Goal: Task Accomplishment & Management: Manage account settings

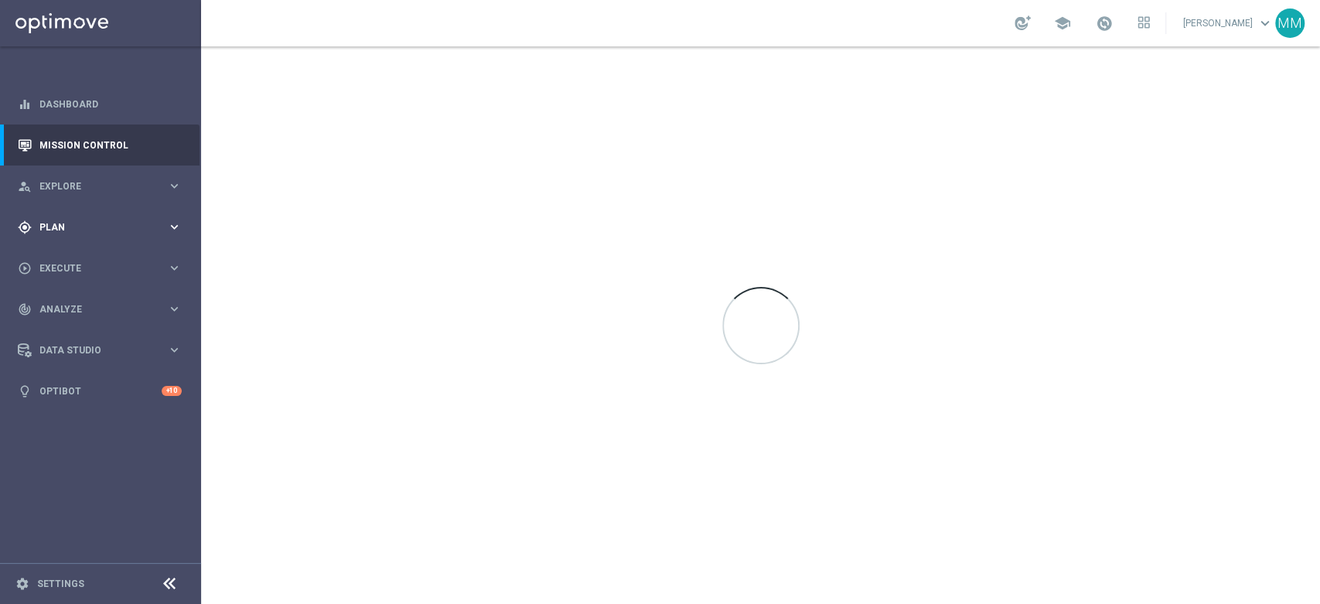
click at [161, 234] on div "gps_fixed Plan keyboard_arrow_right" at bounding box center [100, 226] width 200 height 41
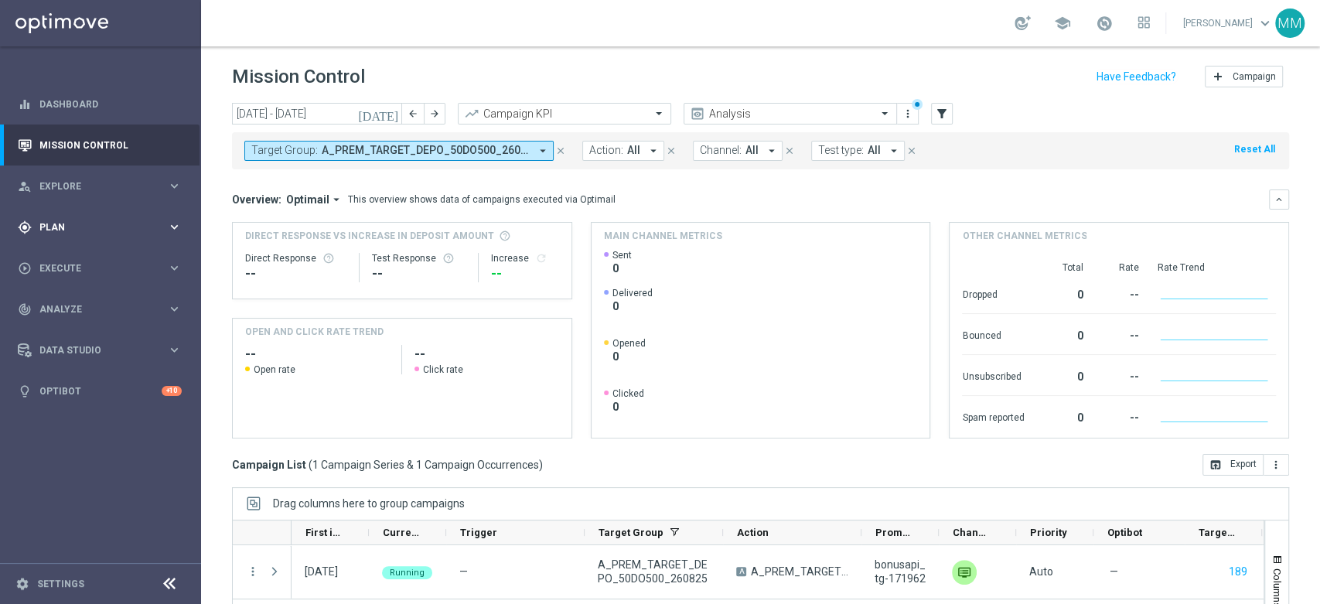
click at [87, 233] on div "gps_fixed Plan" at bounding box center [92, 227] width 149 height 14
click at [69, 257] on link "Target Groups" at bounding box center [100, 259] width 121 height 12
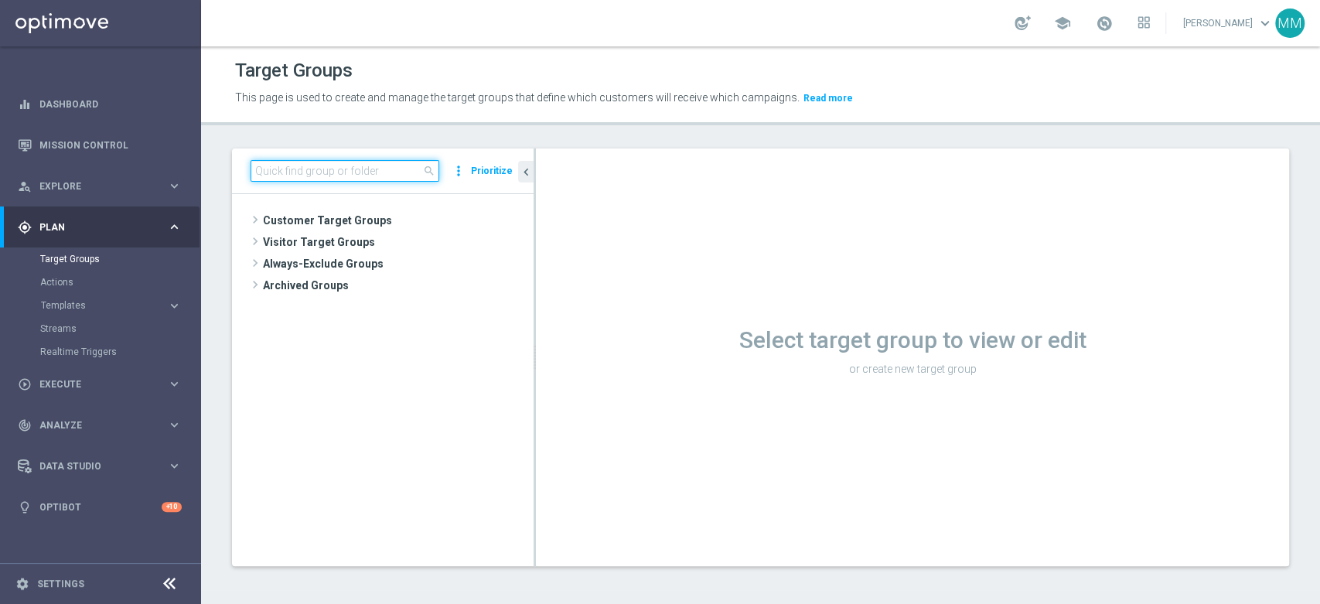
click at [346, 161] on input at bounding box center [345, 171] width 189 height 22
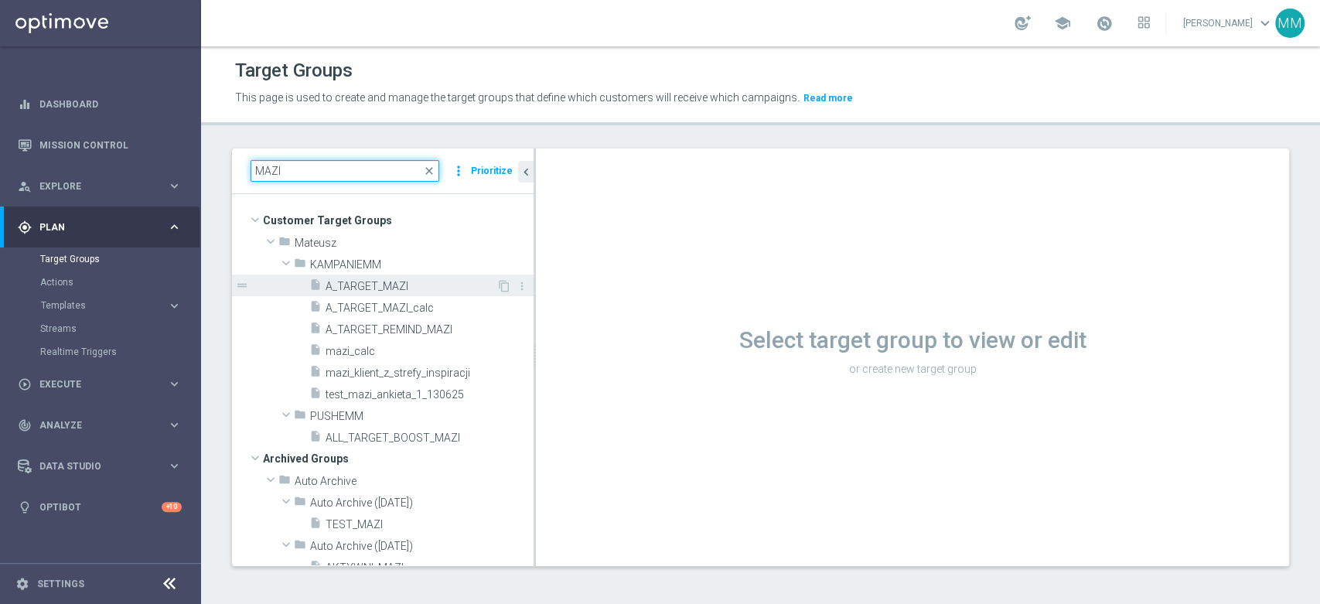
type input "MAZI"
click at [408, 275] on div "insert_drive_file A_TARGET_MAZI" at bounding box center [402, 286] width 187 height 22
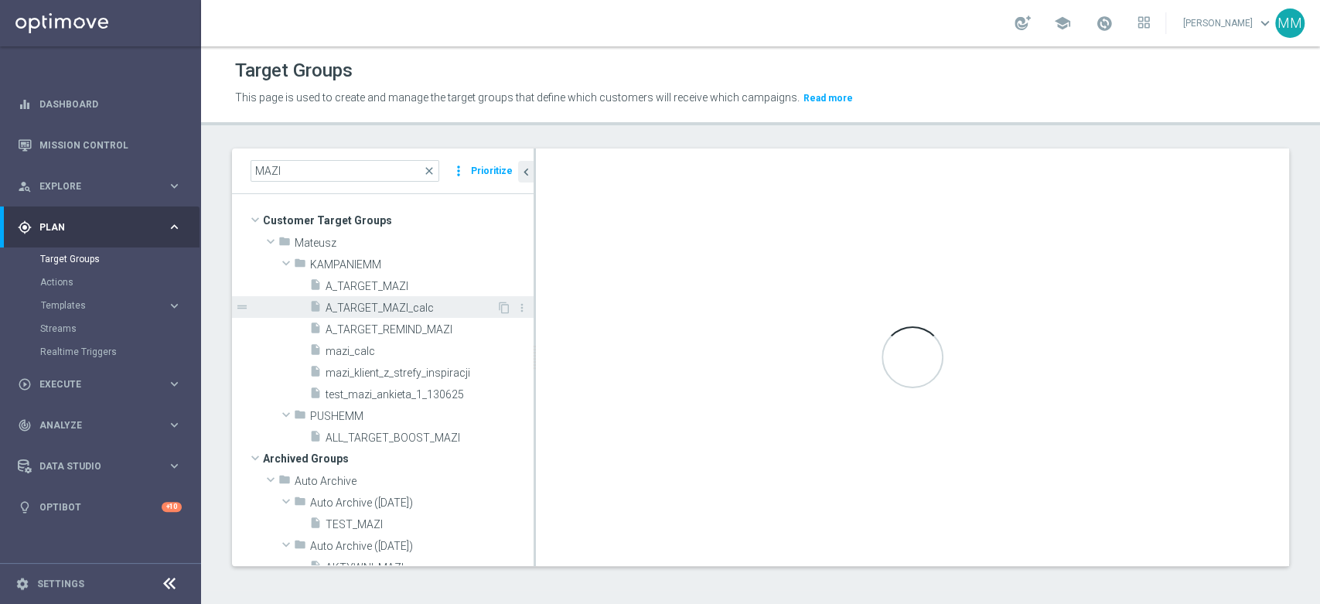
click at [401, 308] on span "A_TARGET_MAZI_calc" at bounding box center [411, 308] width 171 height 13
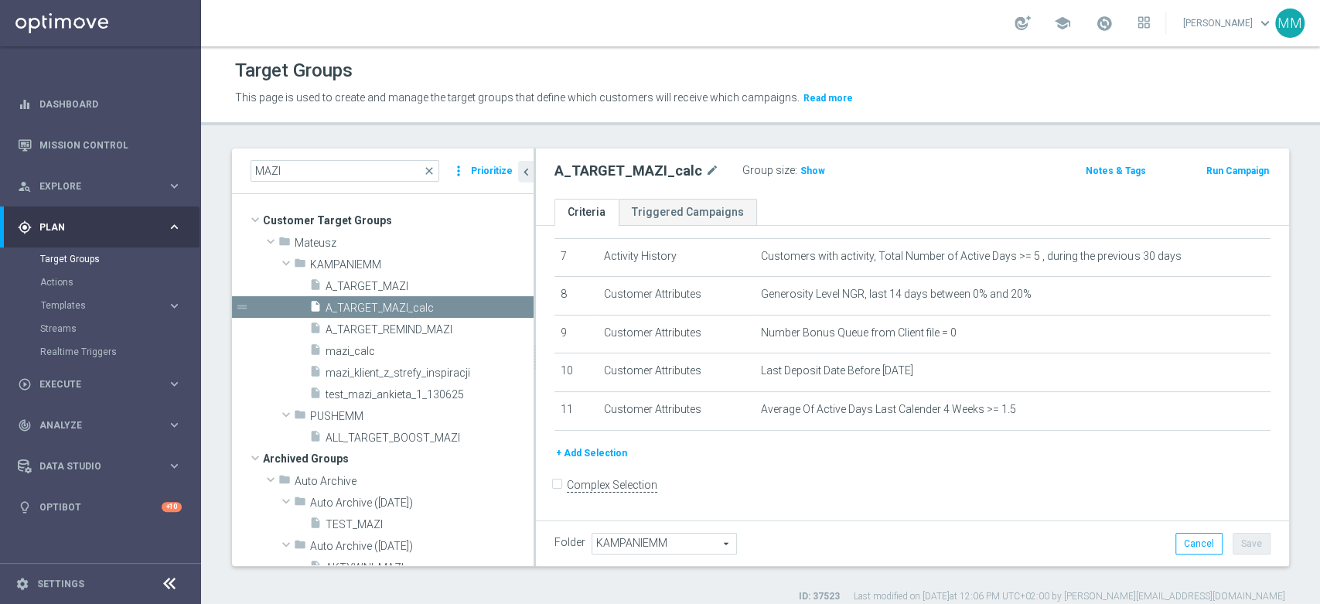
click at [599, 453] on button "+ Add Selection" at bounding box center [591, 453] width 74 height 17
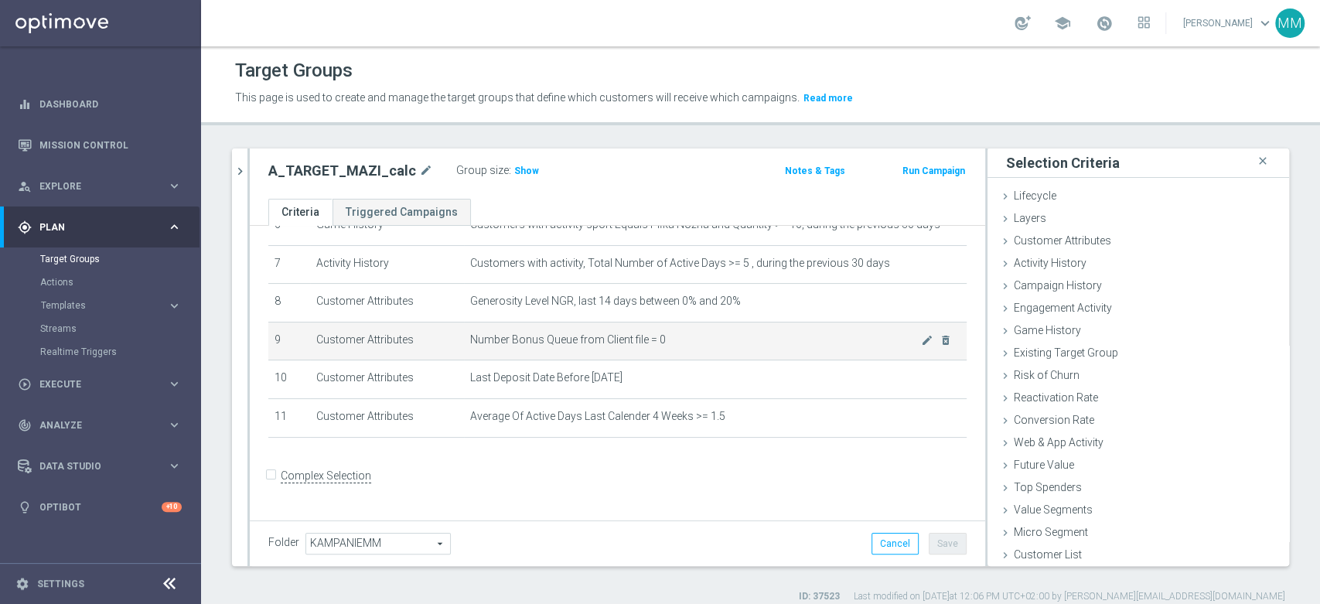
scroll to position [255, 0]
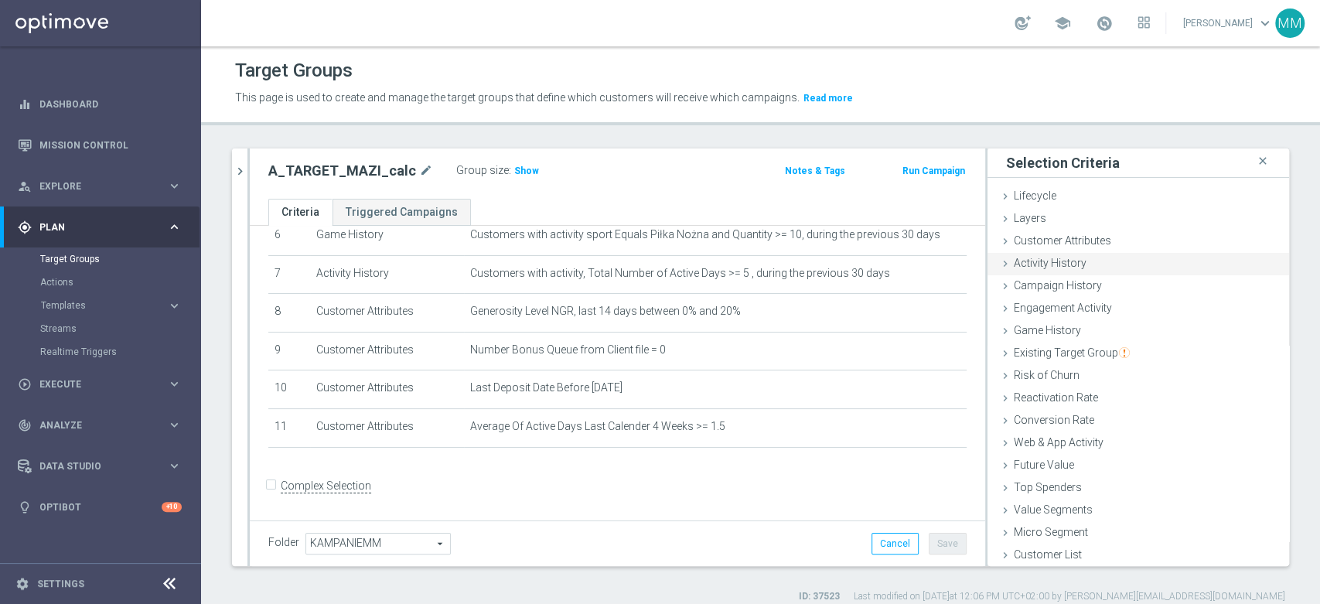
click at [1057, 264] on span "Activity History" at bounding box center [1050, 263] width 73 height 12
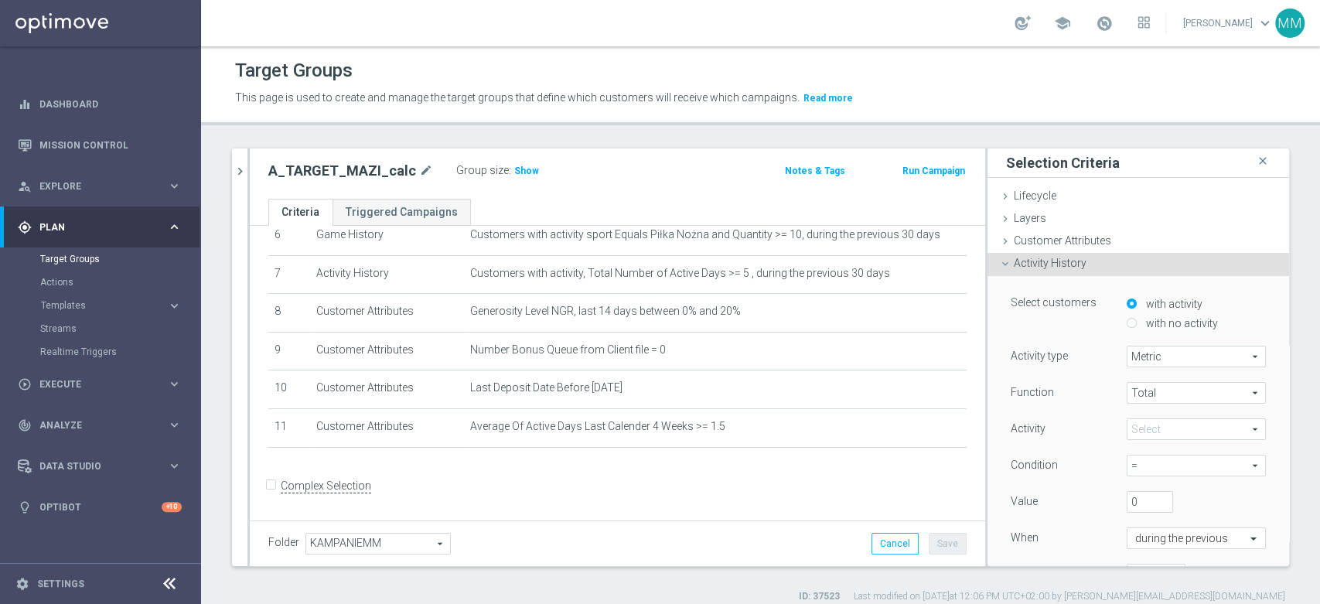
click at [1158, 427] on span at bounding box center [1196, 429] width 138 height 20
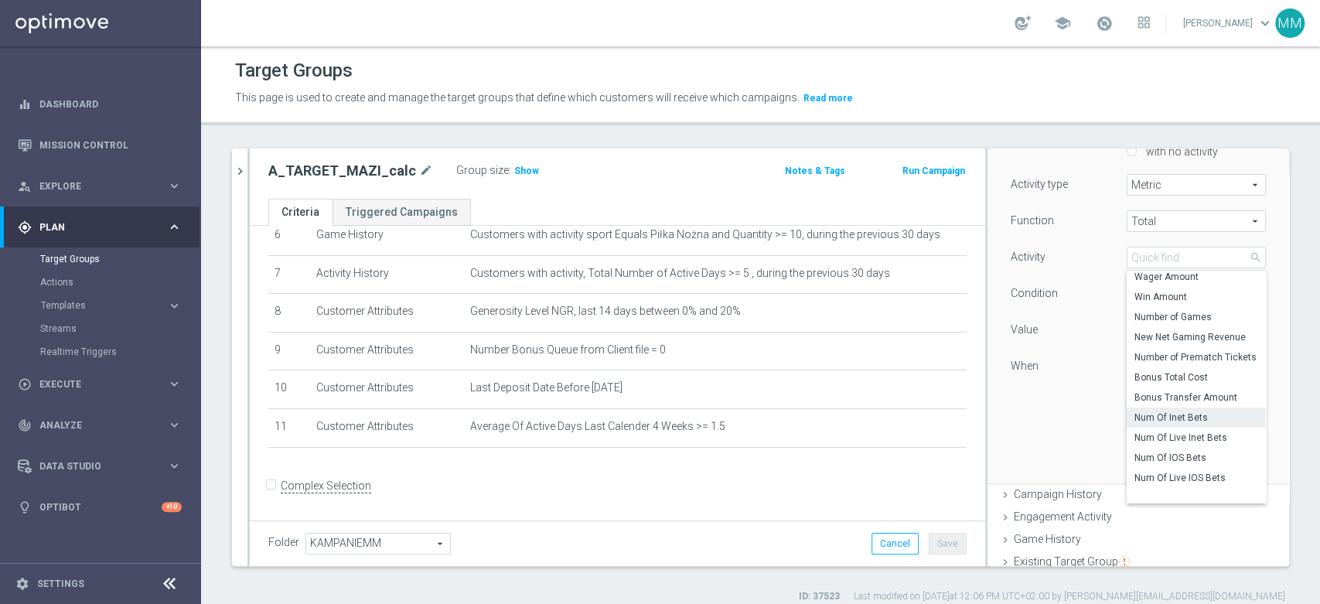
scroll to position [149, 0]
click at [1079, 367] on div "When" at bounding box center [1057, 368] width 116 height 25
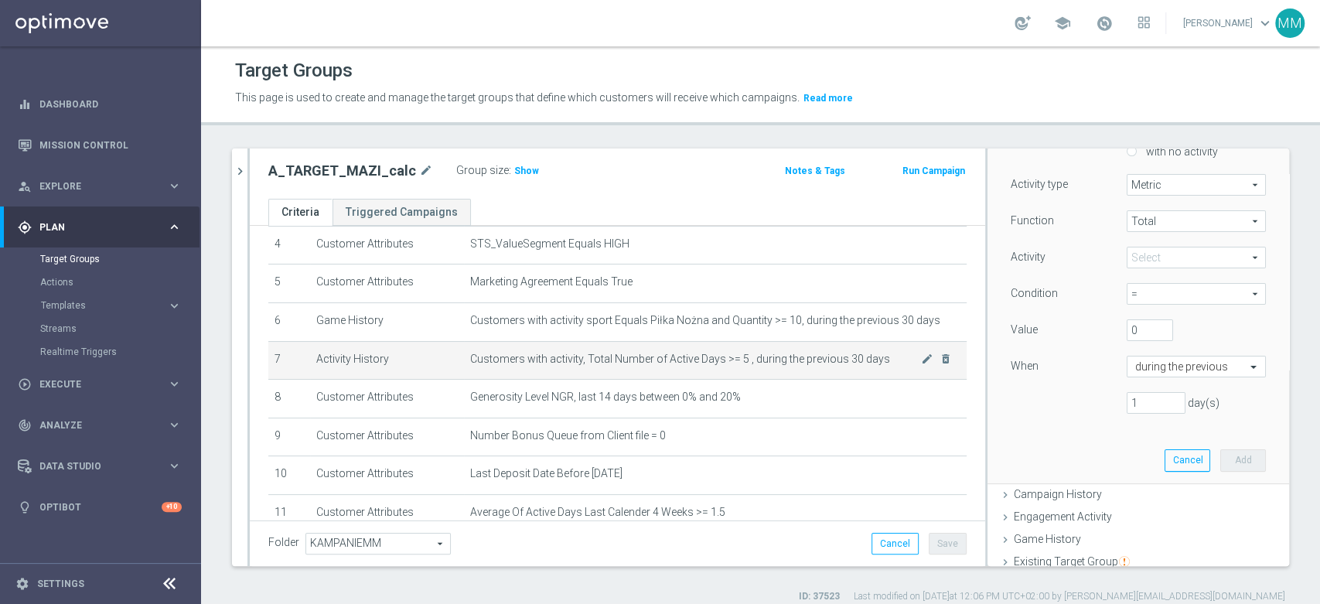
scroll to position [84, 0]
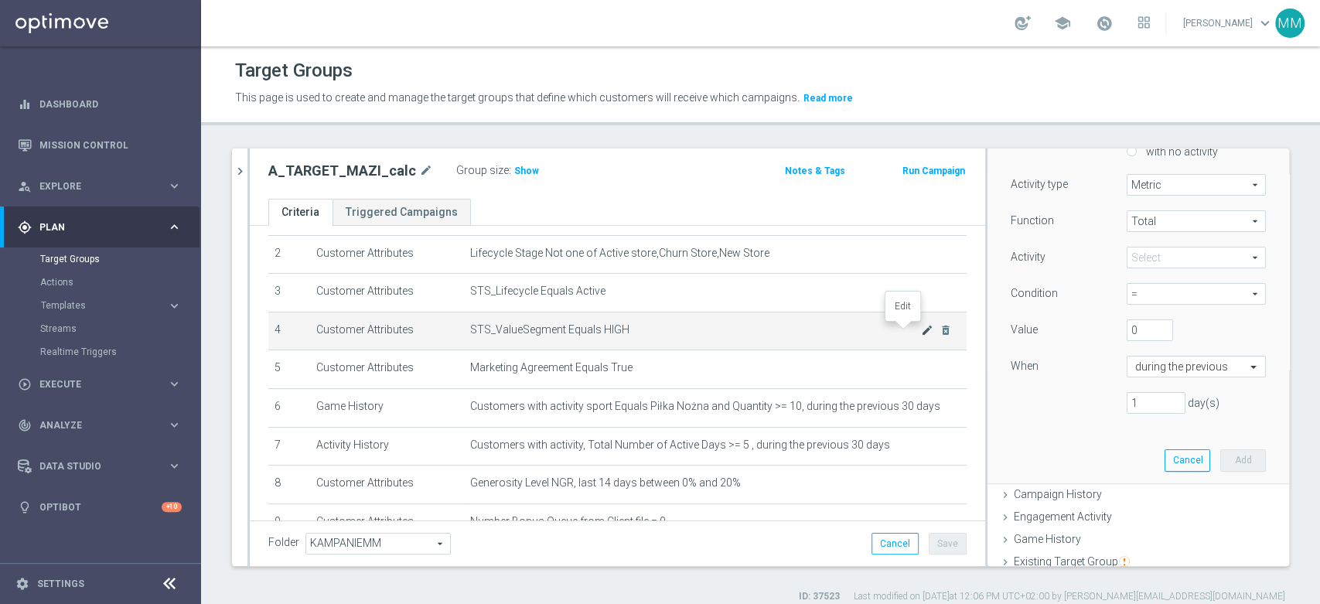
click at [921, 333] on icon "mode_edit" at bounding box center [927, 330] width 12 height 12
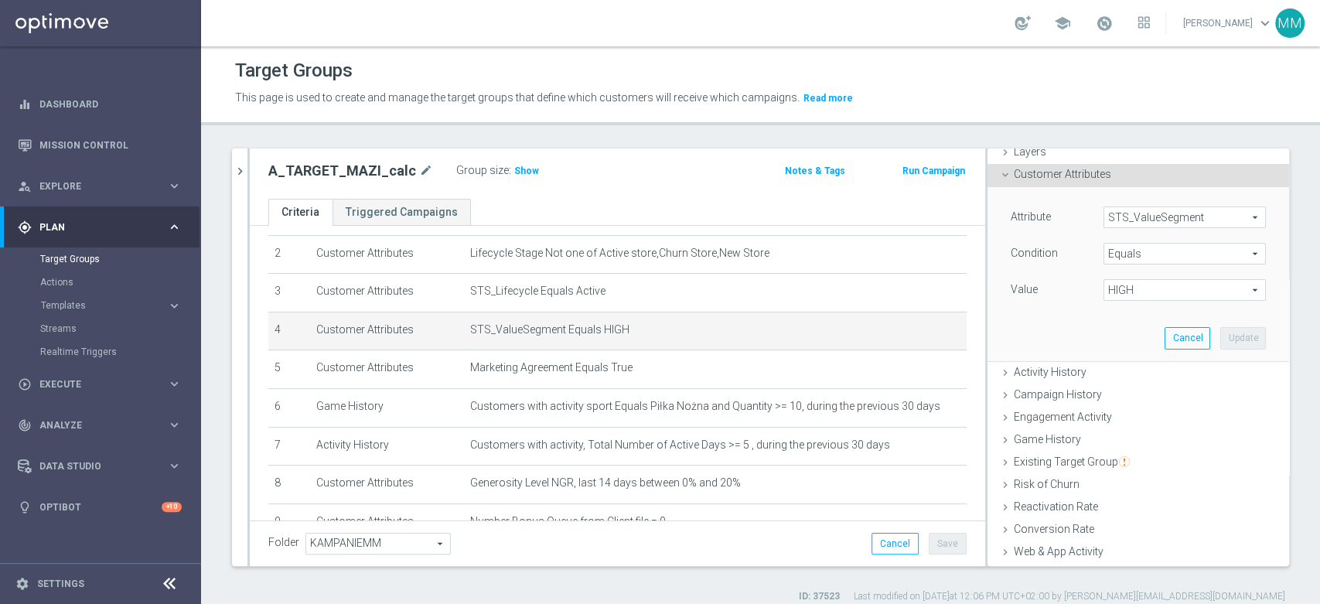
click at [1138, 296] on span "HIGH" at bounding box center [1184, 290] width 161 height 20
click at [1127, 356] on span "LOW" at bounding box center [1184, 353] width 147 height 12
type input "LOW"
click at [1220, 341] on button "Update" at bounding box center [1243, 338] width 46 height 22
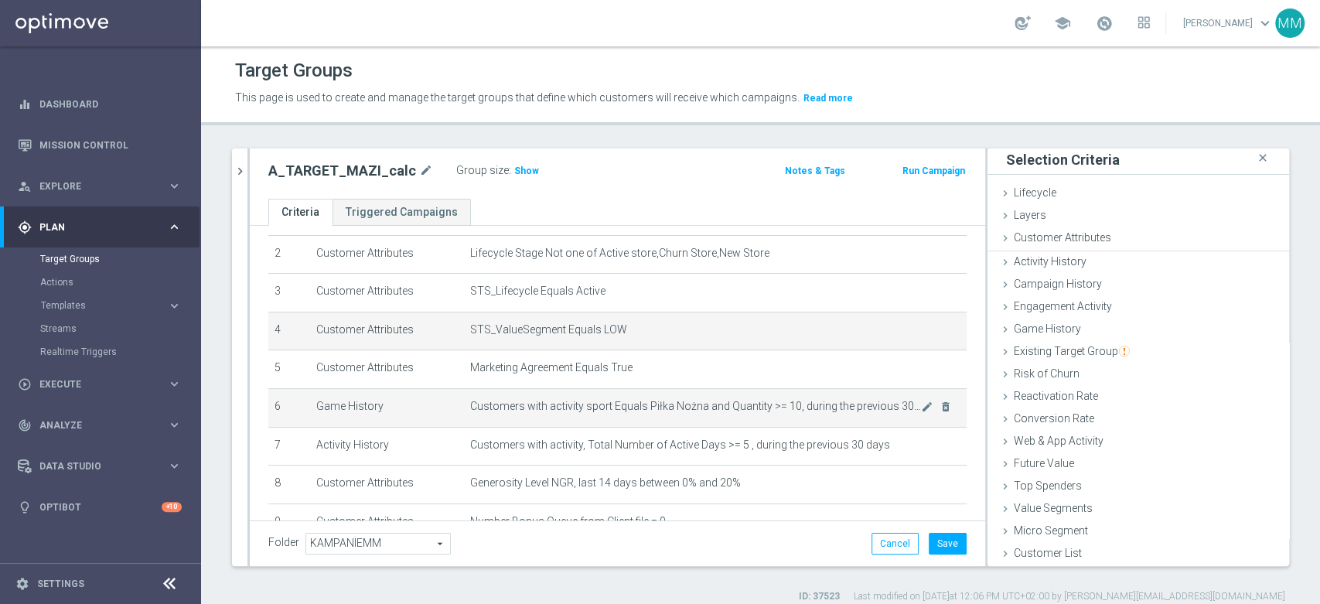
scroll to position [1, 0]
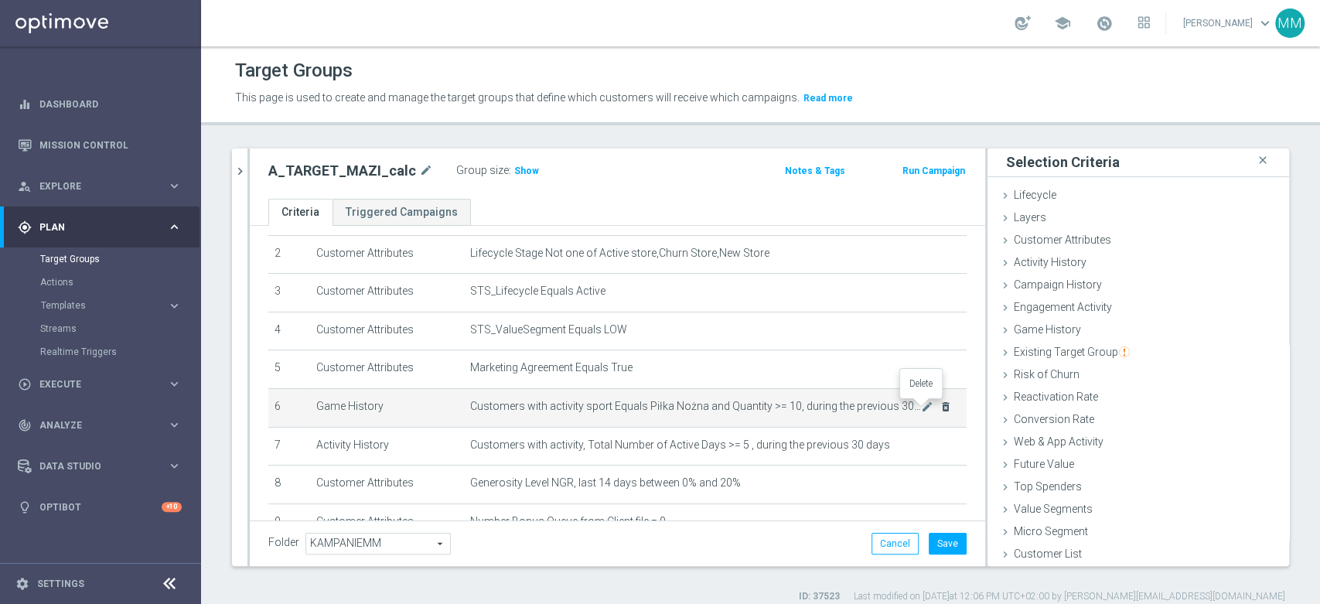
click at [940, 408] on icon "delete_forever" at bounding box center [946, 407] width 12 height 12
click at [940, 413] on icon "delete_forever" at bounding box center [946, 407] width 12 height 12
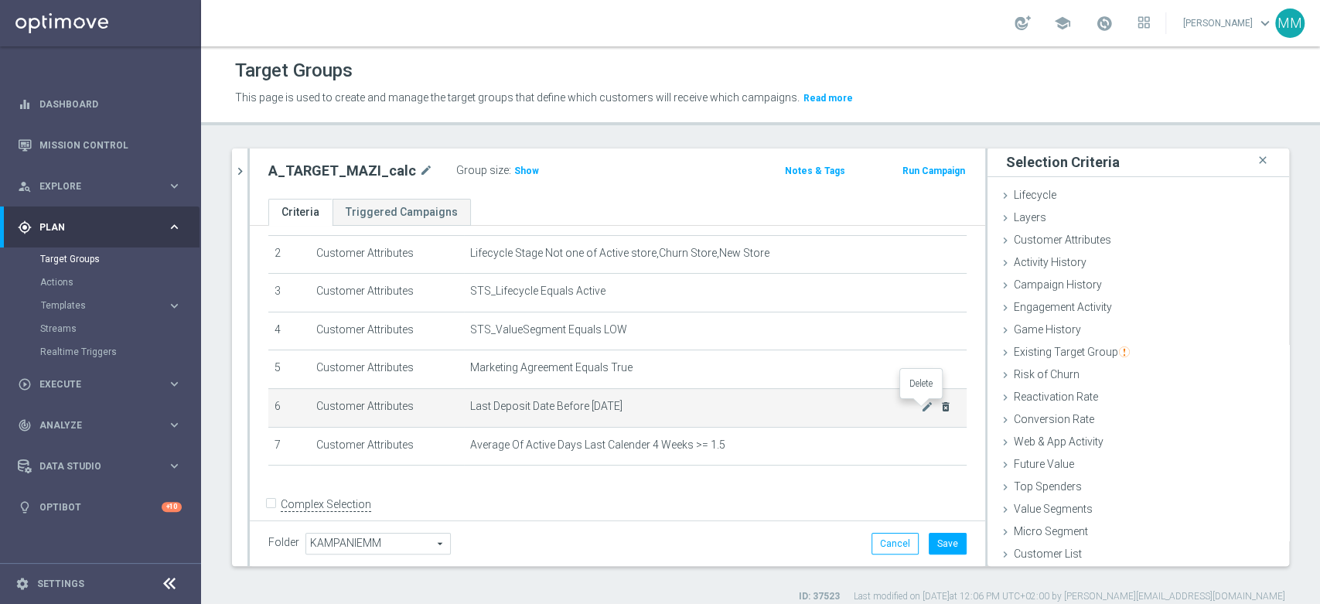
click at [940, 413] on icon "delete_forever" at bounding box center [946, 407] width 12 height 12
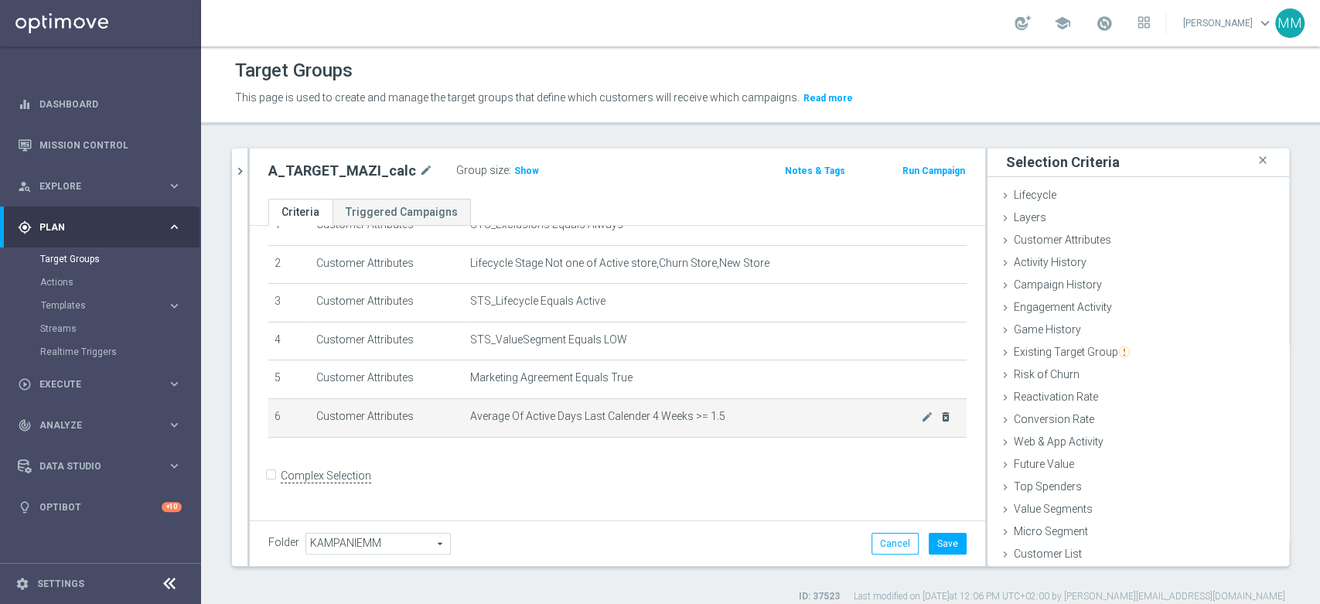
scroll to position [62, 0]
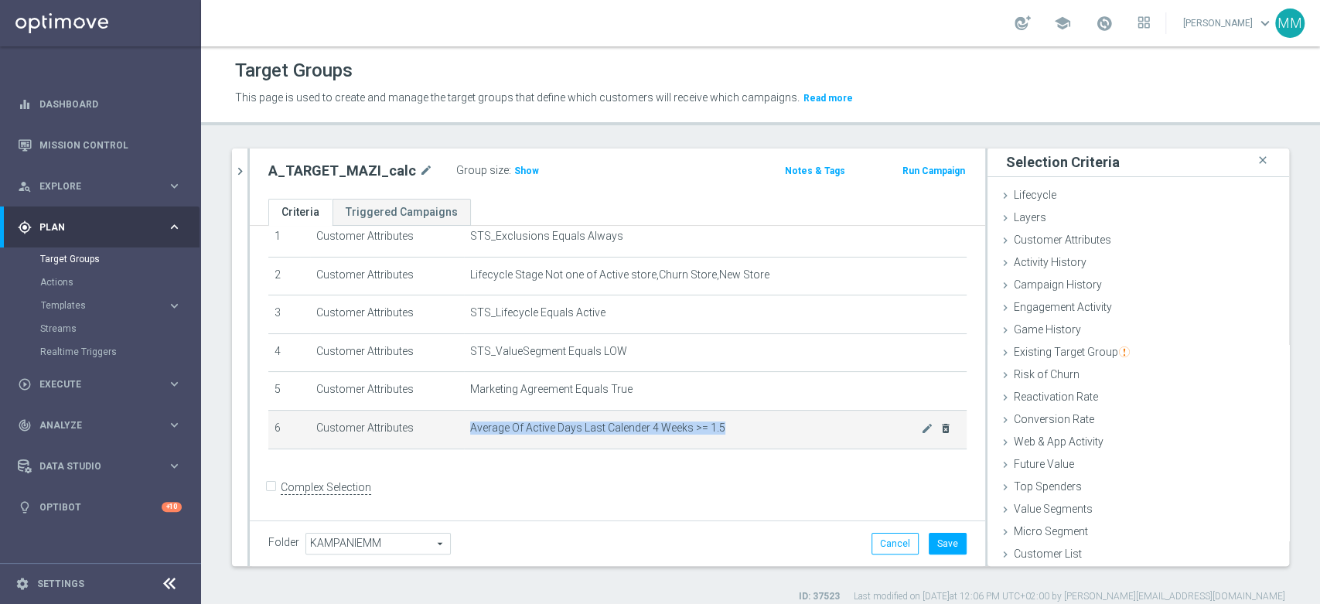
click at [923, 413] on td "Average Of Active Days Last Calender 4 Weeks >= 1.5 mode_edit delete_forever" at bounding box center [715, 429] width 503 height 39
click at [940, 431] on icon "delete_forever" at bounding box center [946, 428] width 12 height 12
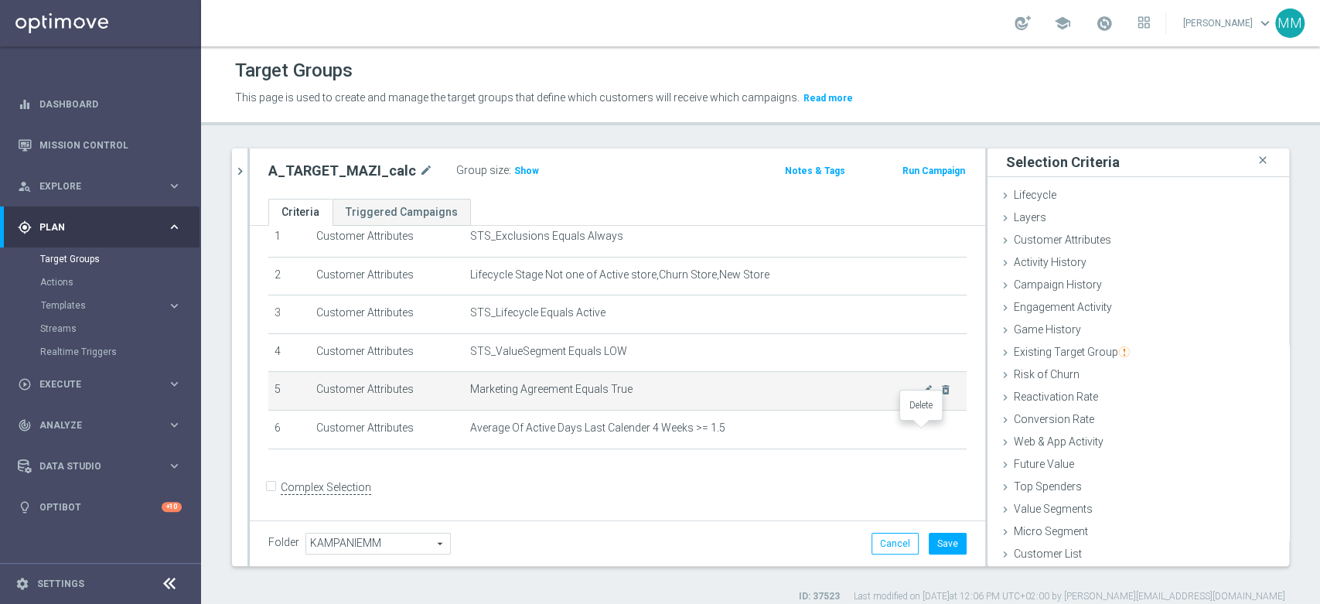
scroll to position [23, 0]
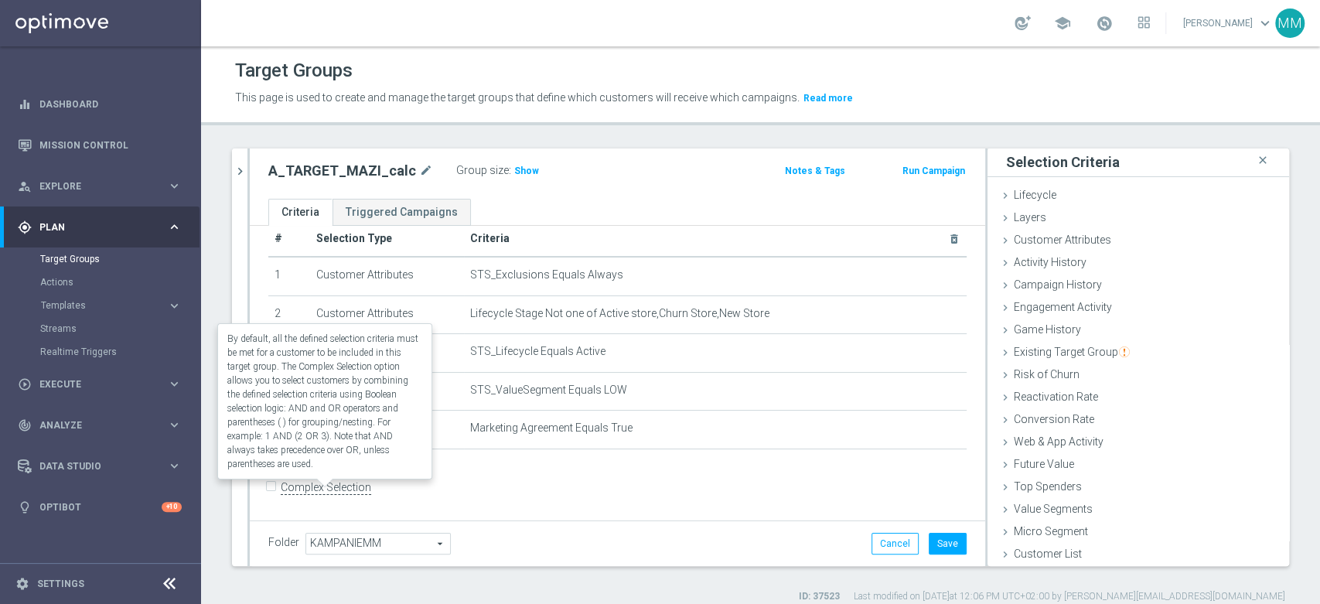
click at [346, 484] on label "Complex Selection" at bounding box center [326, 487] width 90 height 15
click at [278, 484] on input "Complex Selection" at bounding box center [273, 490] width 10 height 22
click at [346, 484] on label "Complex Selection" at bounding box center [326, 487] width 90 height 15
click at [278, 484] on input "Complex Selection" at bounding box center [273, 490] width 10 height 22
checkbox input "false"
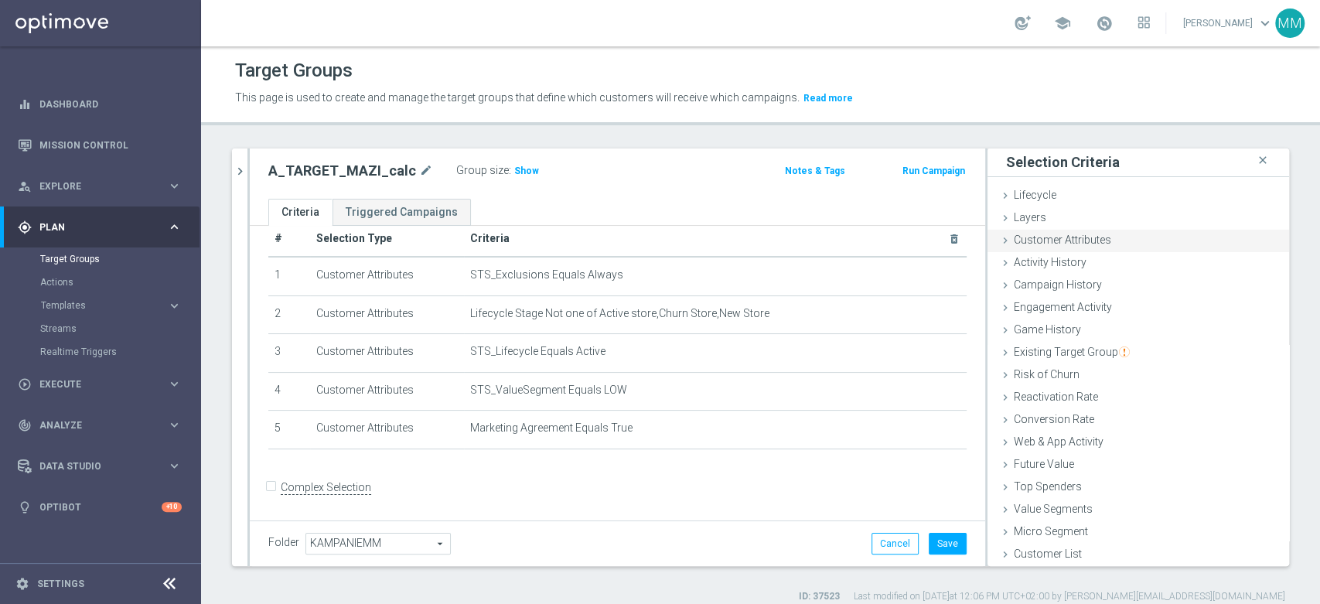
click at [1028, 243] on span "Customer Attributes" at bounding box center [1062, 240] width 97 height 12
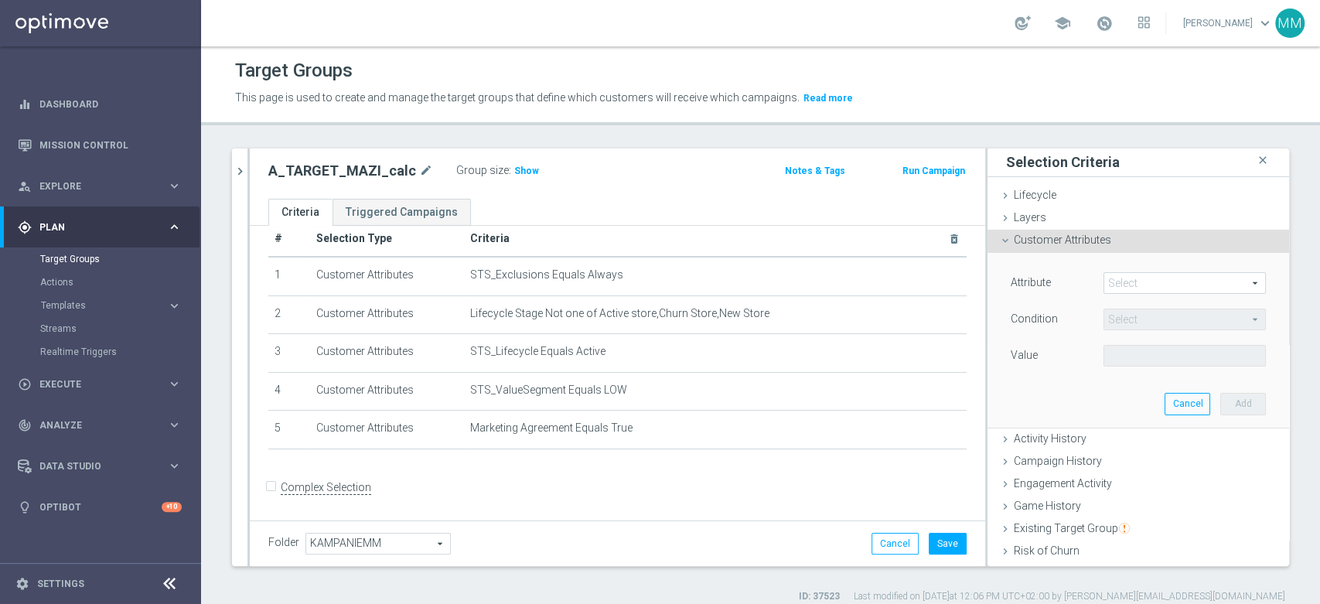
scroll to position [67, 0]
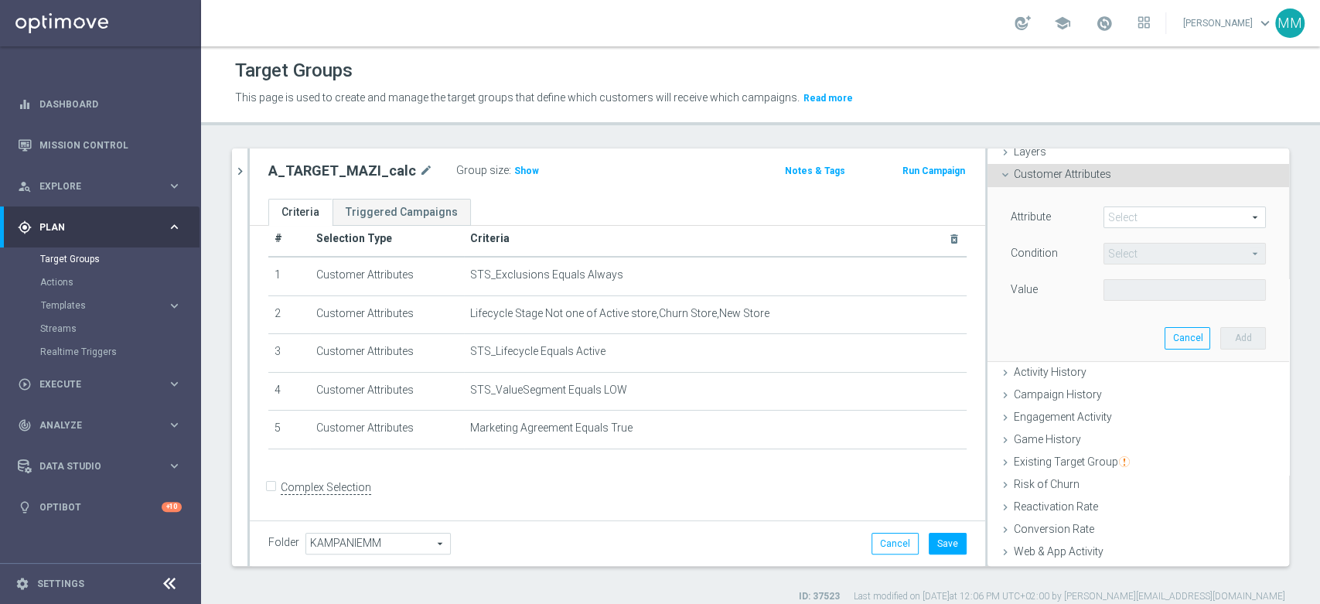
click at [1114, 212] on span at bounding box center [1184, 217] width 161 height 20
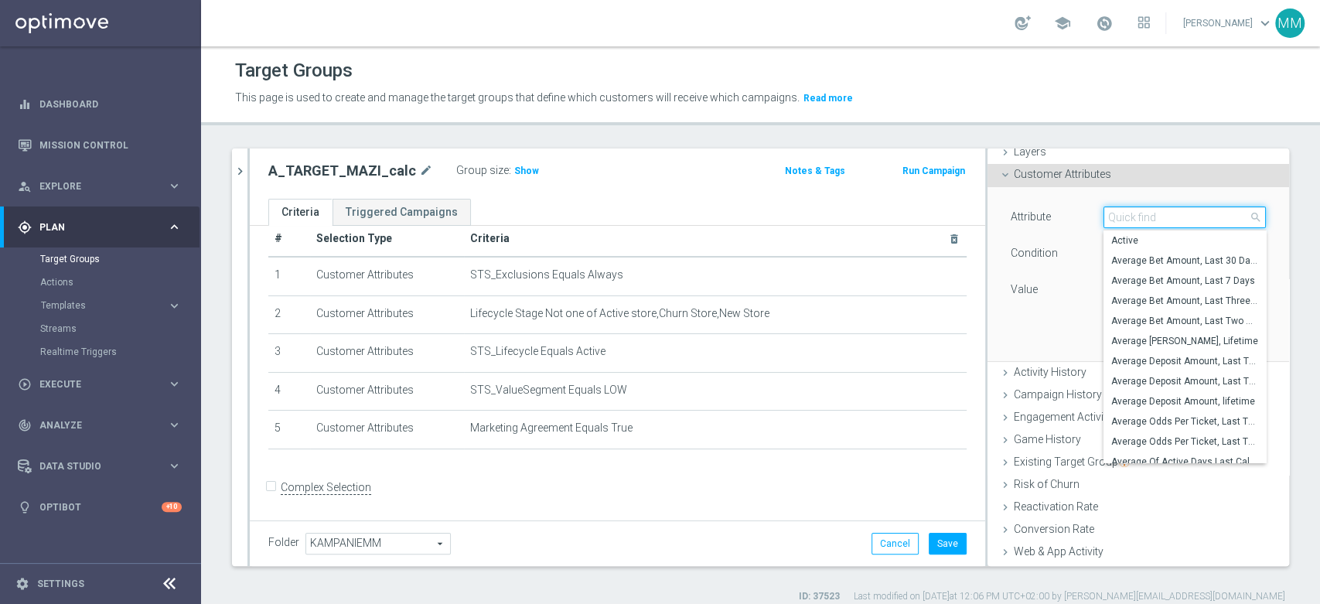
click at [1114, 212] on input "search" at bounding box center [1184, 217] width 162 height 22
click at [1028, 442] on span "Game History" at bounding box center [1047, 439] width 67 height 12
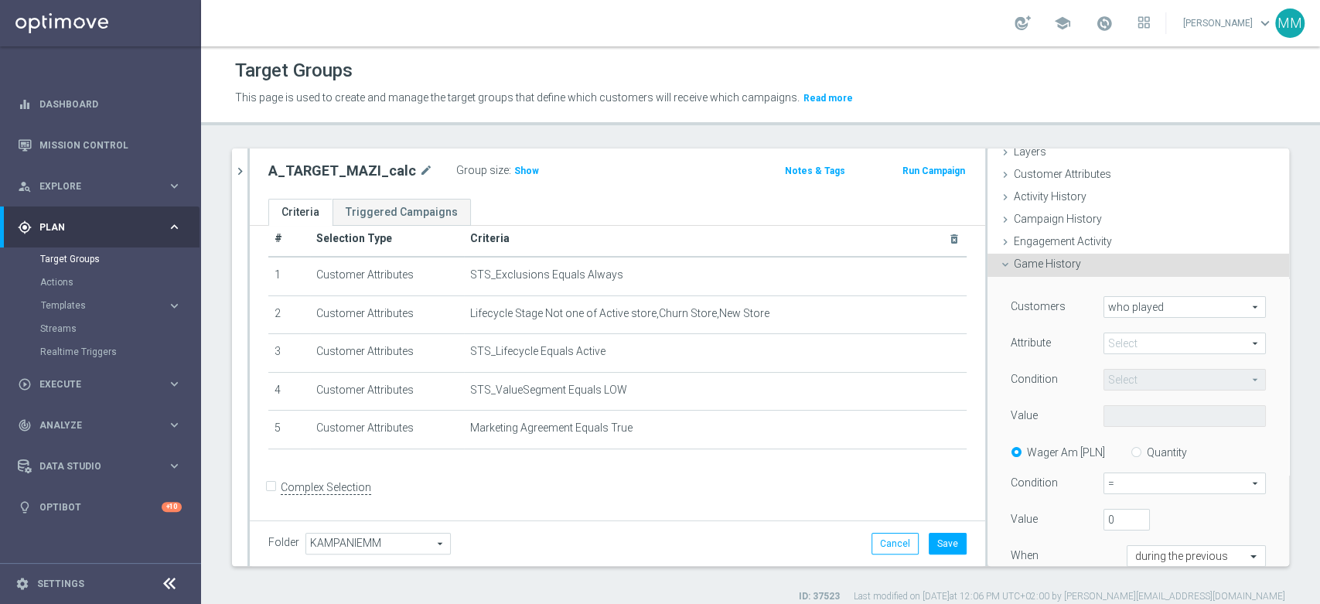
click at [1141, 327] on div "Customers who played who played arrow_drop_down search Attribute Select arrow_d…" at bounding box center [1138, 455] width 255 height 319
click at [1141, 336] on span at bounding box center [1184, 343] width 161 height 20
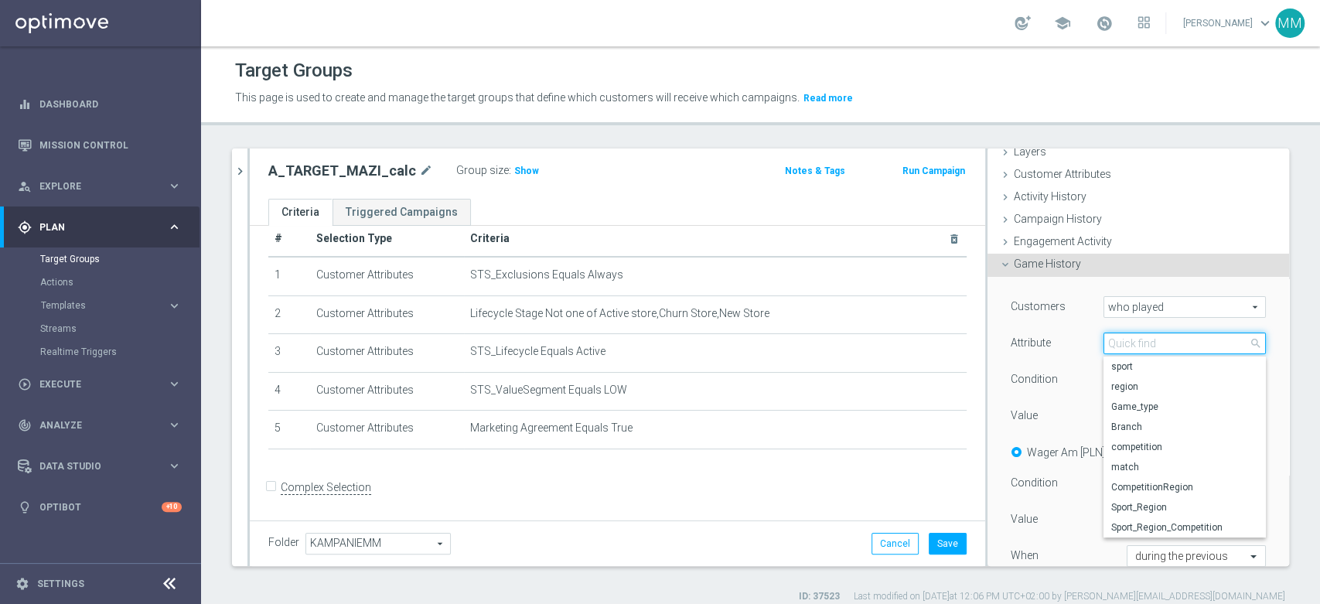
click at [1136, 350] on input "search" at bounding box center [1184, 344] width 162 height 22
click at [1128, 363] on span "sport" at bounding box center [1184, 366] width 147 height 12
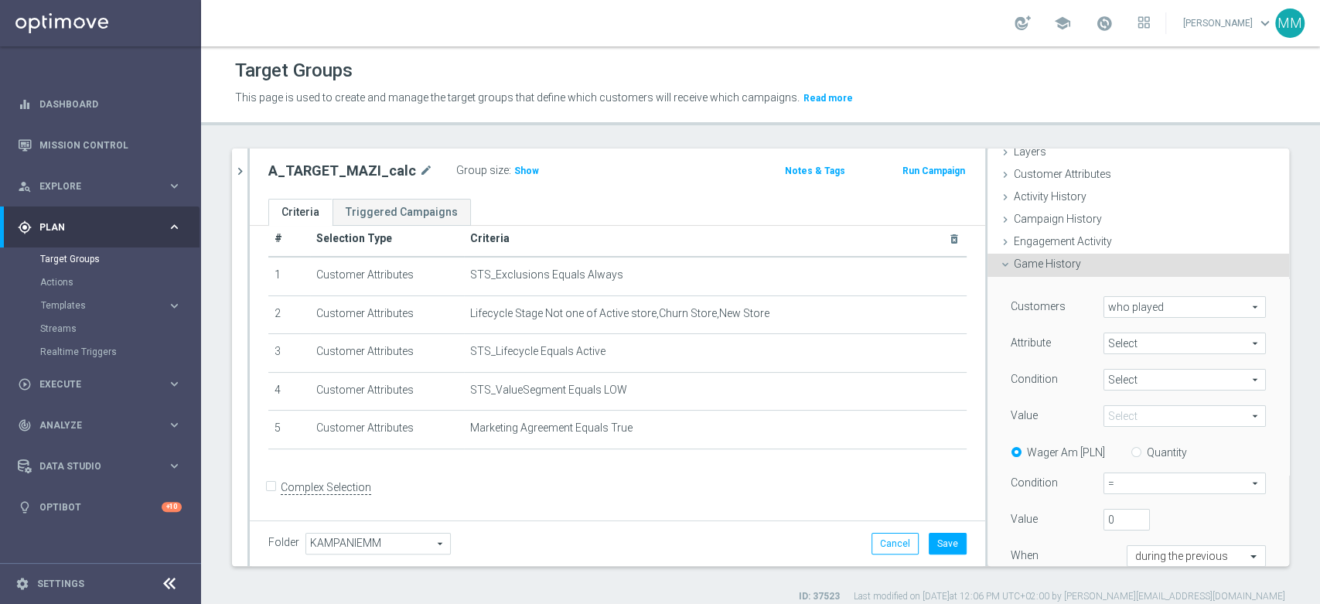
type input "sport"
click at [1126, 378] on span "Equals" at bounding box center [1184, 380] width 161 height 20
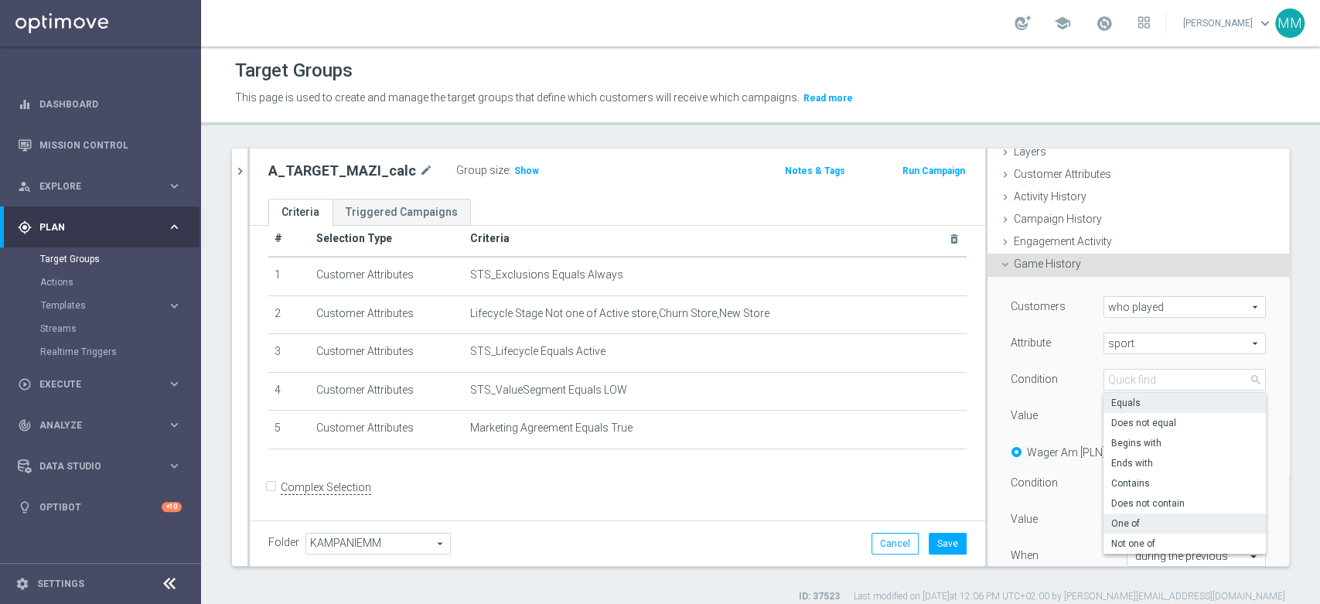
click at [1135, 518] on span "One of" at bounding box center [1184, 523] width 147 height 12
type input "One of"
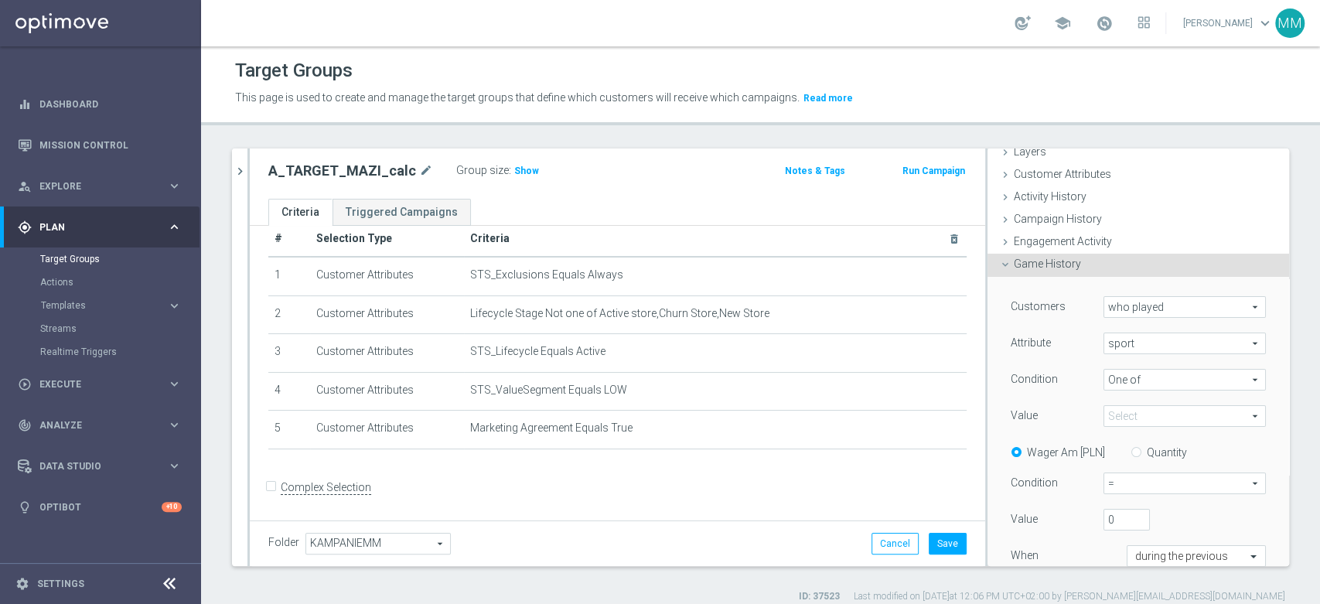
click at [1122, 413] on span at bounding box center [1184, 416] width 161 height 20
click at [0, 0] on input "search" at bounding box center [0, 0] width 0 height 0
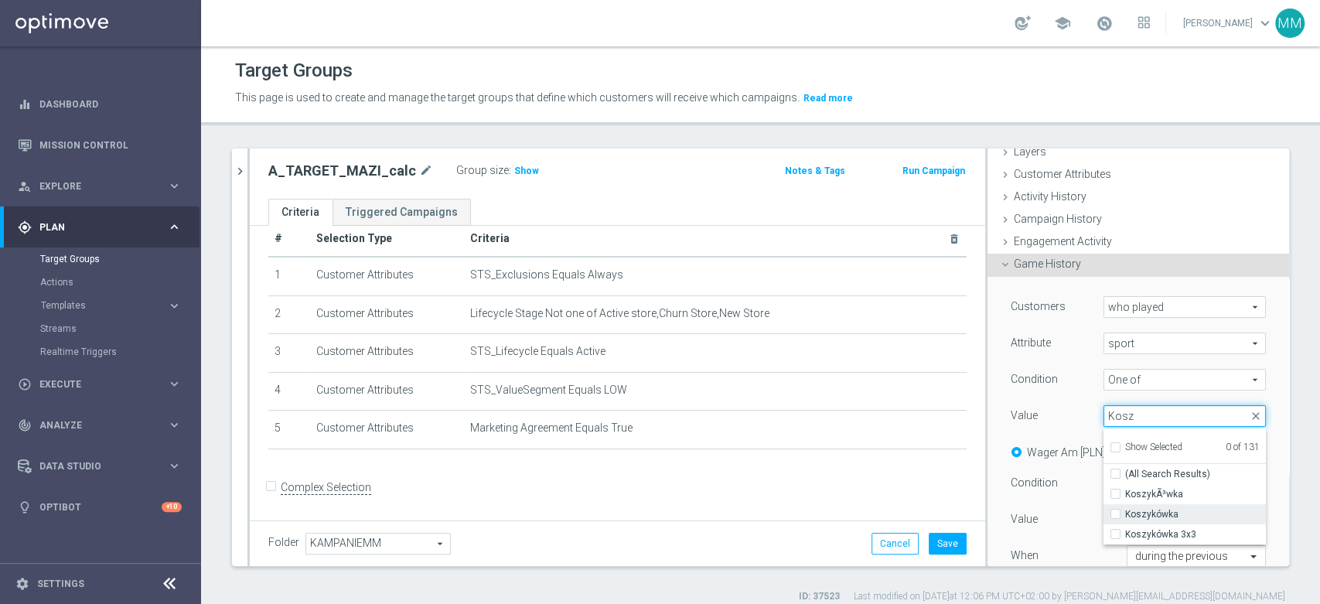
type input "Kosz"
click at [1139, 516] on span "Koszykówka" at bounding box center [1195, 514] width 141 height 12
click at [1125, 516] on input "Koszykówka" at bounding box center [1120, 515] width 10 height 10
checkbox input "true"
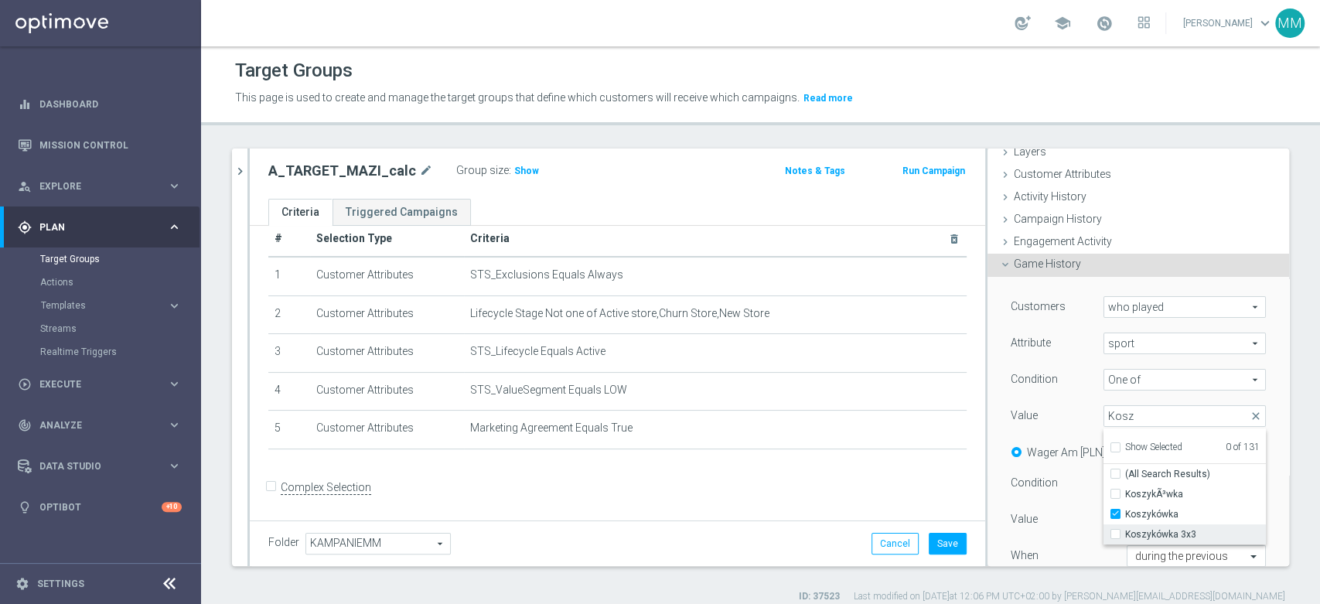
type input "Koszykówka"
click at [1139, 528] on span "Koszykówka 3x3" at bounding box center [1195, 534] width 141 height 12
click at [1125, 530] on input "Koszykówka 3x3" at bounding box center [1120, 535] width 10 height 10
checkbox input "true"
type input "Selected 2 of 131"
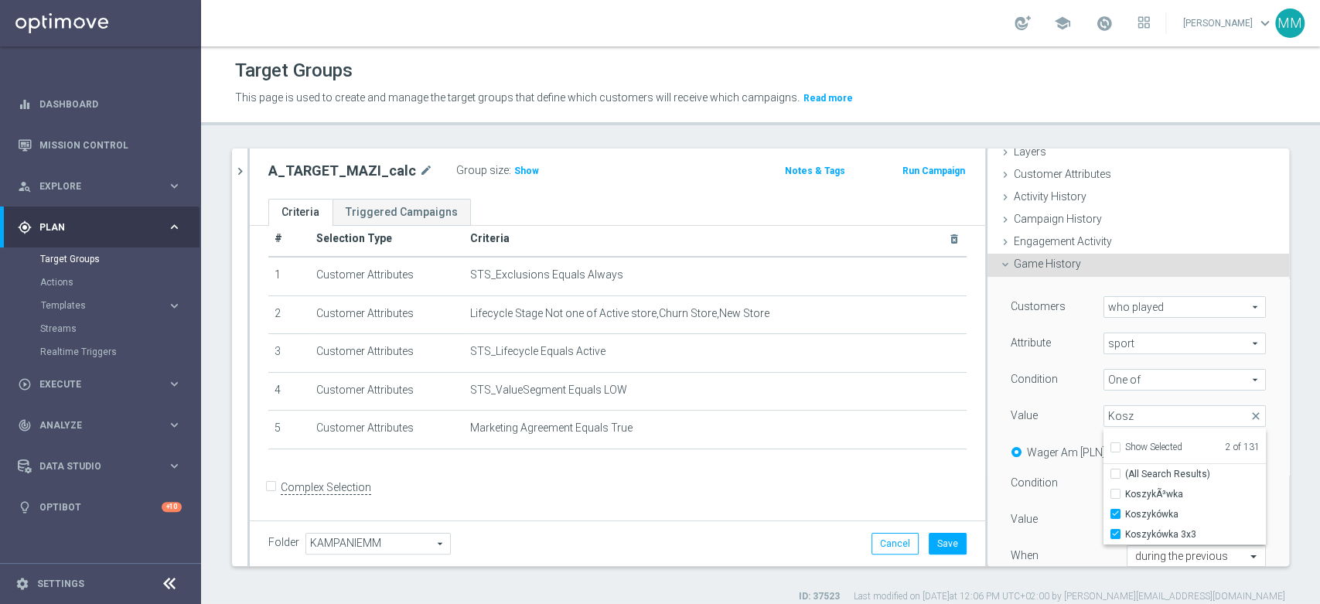
click at [1069, 402] on div "Customers who played who played arrow_drop_down search Attribute sport sport ar…" at bounding box center [1138, 455] width 255 height 319
click at [1151, 449] on label "Quantity" at bounding box center [1167, 452] width 40 height 14
click at [1144, 449] on input "Quantity" at bounding box center [1139, 450] width 10 height 10
radio input "true"
click at [1143, 491] on span "=" at bounding box center [1184, 483] width 161 height 20
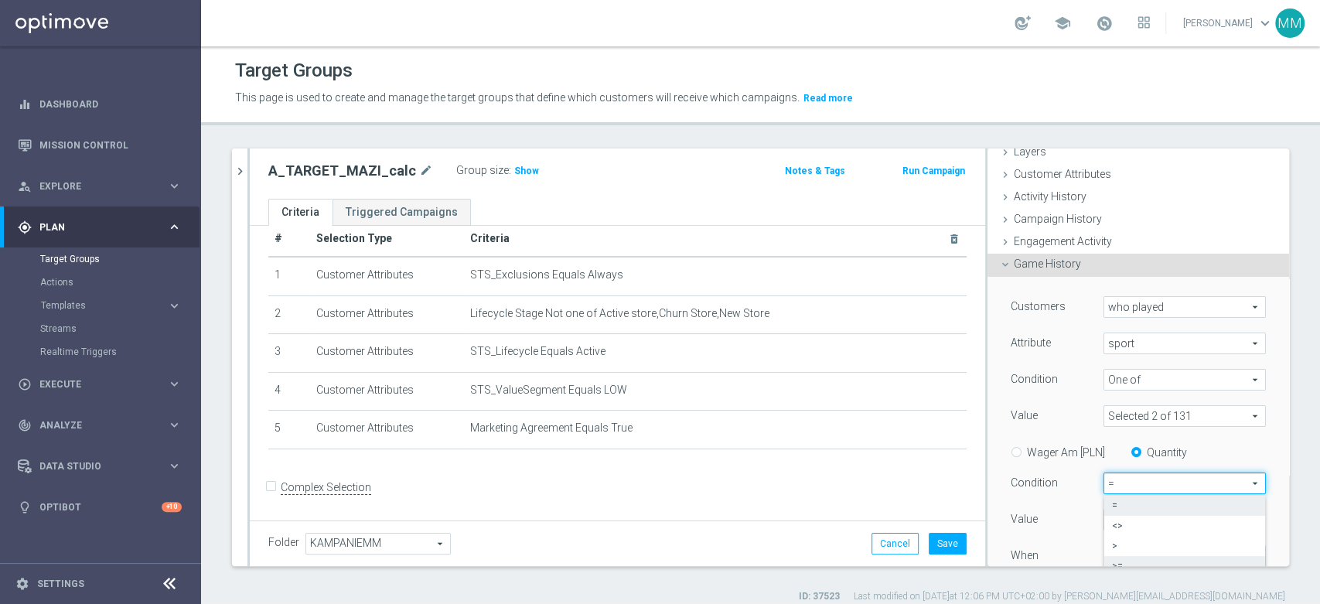
click at [1128, 558] on label ">=" at bounding box center [1184, 566] width 161 height 20
type input ">="
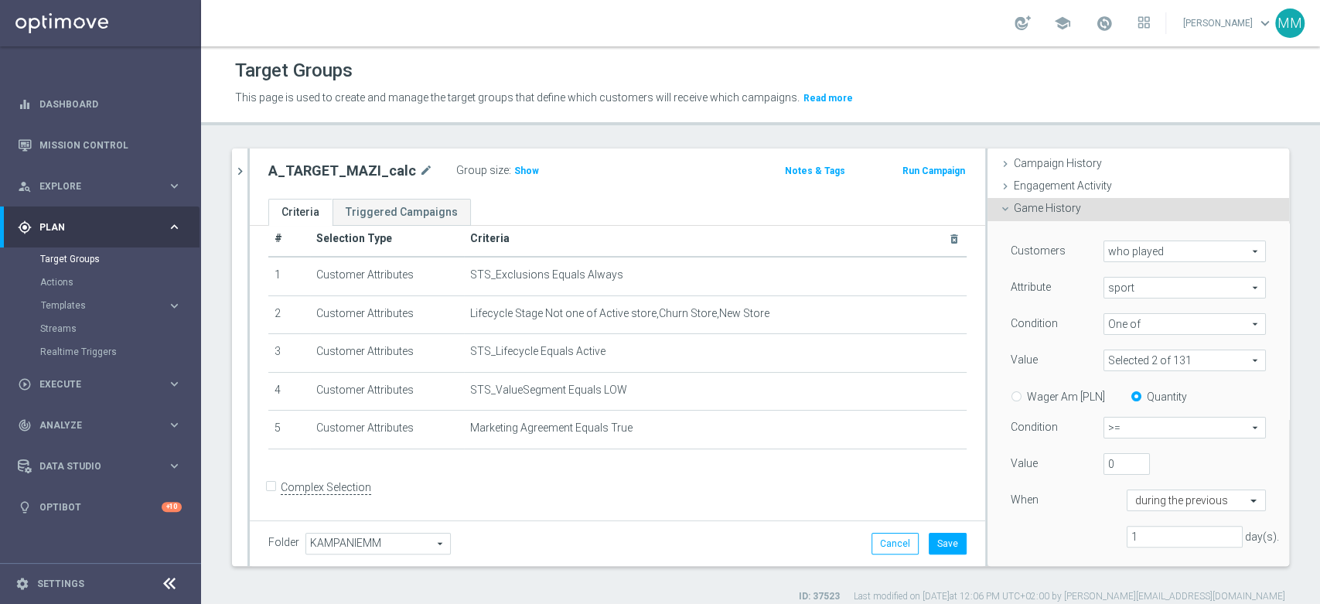
scroll to position [152, 0]
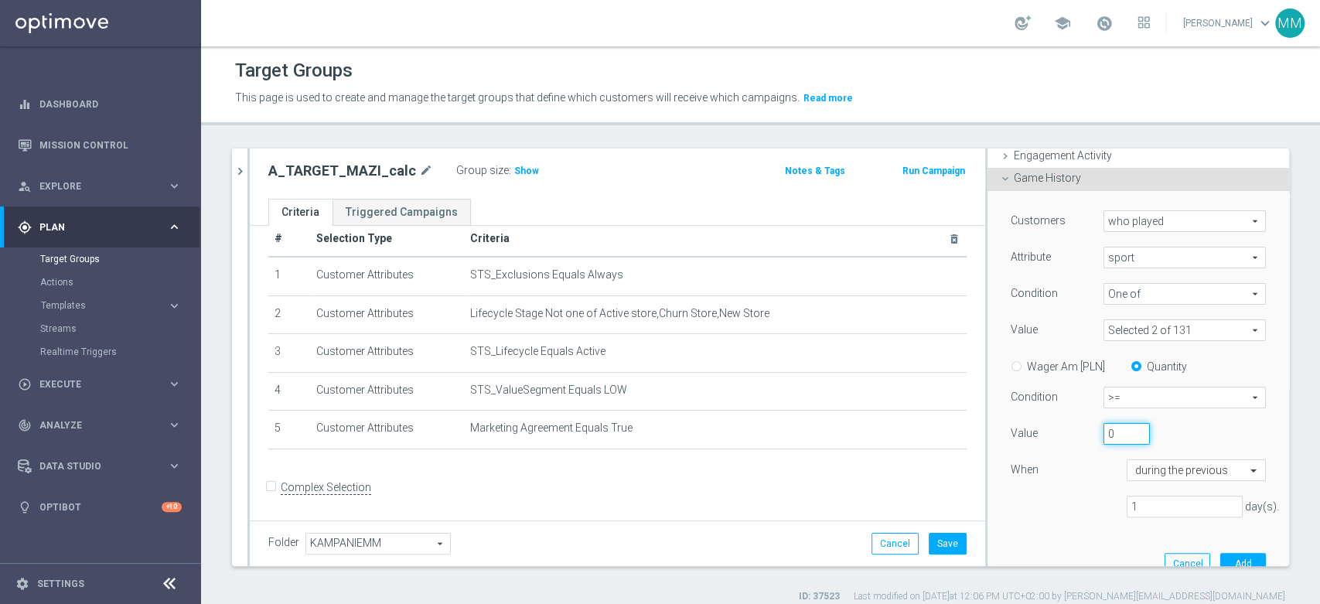
drag, startPoint x: 1103, startPoint y: 426, endPoint x: 1080, endPoint y: 431, distance: 23.1
click at [1092, 431] on div "0" at bounding box center [1127, 434] width 70 height 22
type input "10"
drag, startPoint x: 1163, startPoint y: 509, endPoint x: 1057, endPoint y: 508, distance: 105.9
click at [1057, 508] on div "1 day(s)." at bounding box center [1138, 507] width 278 height 22
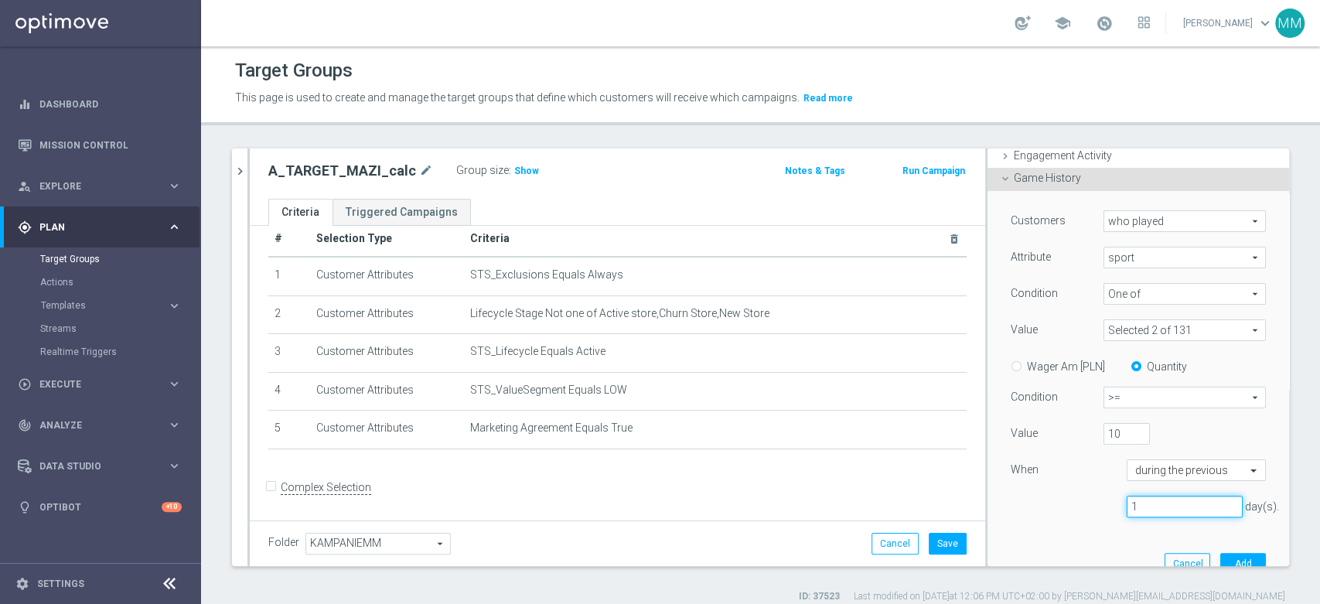
type input "3"
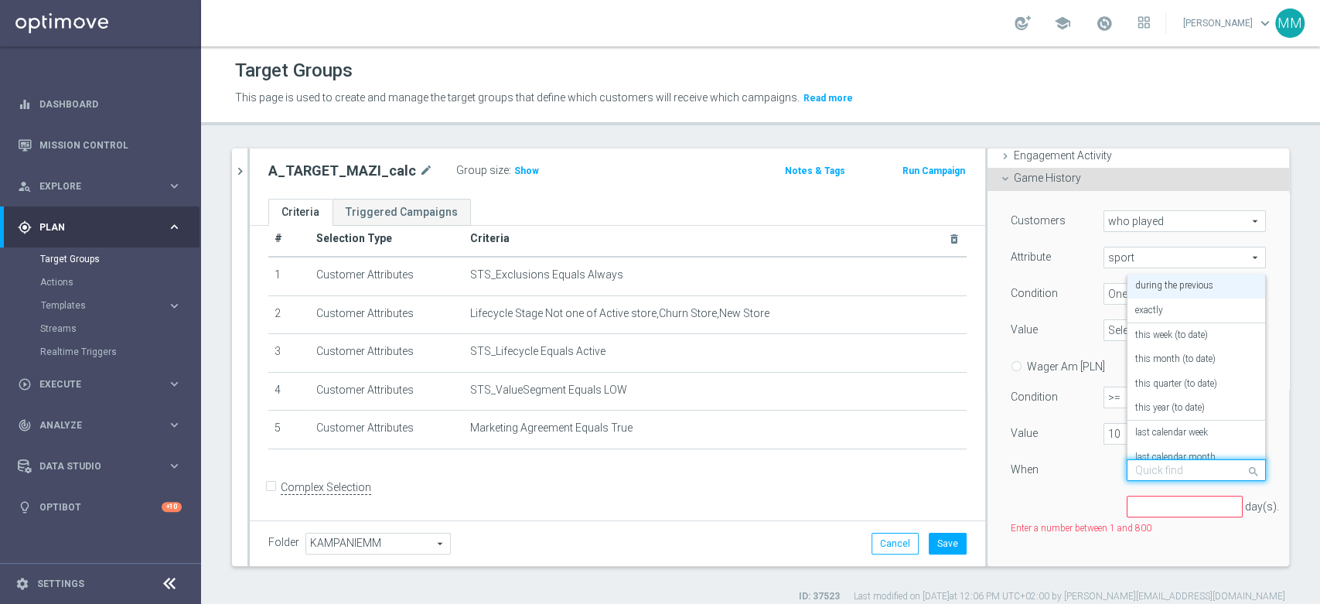
click at [1171, 479] on div "Quick find during the previous" at bounding box center [1196, 470] width 139 height 22
click at [1175, 400] on div "this year (to date)" at bounding box center [1196, 408] width 122 height 25
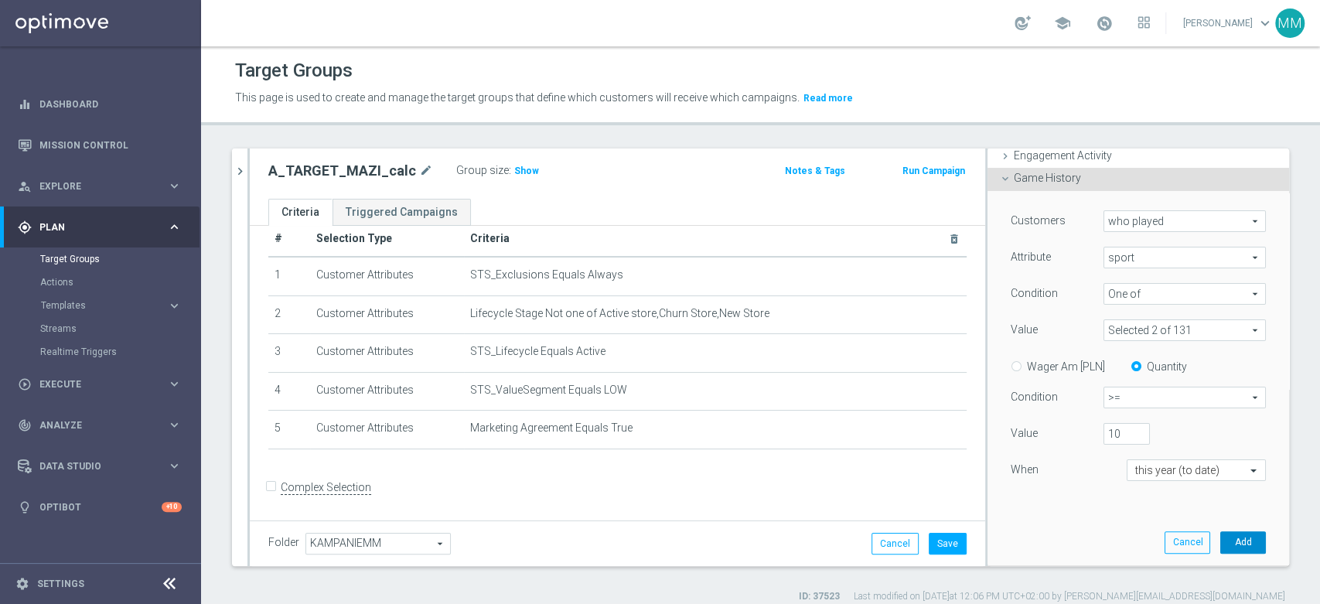
click at [1220, 537] on button "Add" at bounding box center [1243, 542] width 46 height 22
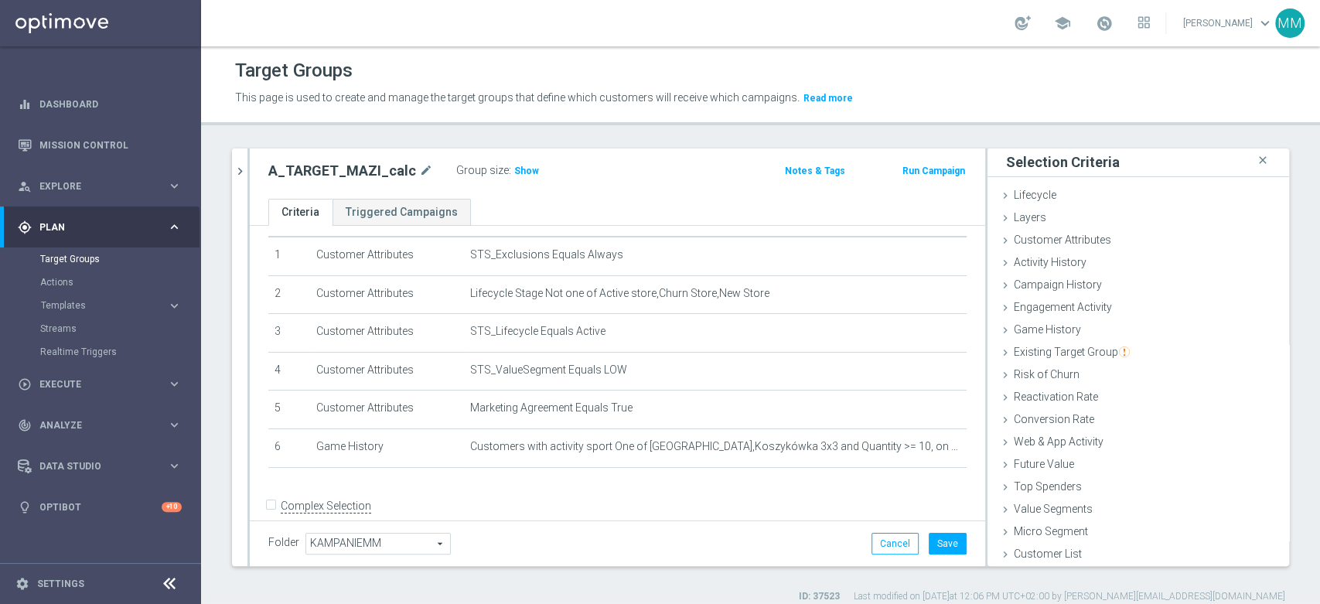
scroll to position [62, 0]
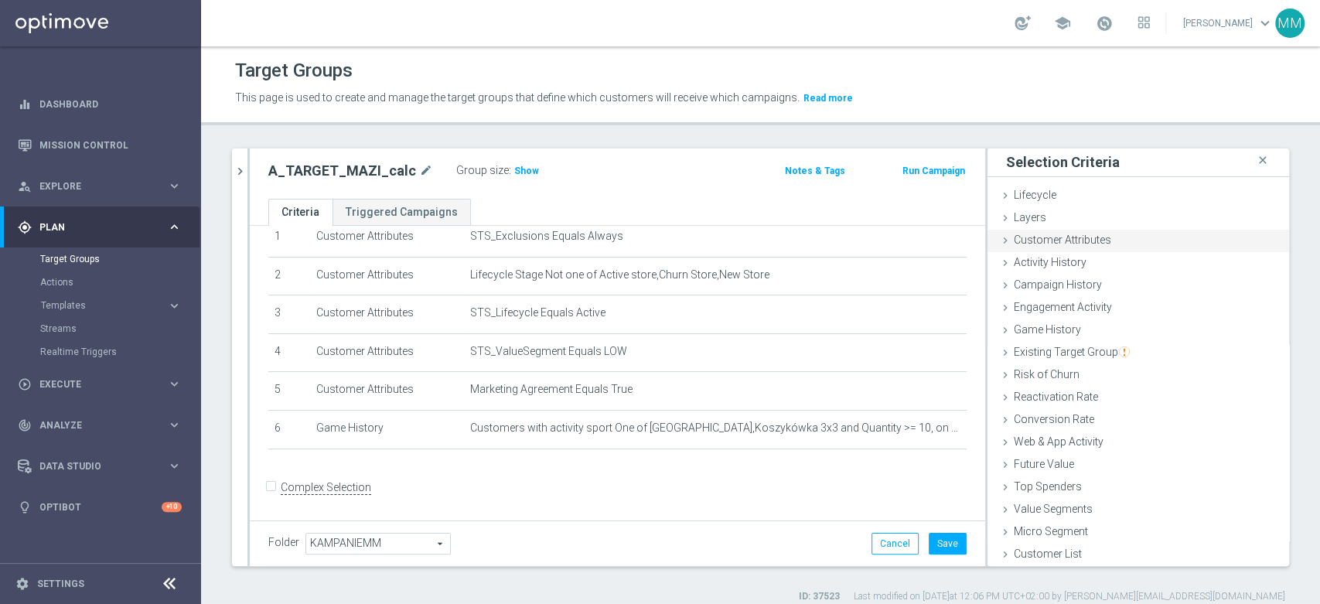
click at [1102, 242] on div "Customer Attributes done selection updated" at bounding box center [1138, 241] width 302 height 23
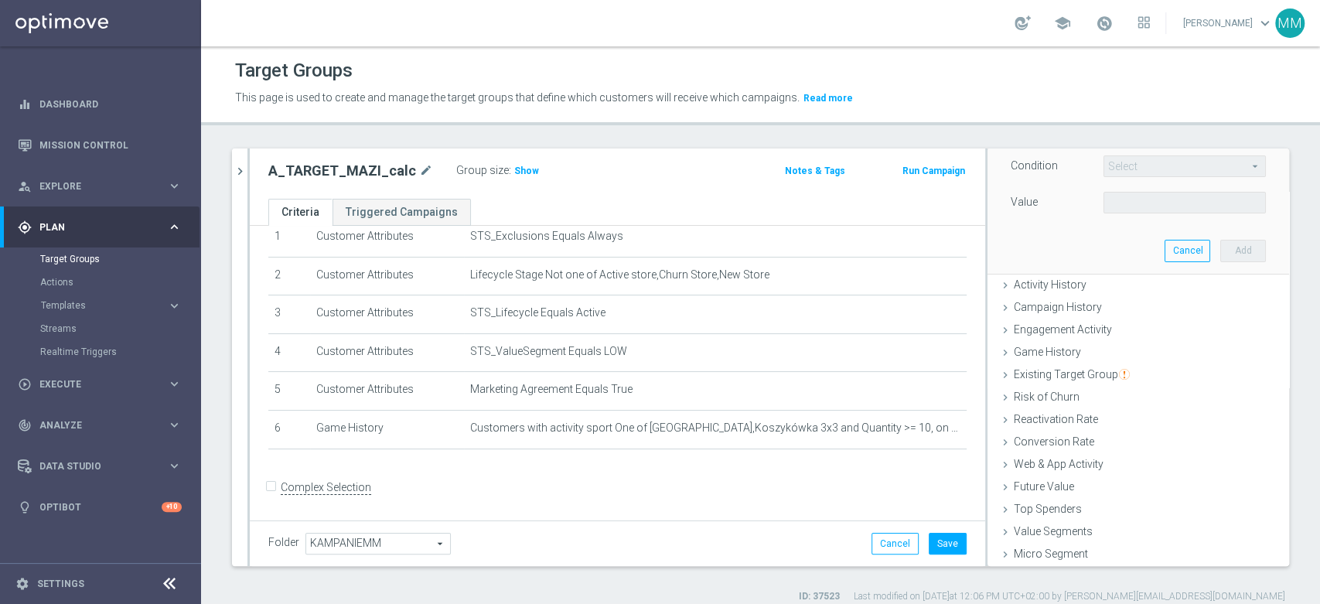
scroll to position [90, 0]
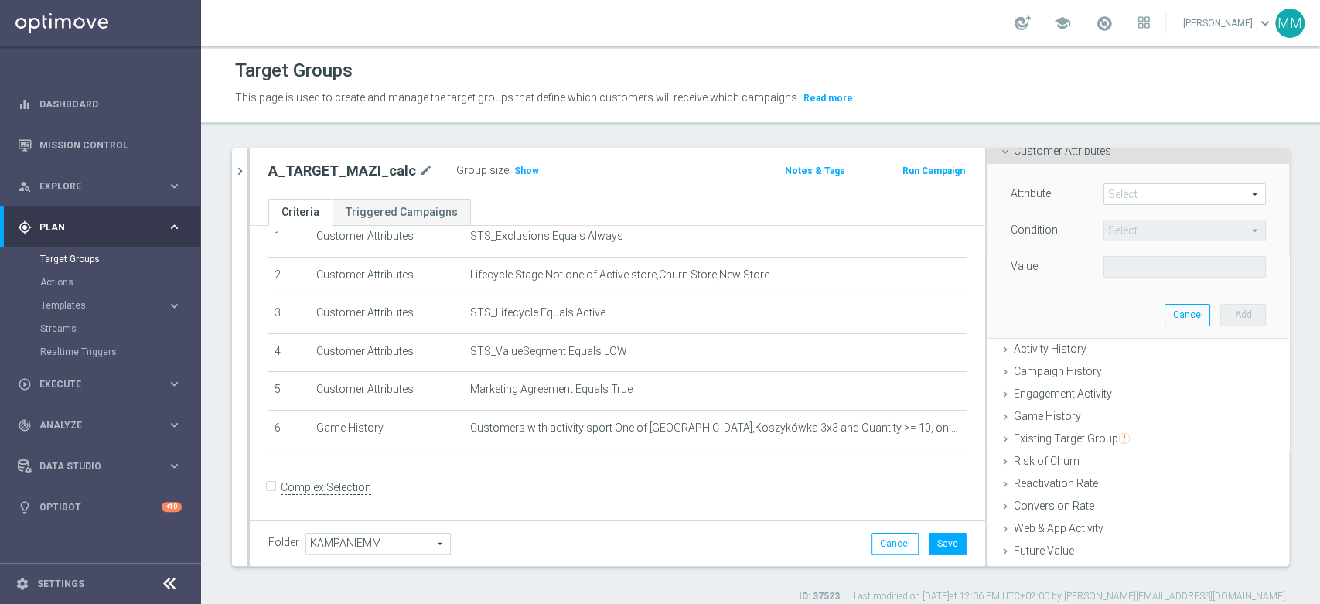
click at [1120, 196] on span at bounding box center [1184, 194] width 161 height 20
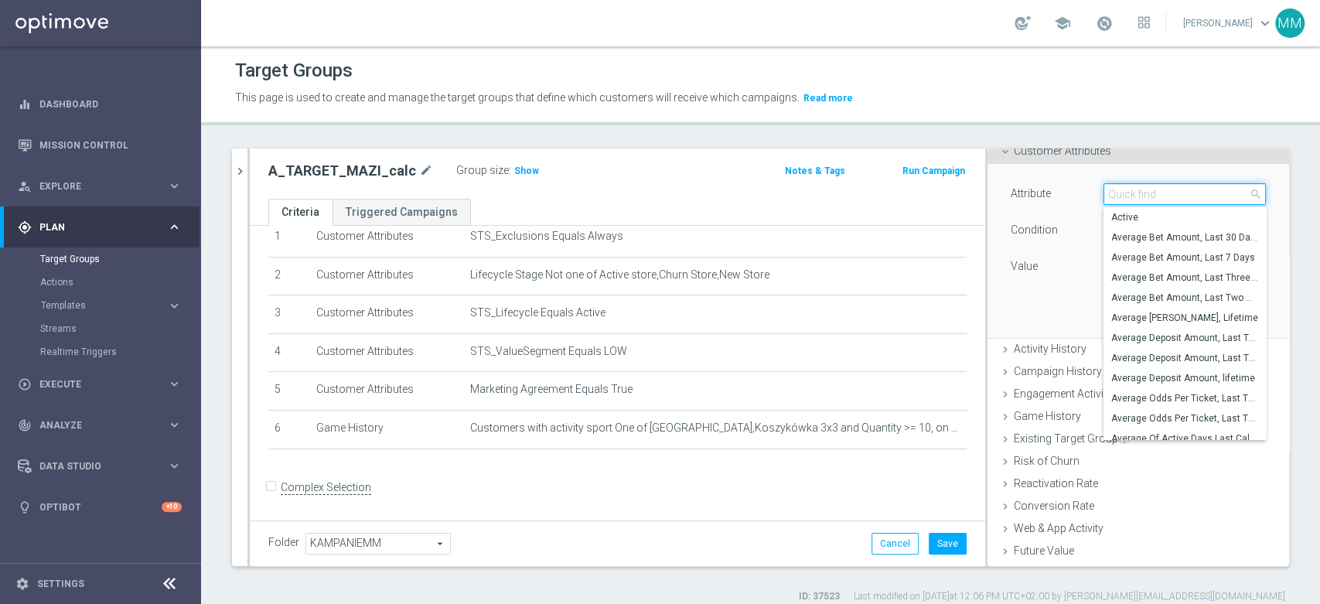
click at [1120, 196] on input "search" at bounding box center [1184, 194] width 162 height 22
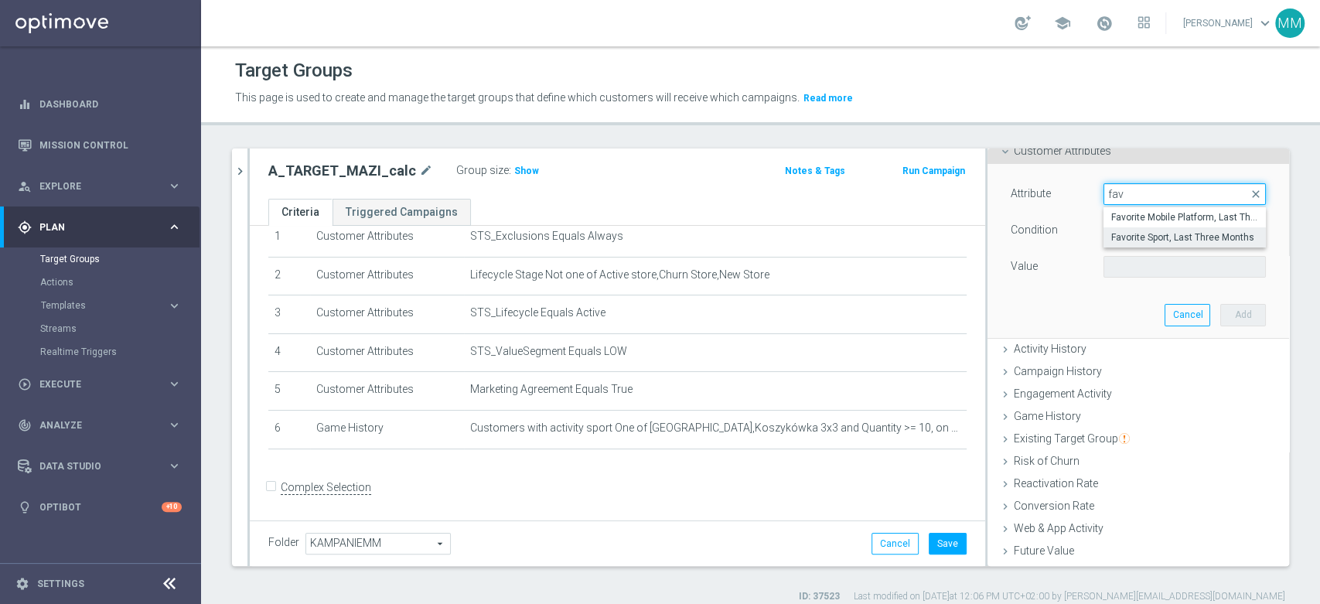
type input "fav"
click at [1144, 242] on span "Favorite Sport, Last Three Months" at bounding box center [1184, 237] width 147 height 12
type input "Favorite Sport, Last Three Months"
type input "Equals"
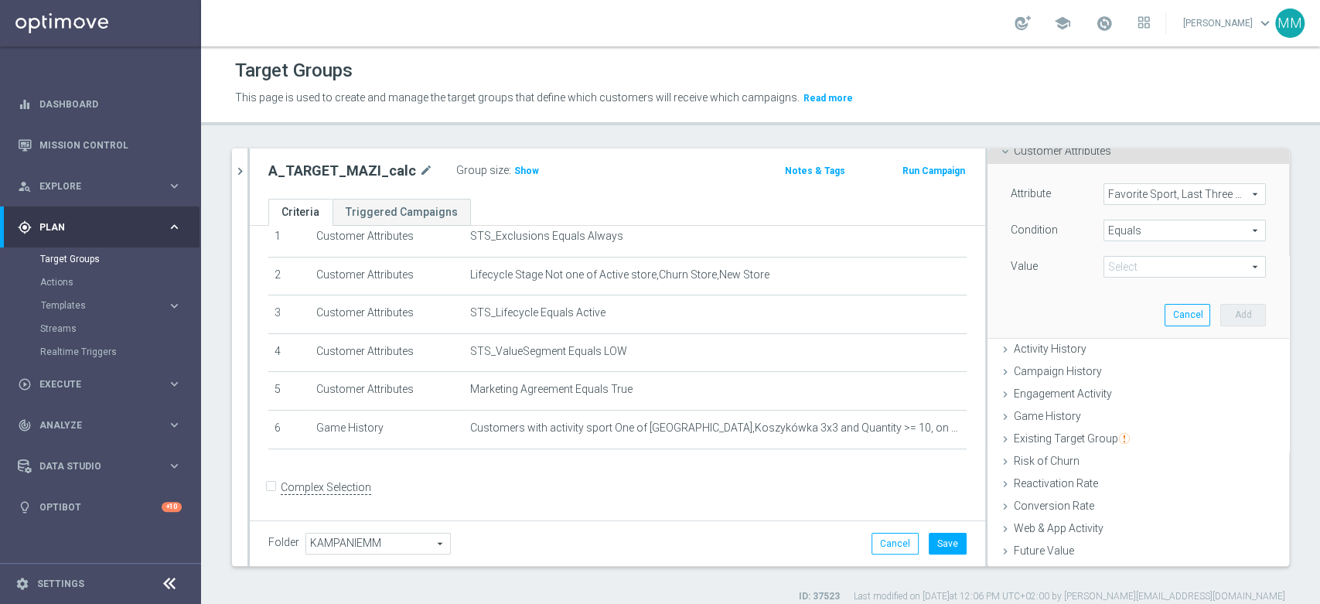
click at [1132, 237] on span "Equals" at bounding box center [1184, 230] width 161 height 20
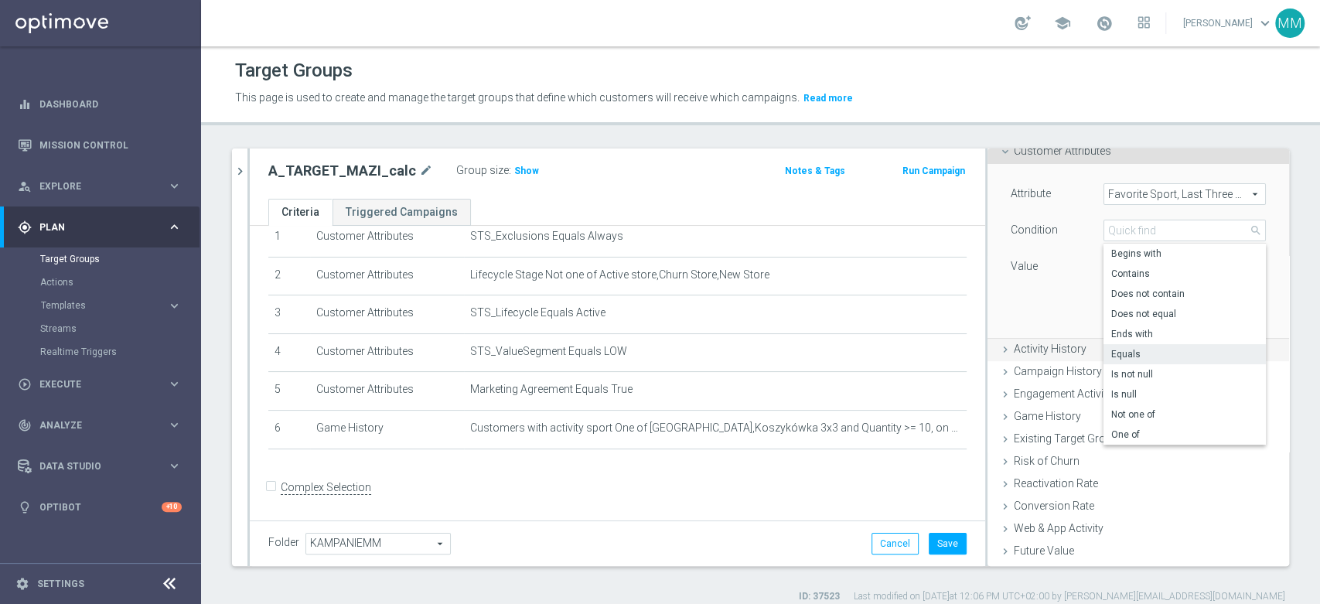
click at [1121, 353] on span "Equals" at bounding box center [1184, 354] width 147 height 12
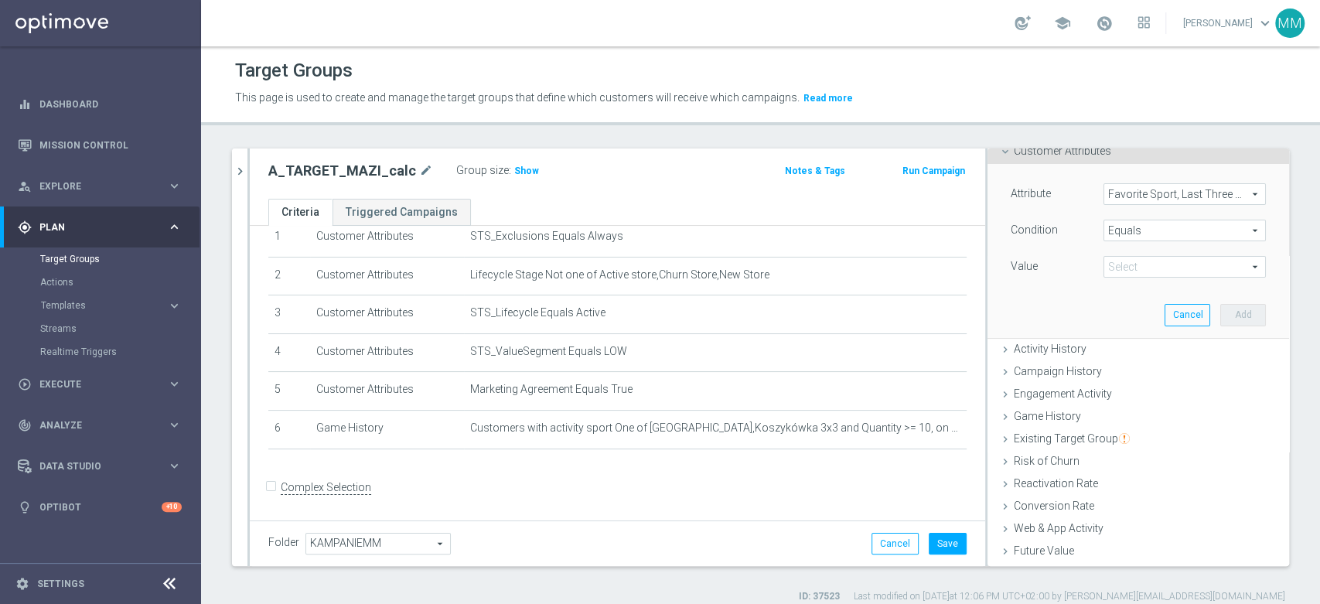
click at [1119, 271] on span at bounding box center [1184, 267] width 161 height 20
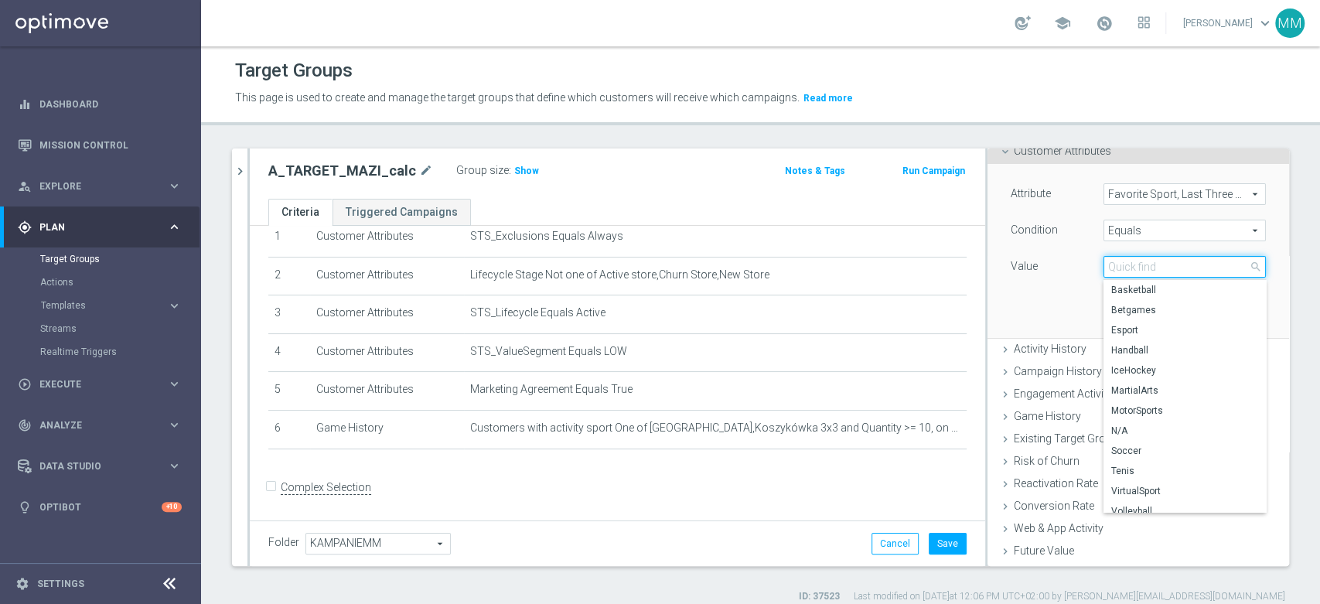
click at [1119, 271] on input "search" at bounding box center [1184, 267] width 162 height 22
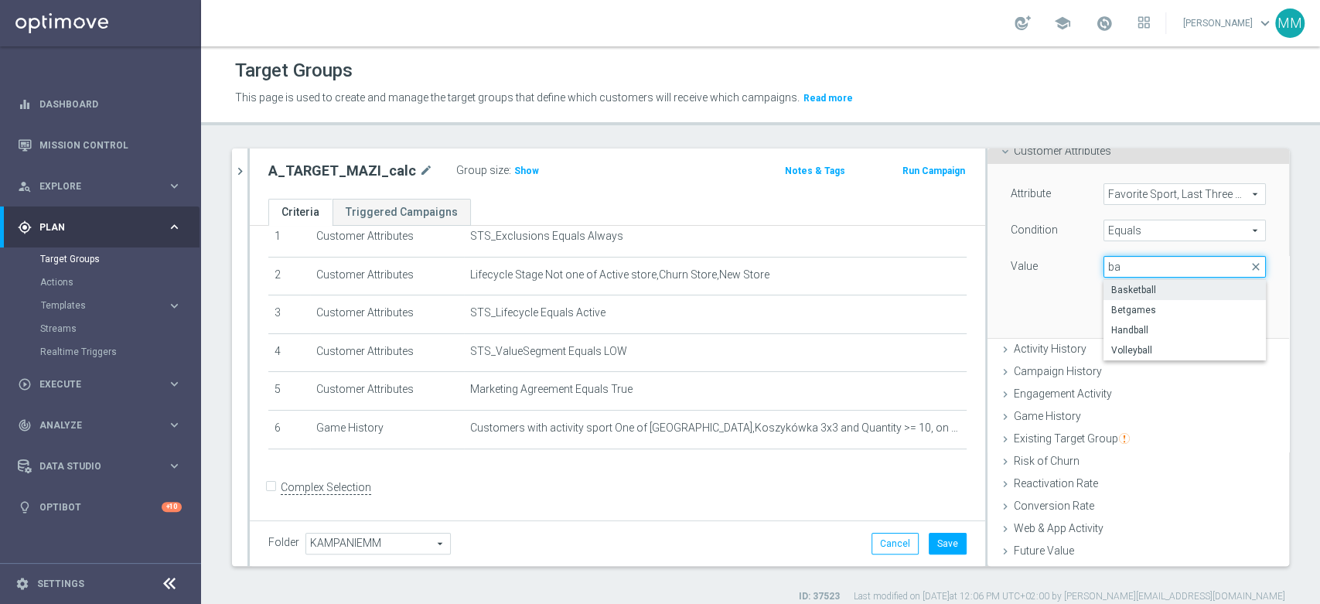
type input "ba"
click at [1126, 286] on span "Basketball" at bounding box center [1184, 290] width 147 height 12
type input "Basketball"
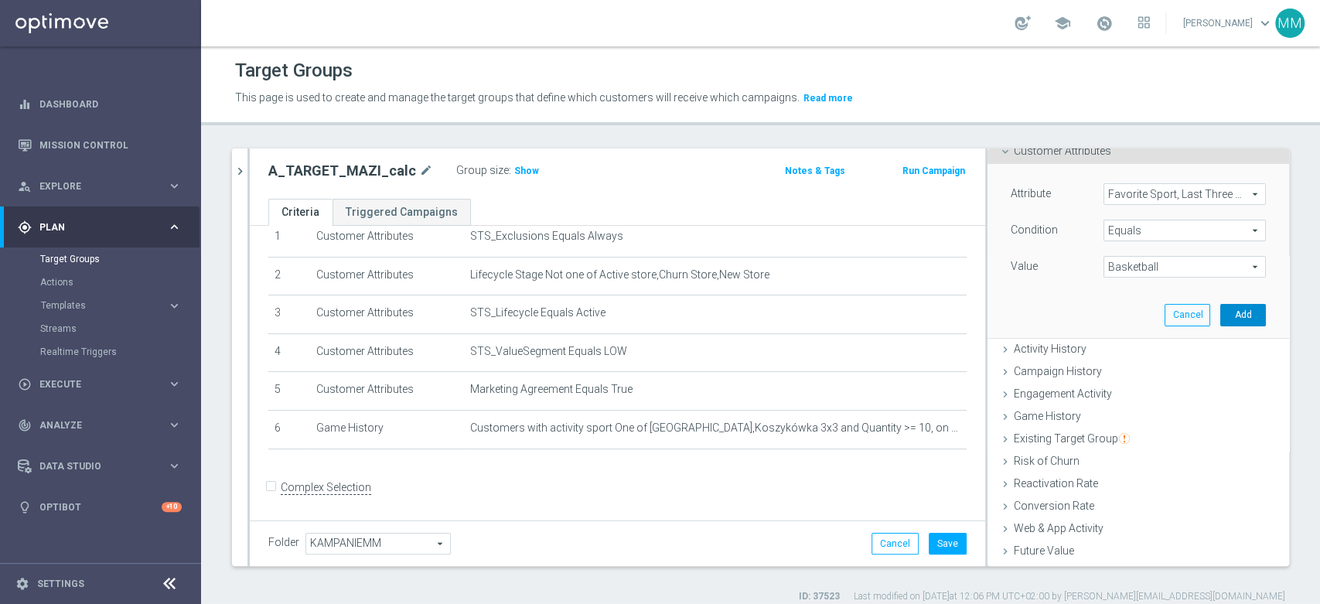
click at [1223, 314] on button "Add" at bounding box center [1243, 315] width 46 height 22
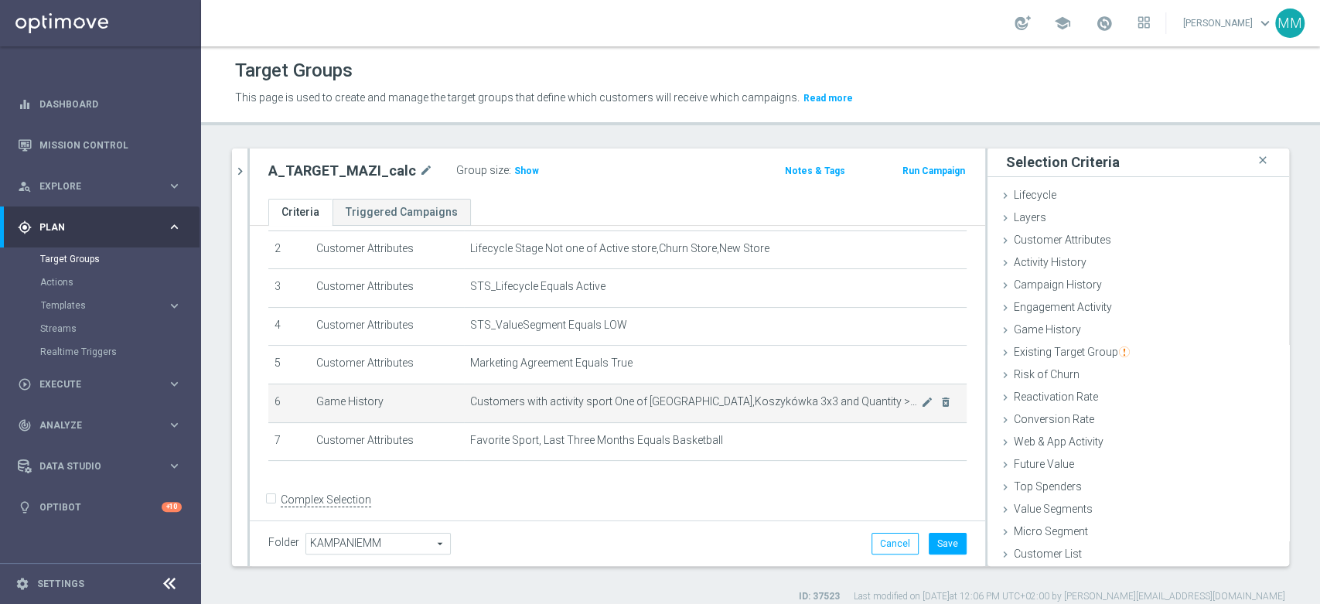
scroll to position [101, 0]
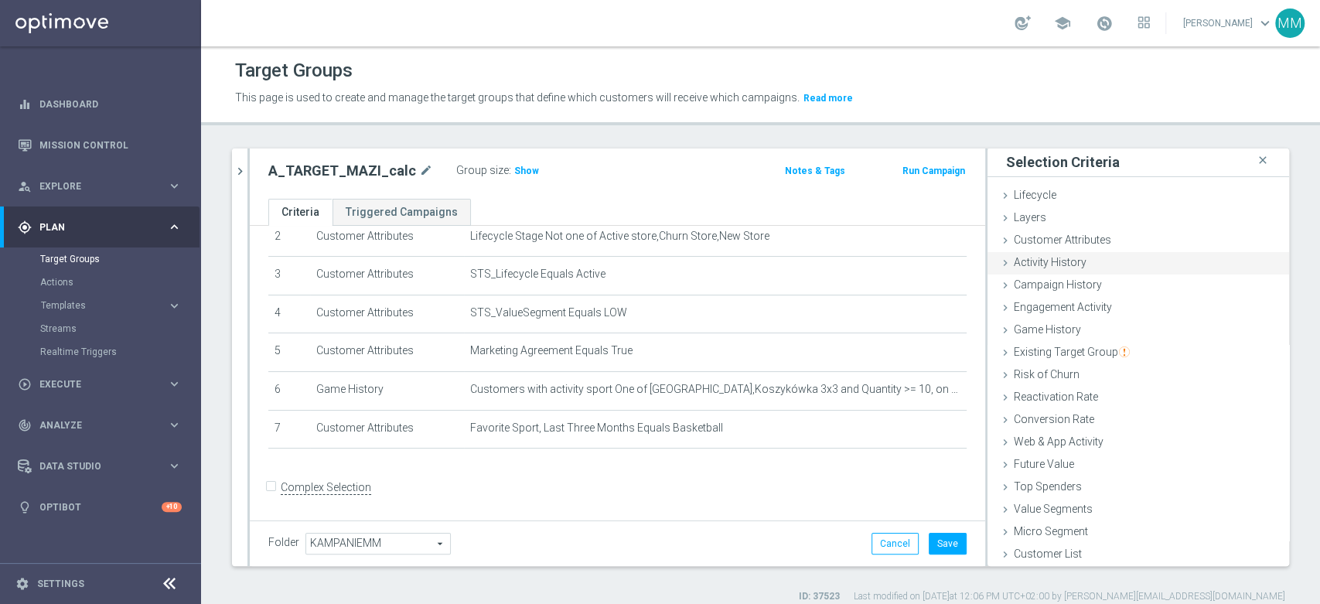
click at [1067, 262] on span "Activity History" at bounding box center [1050, 262] width 73 height 12
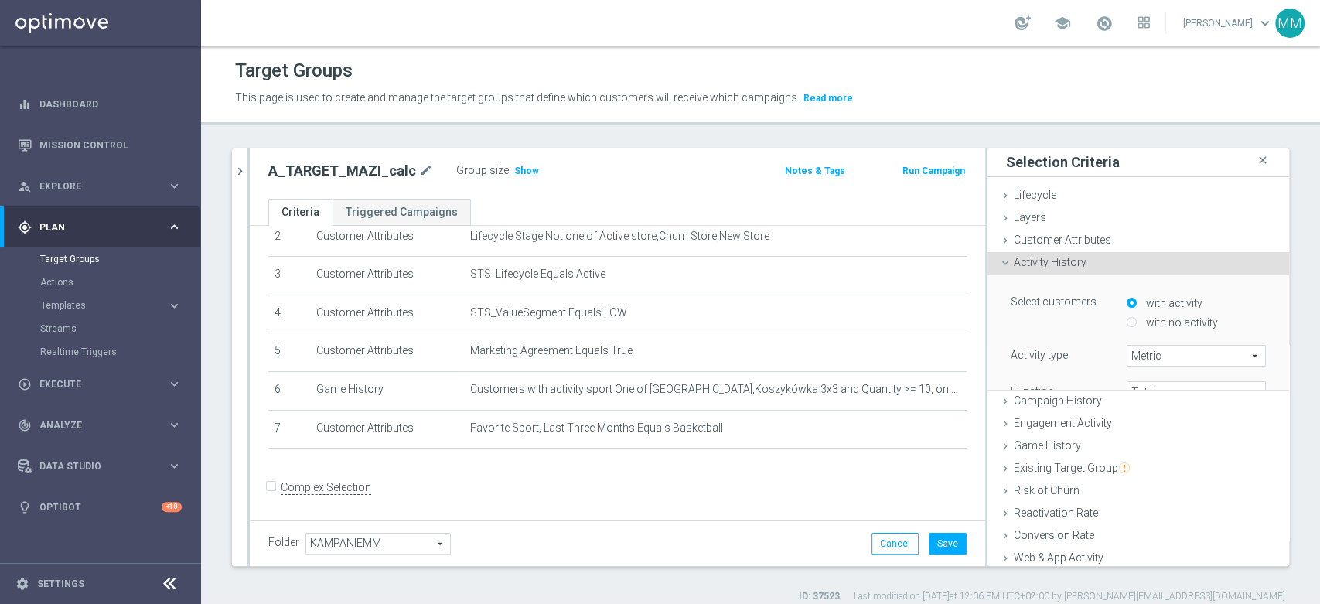
scroll to position [90, 0]
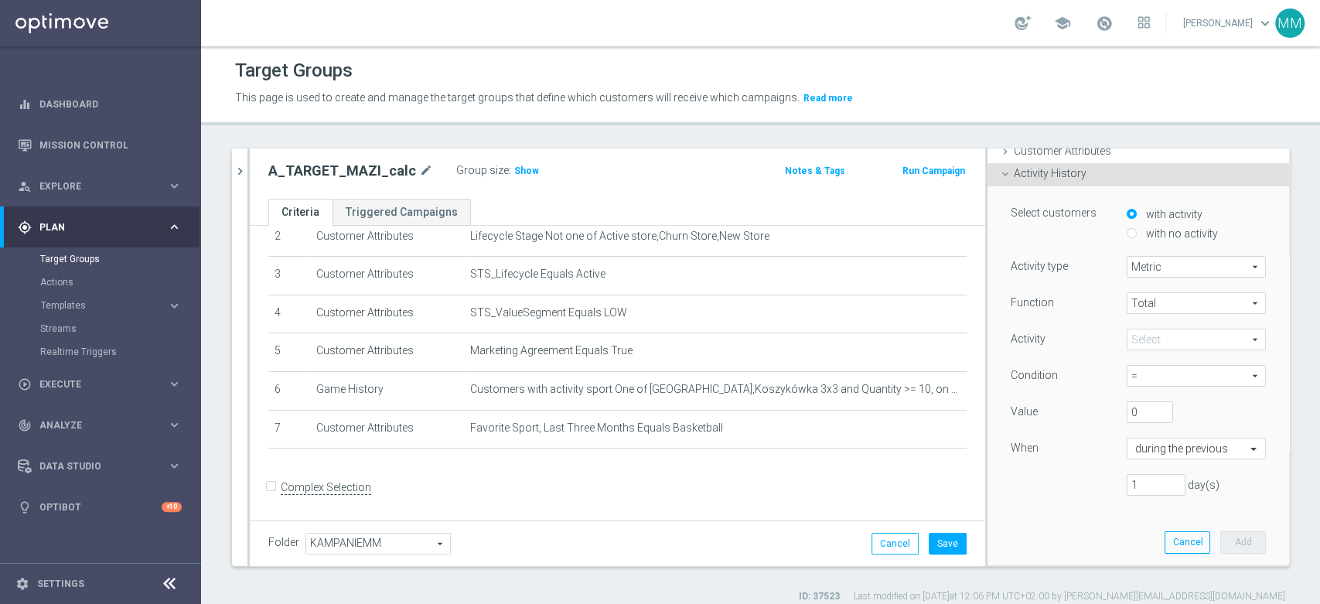
click at [1157, 231] on label "with no activity" at bounding box center [1180, 234] width 76 height 14
click at [1137, 231] on input "with no activity" at bounding box center [1132, 233] width 10 height 10
radio input "true"
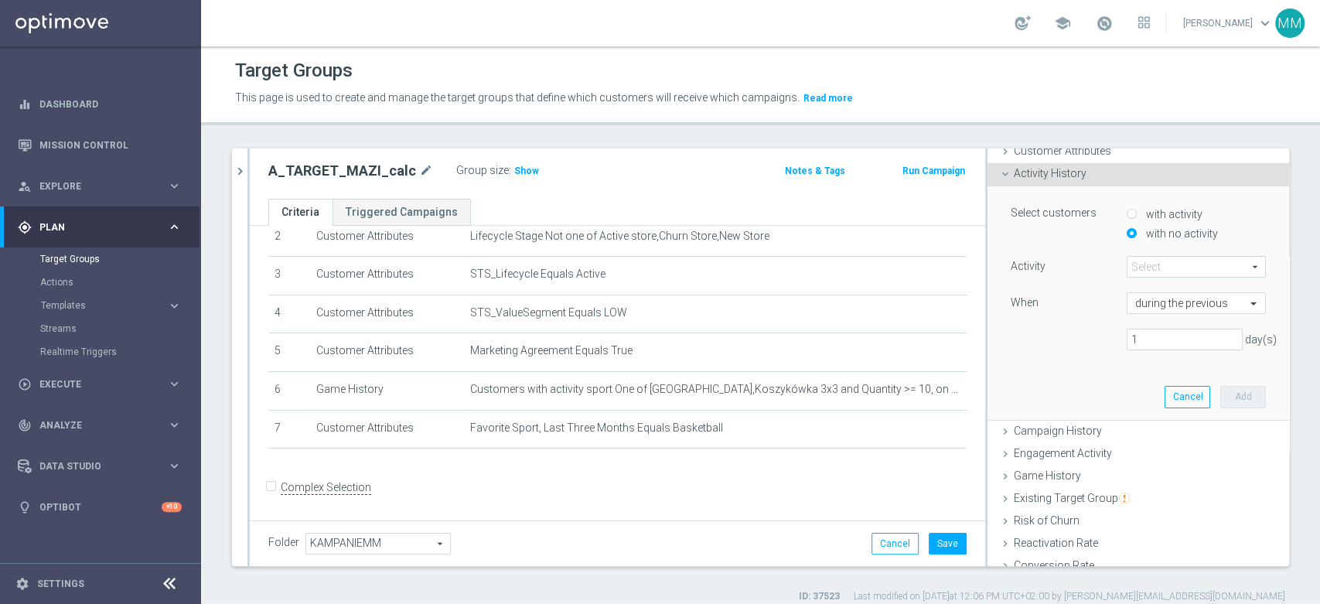
click at [1152, 271] on span at bounding box center [1196, 267] width 138 height 20
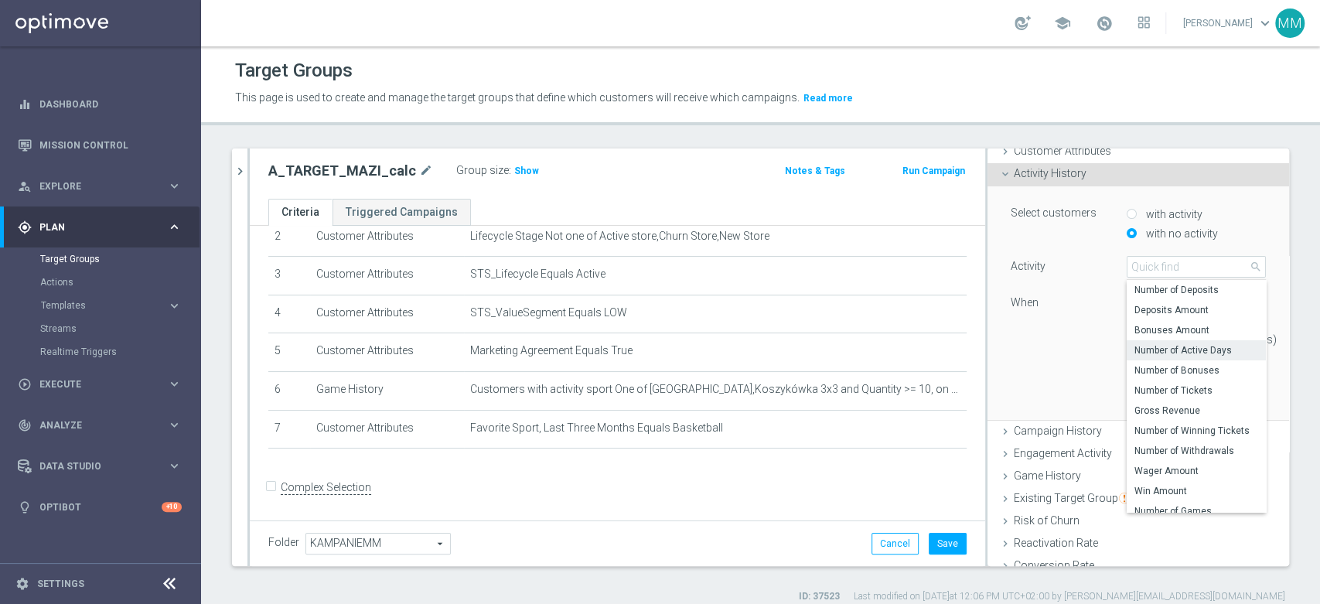
click at [1171, 354] on span "Number of Active Days" at bounding box center [1196, 350] width 124 height 12
type input "Number of Active Days"
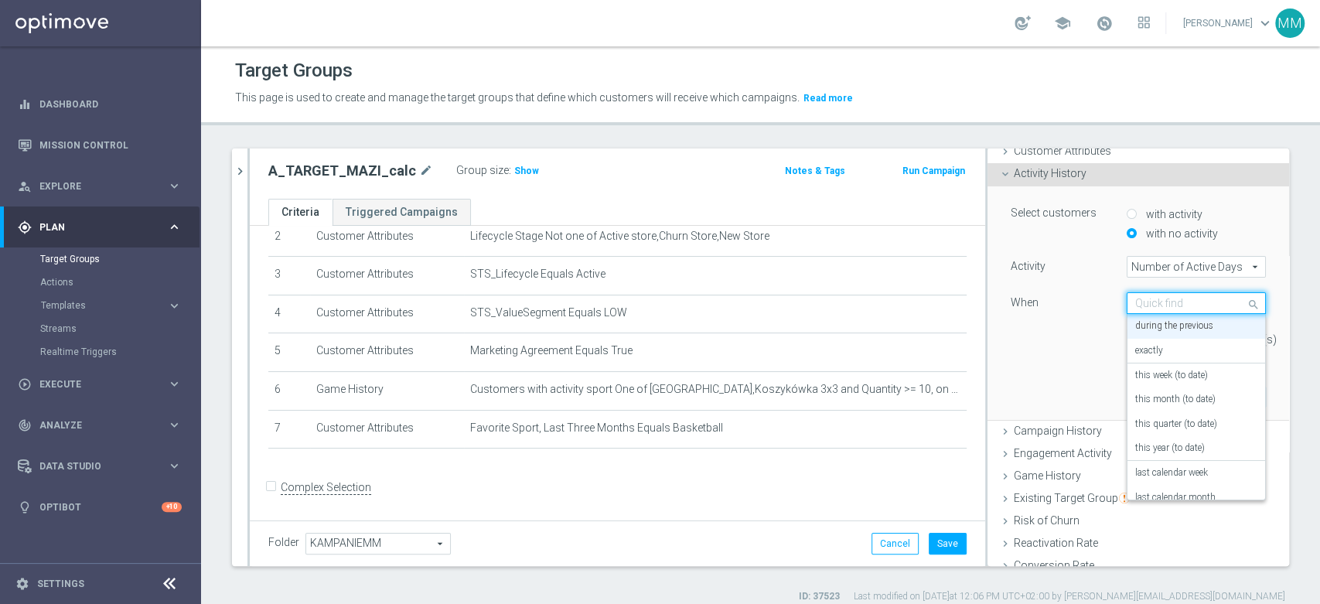
click at [1155, 308] on input "text" at bounding box center [1180, 304] width 91 height 14
click at [1175, 345] on label "this week (to date)" at bounding box center [1171, 351] width 73 height 12
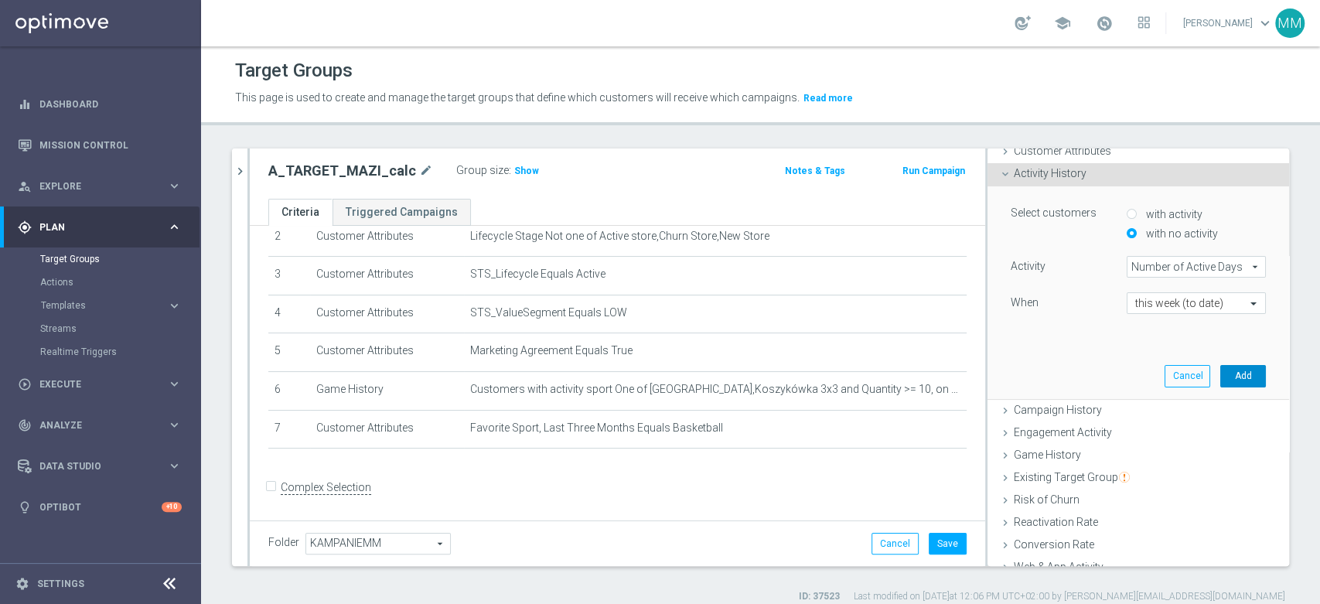
click at [1225, 371] on button "Add" at bounding box center [1243, 376] width 46 height 22
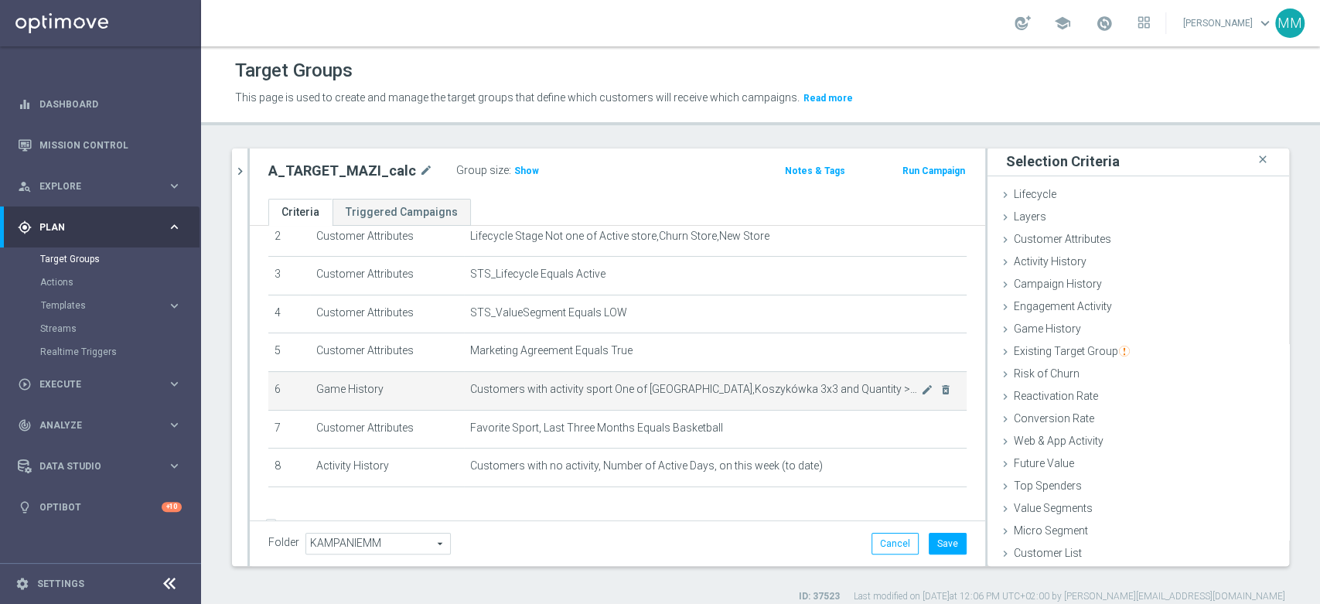
scroll to position [1, 0]
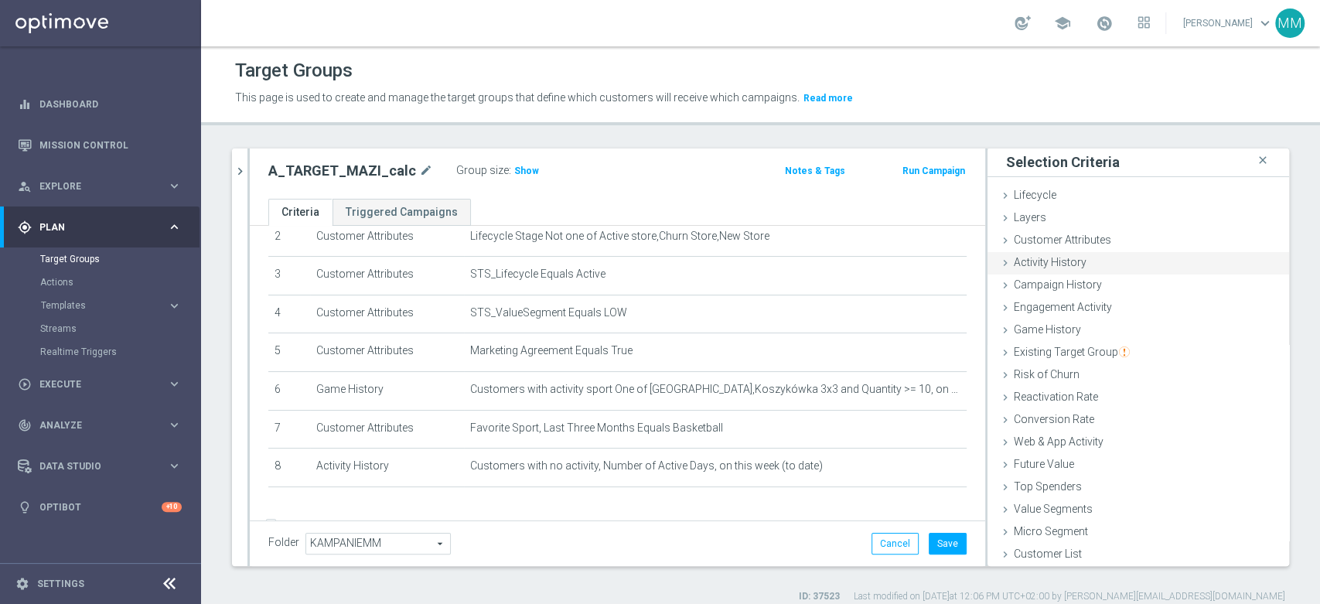
click at [1069, 268] on span "Activity History" at bounding box center [1050, 262] width 73 height 12
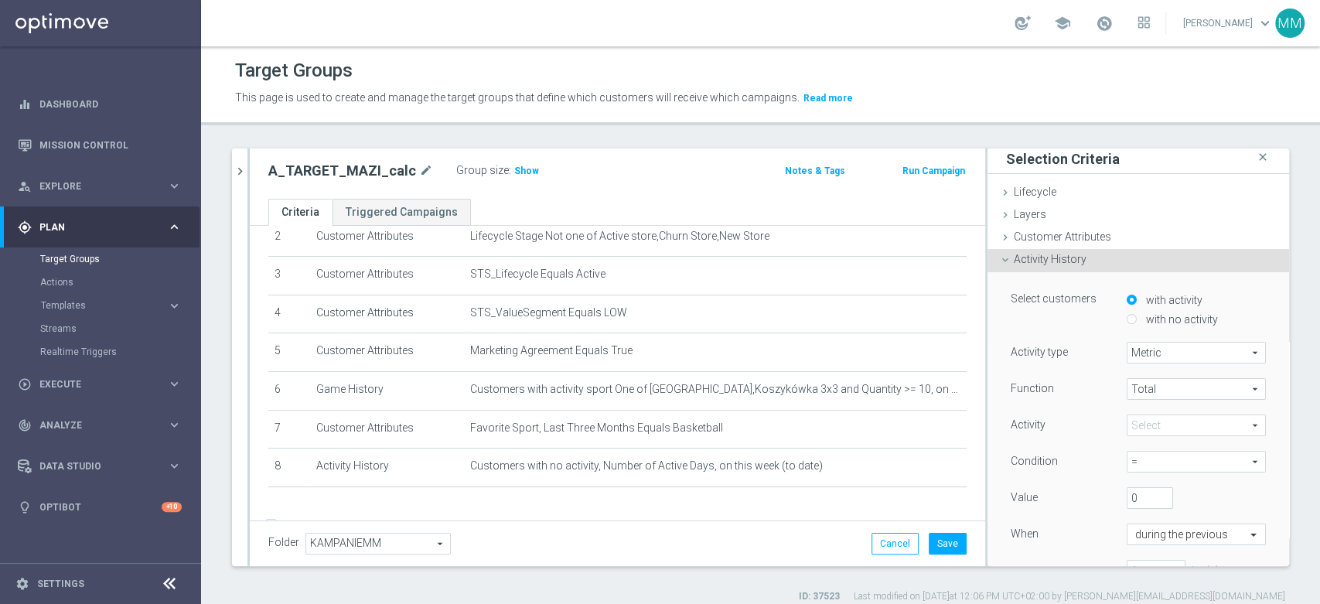
scroll to position [261, 0]
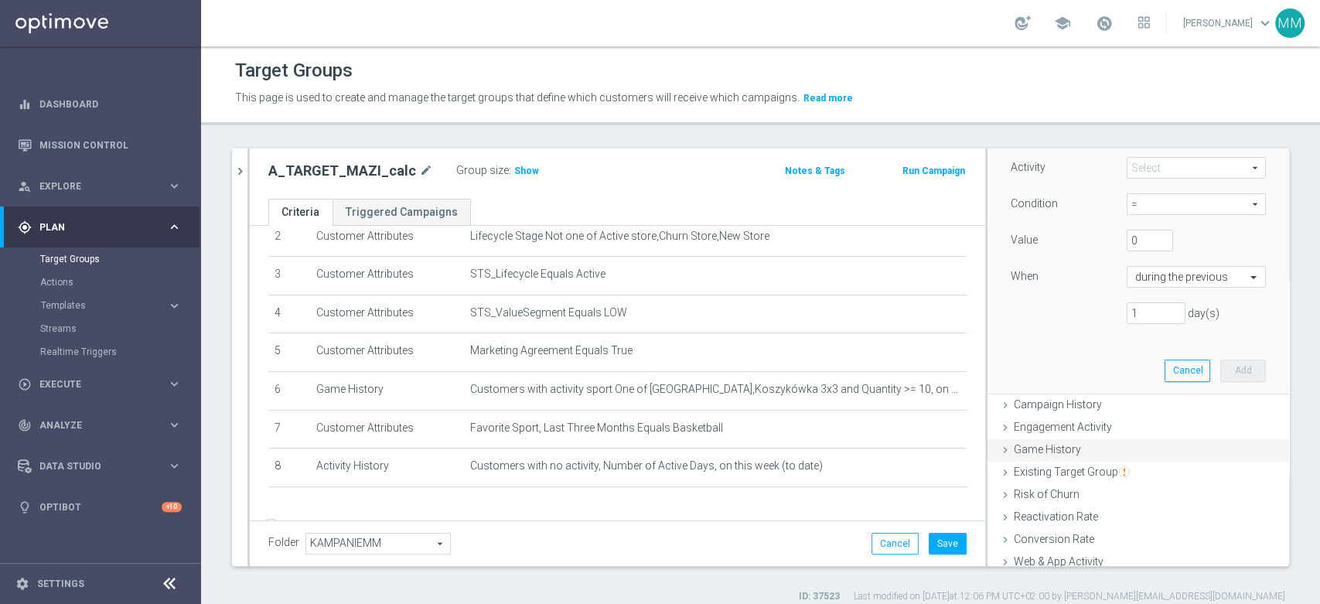
click at [1058, 445] on span "Game History" at bounding box center [1047, 449] width 67 height 12
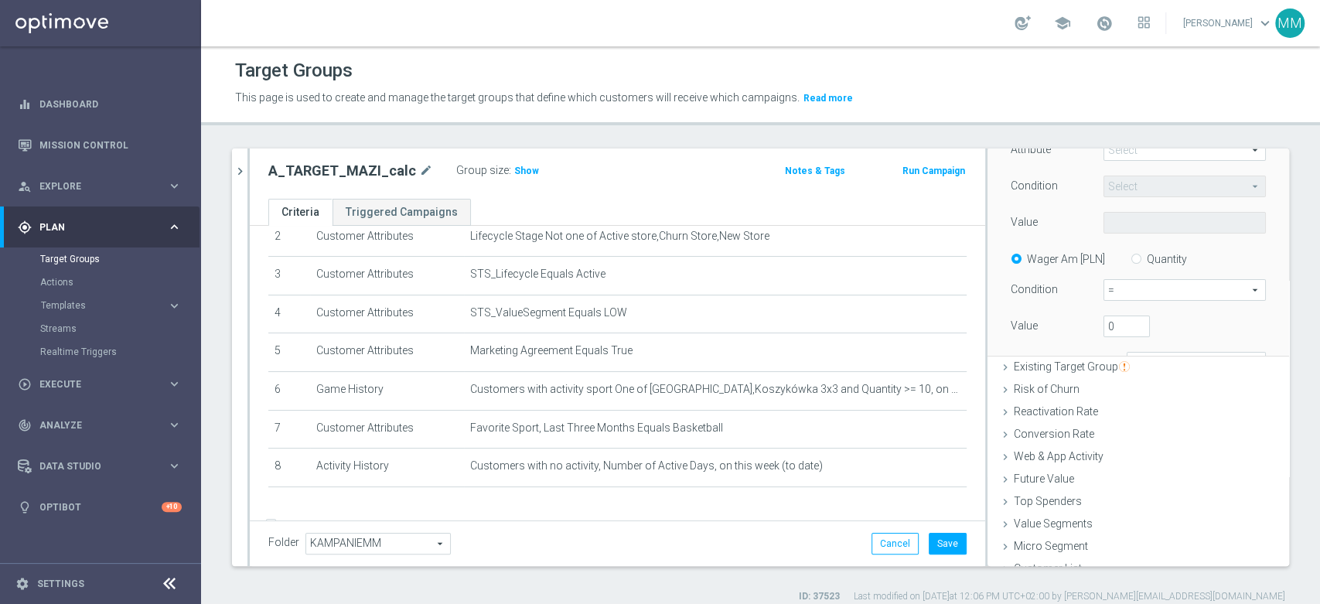
scroll to position [67, 0]
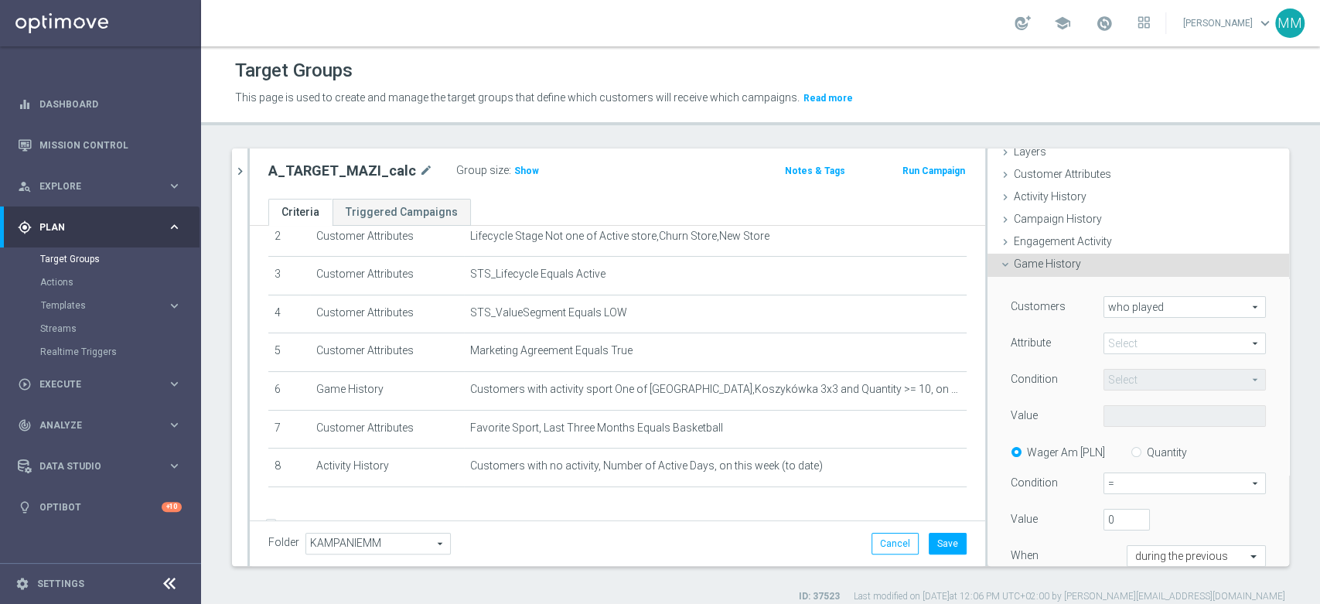
click at [1145, 309] on span "who played" at bounding box center [1184, 307] width 161 height 20
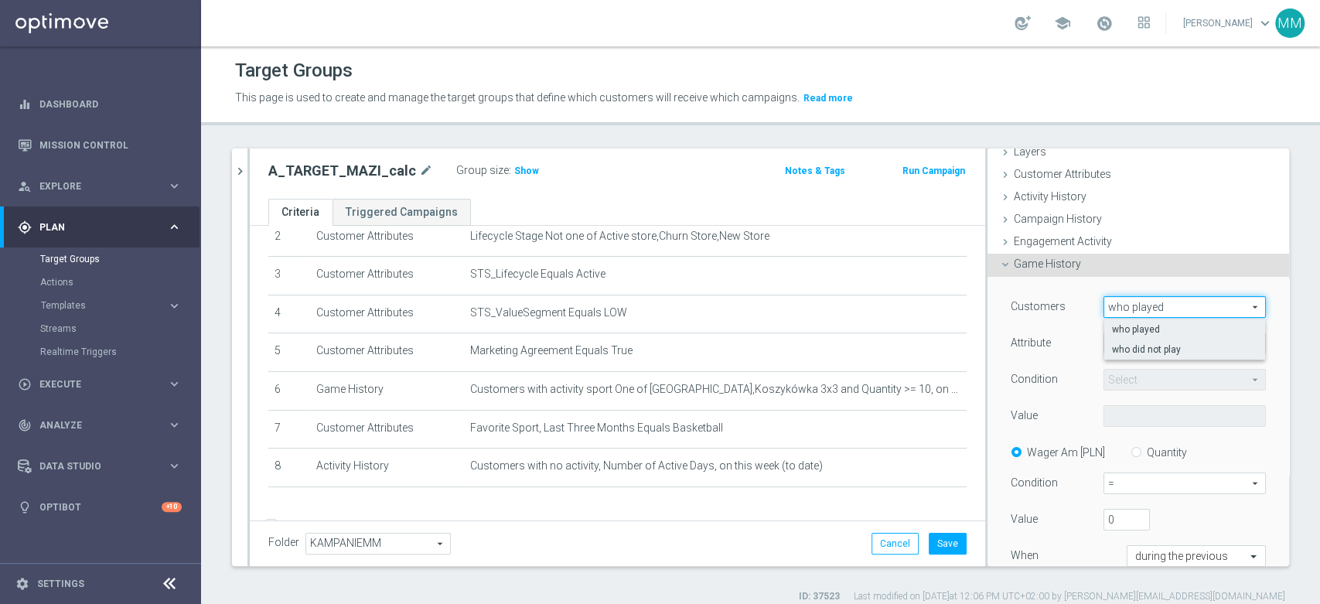
click at [1135, 346] on span "who did not play" at bounding box center [1184, 349] width 145 height 12
type input "who did not play"
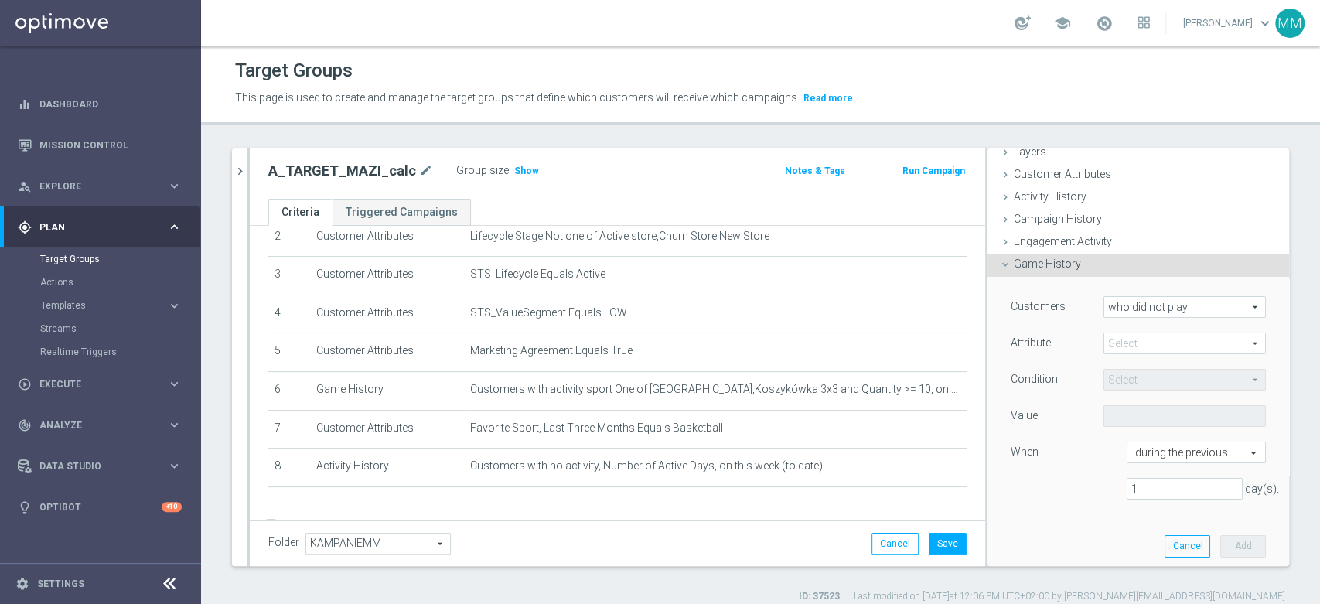
click at [1126, 345] on span at bounding box center [1184, 343] width 161 height 20
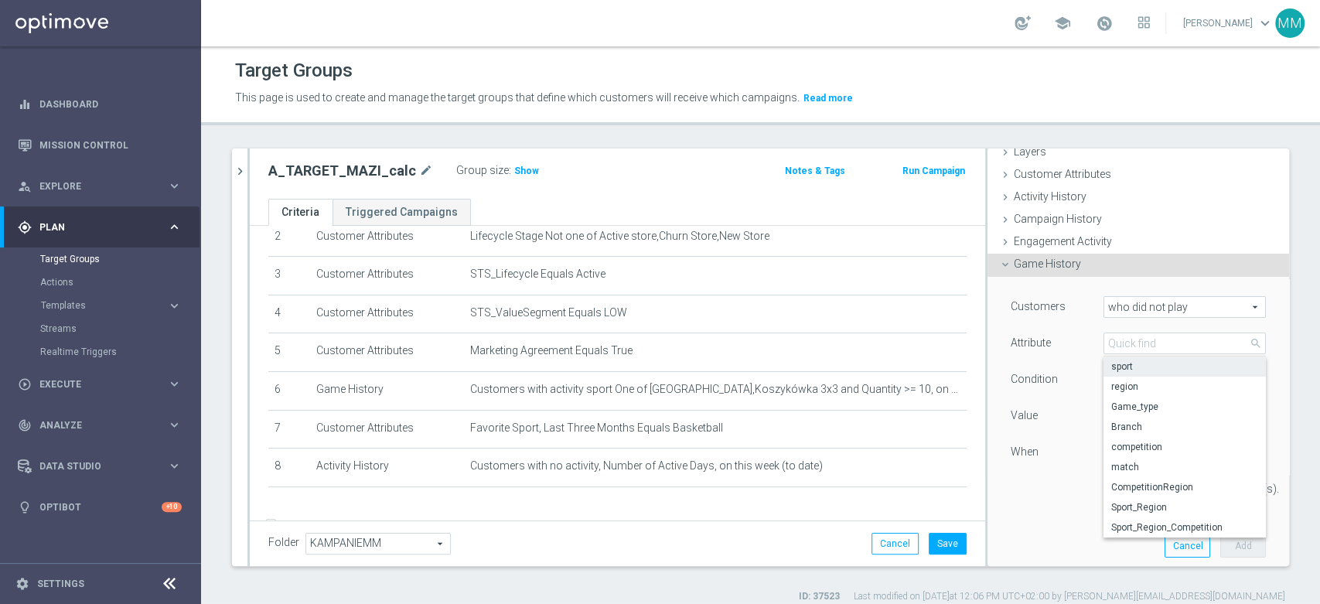
click at [1134, 370] on span "sport" at bounding box center [1184, 366] width 147 height 12
type input "sport"
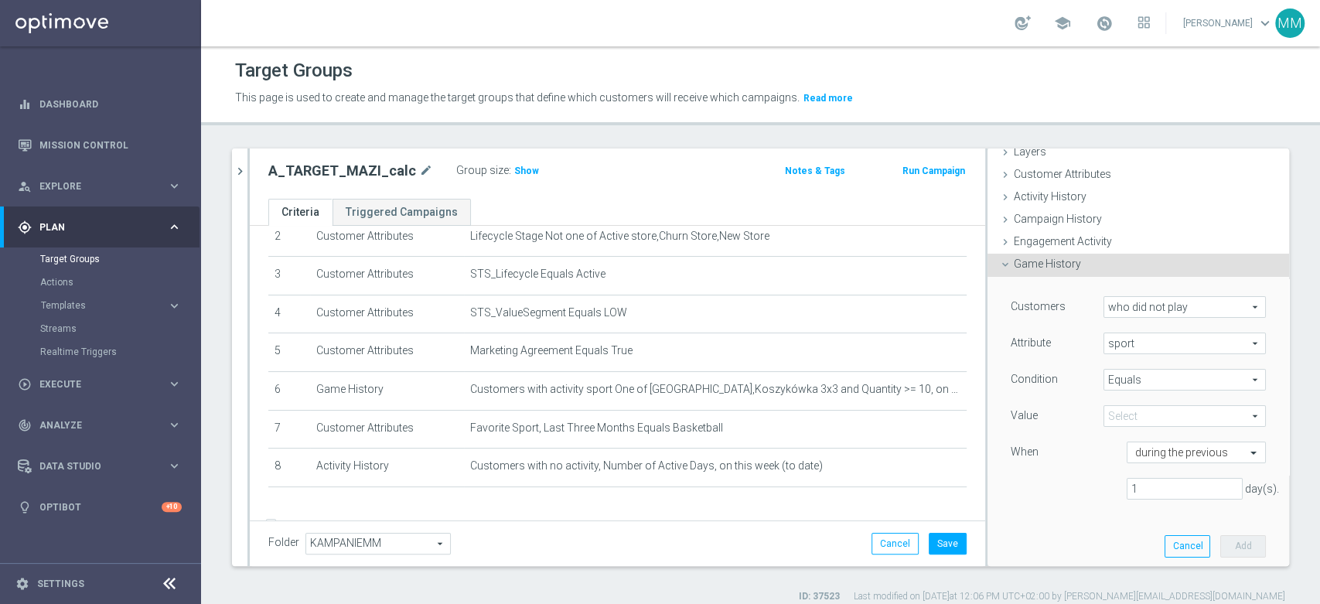
click at [1136, 388] on span "Equals" at bounding box center [1184, 380] width 161 height 20
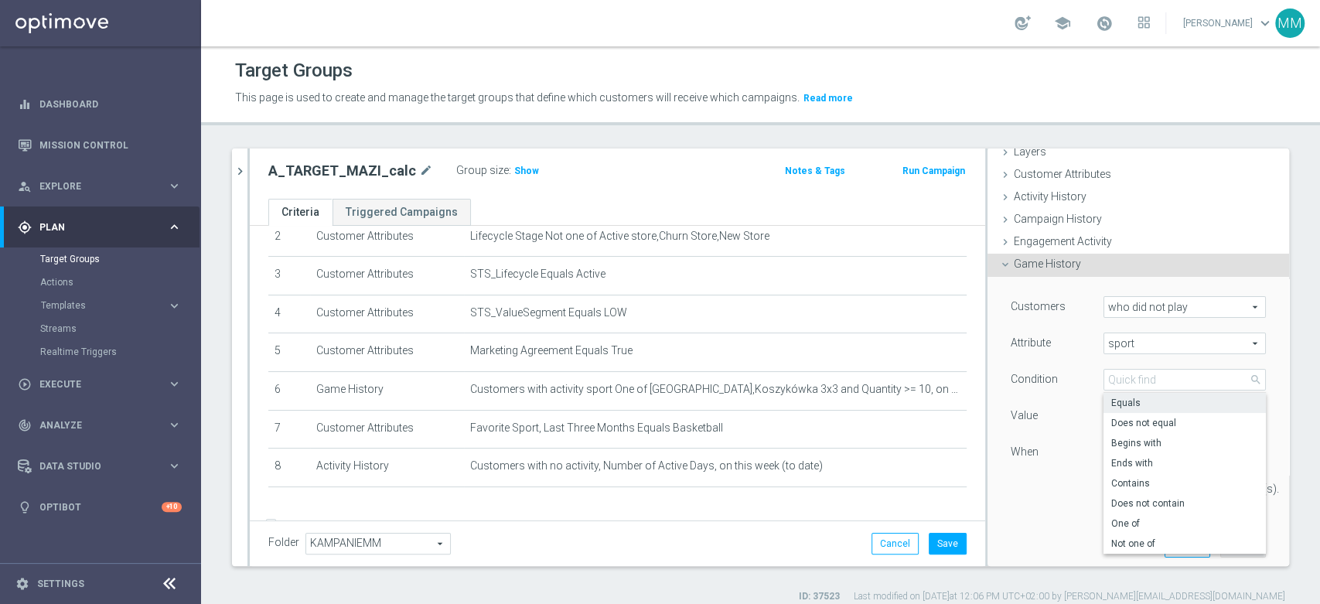
drag, startPoint x: 1148, startPoint y: 513, endPoint x: 1127, endPoint y: 465, distance: 52.3
click at [1147, 513] on label "One of" at bounding box center [1184, 523] width 162 height 20
type input "One of"
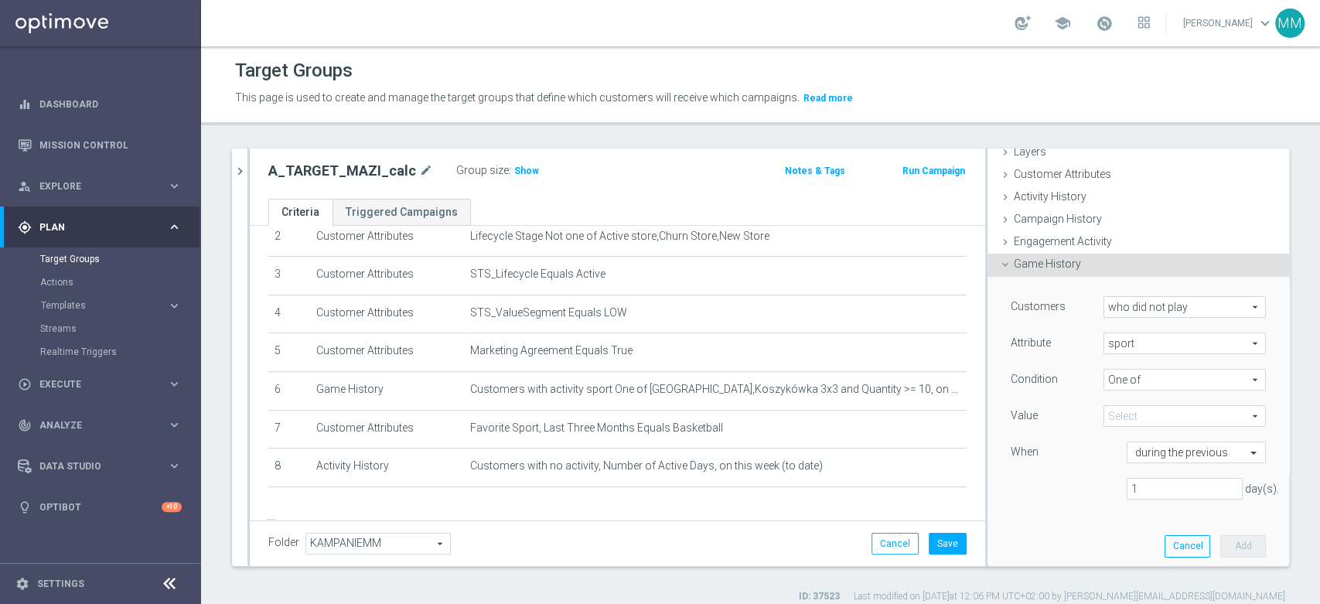
click at [1112, 401] on div "Customers who did not play who did not play arrow_drop_down search Attribute sp…" at bounding box center [1138, 404] width 255 height 216
click at [1116, 414] on span at bounding box center [1184, 416] width 161 height 20
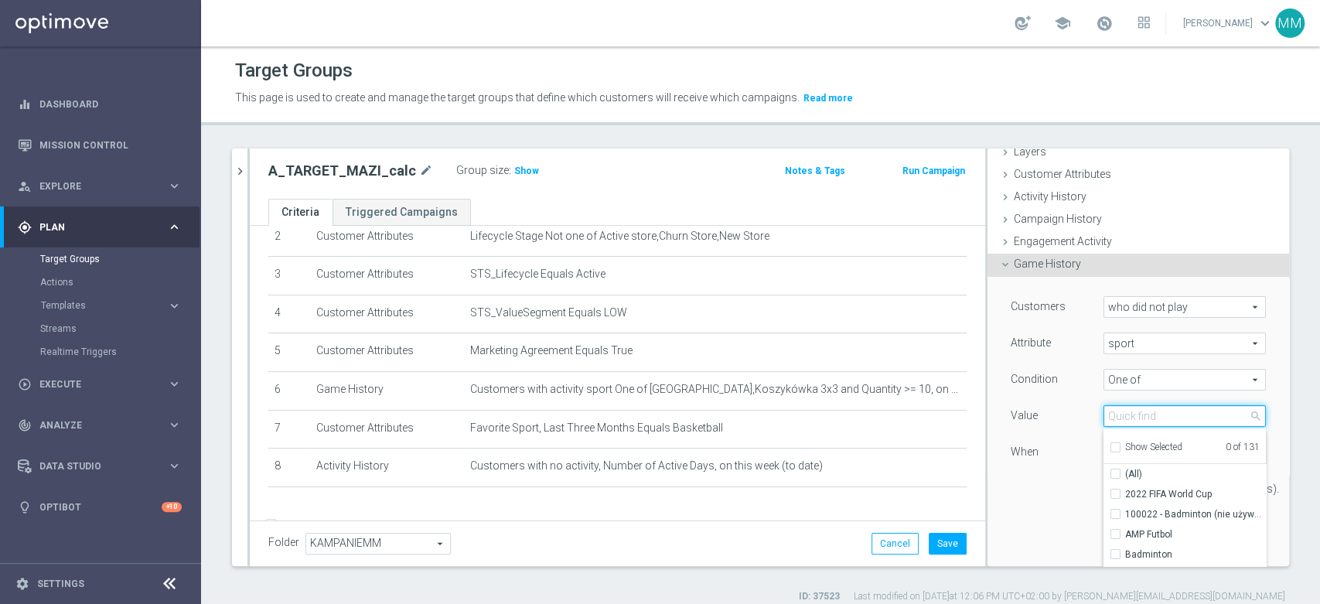
click at [1117, 414] on input "search" at bounding box center [1184, 416] width 162 height 22
type input "Kosz"
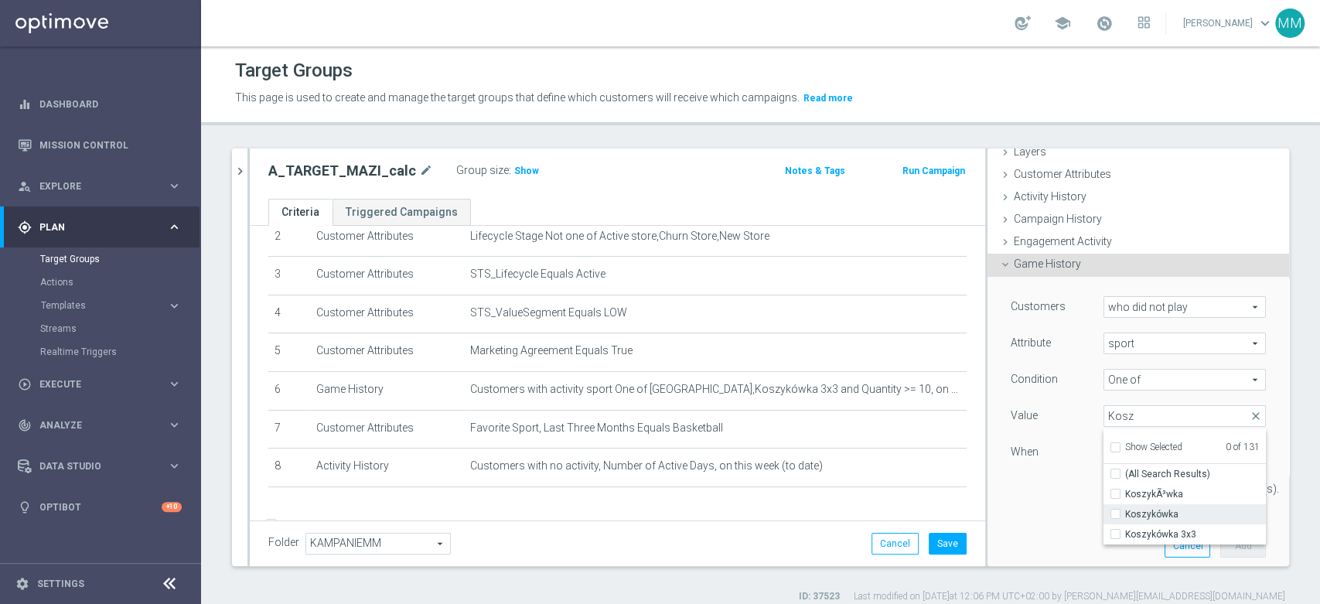
click at [1131, 521] on label "Koszykówka" at bounding box center [1195, 514] width 141 height 20
click at [1125, 520] on input "Koszykówka" at bounding box center [1120, 515] width 10 height 10
checkbox input "true"
type input "Koszykówka"
click at [1131, 537] on span "Koszykówka 3x3" at bounding box center [1195, 534] width 141 height 12
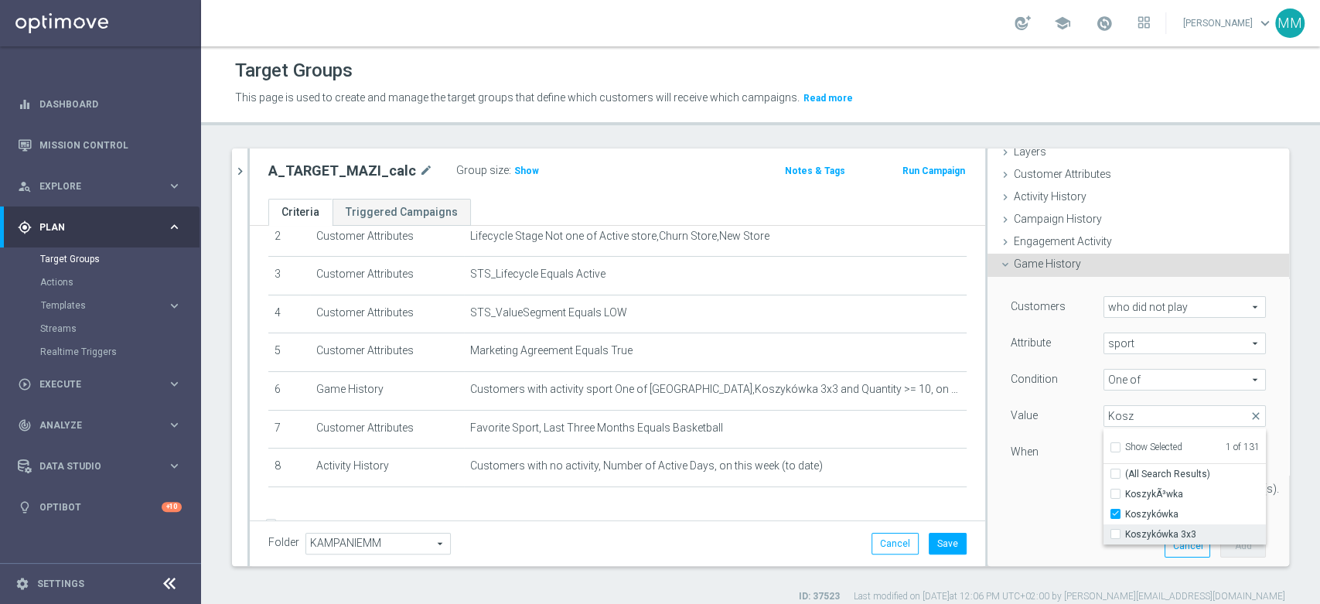
click at [1125, 537] on input "Koszykówka 3x3" at bounding box center [1120, 535] width 10 height 10
checkbox input "true"
type input "Selected 2 of 131"
click at [1066, 471] on div "Customers who did not play who did not play arrow_drop_down search Attribute sp…" at bounding box center [1138, 404] width 255 height 216
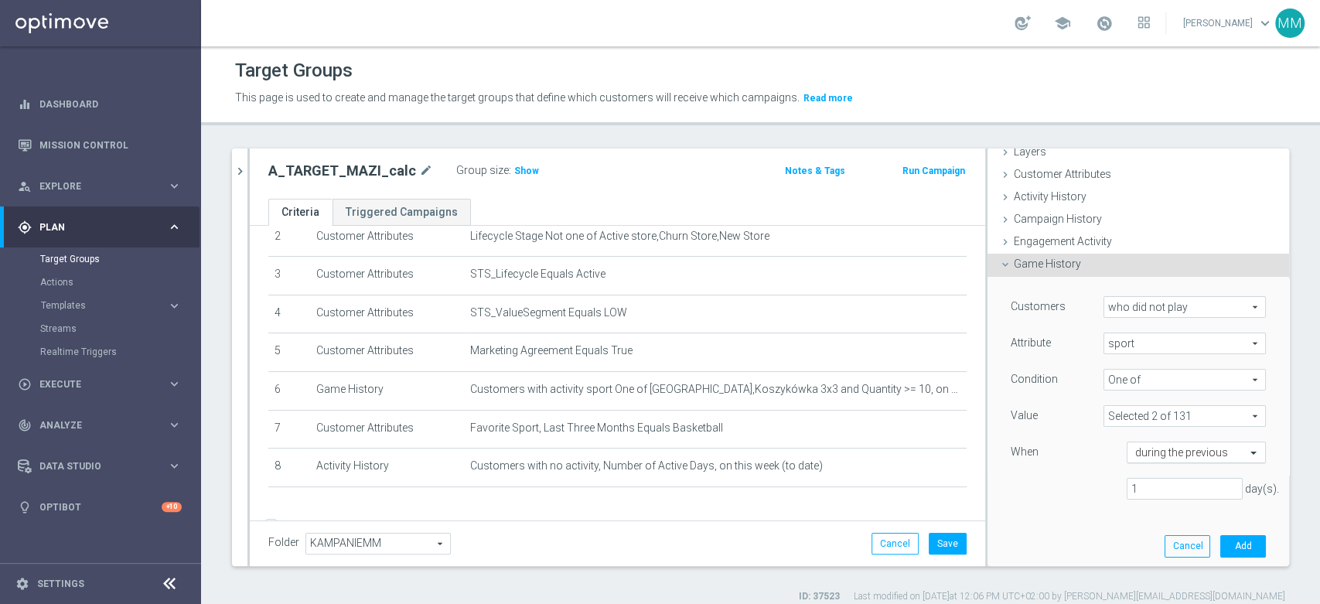
click at [1161, 454] on input "text" at bounding box center [1180, 453] width 91 height 14
drag, startPoint x: 1145, startPoint y: 487, endPoint x: 1086, endPoint y: 487, distance: 58.8
click at [1086, 487] on div "1 day(s)." at bounding box center [1138, 489] width 278 height 22
type input "7"
click at [1216, 530] on div "Customers who did not play who did not play arrow_drop_down search Attribute sp…" at bounding box center [1138, 423] width 278 height 292
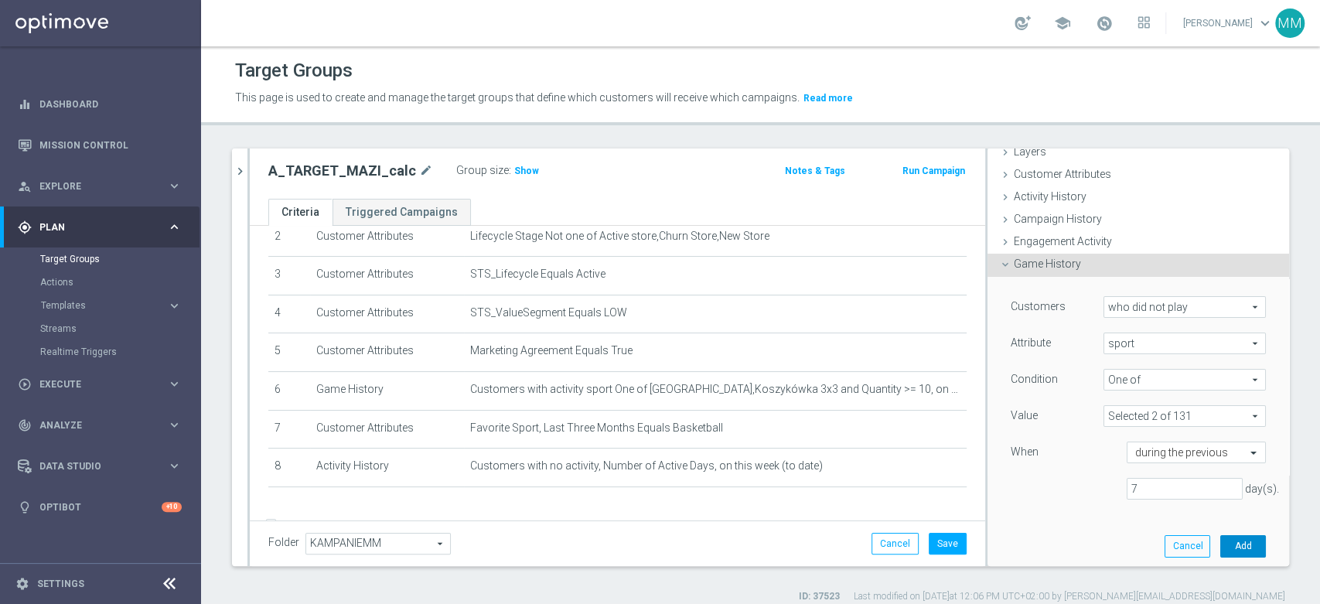
click at [1220, 536] on button "Add" at bounding box center [1243, 546] width 46 height 22
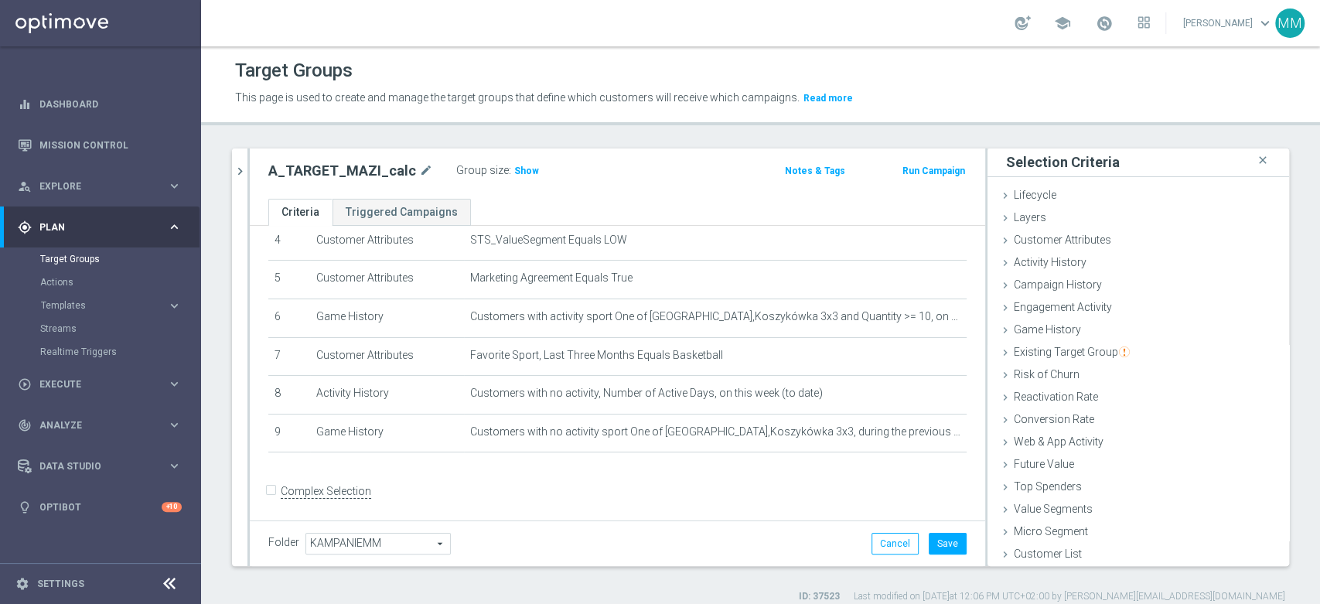
scroll to position [178, 0]
click at [1109, 441] on div "Web & App Activity done" at bounding box center [1138, 442] width 302 height 23
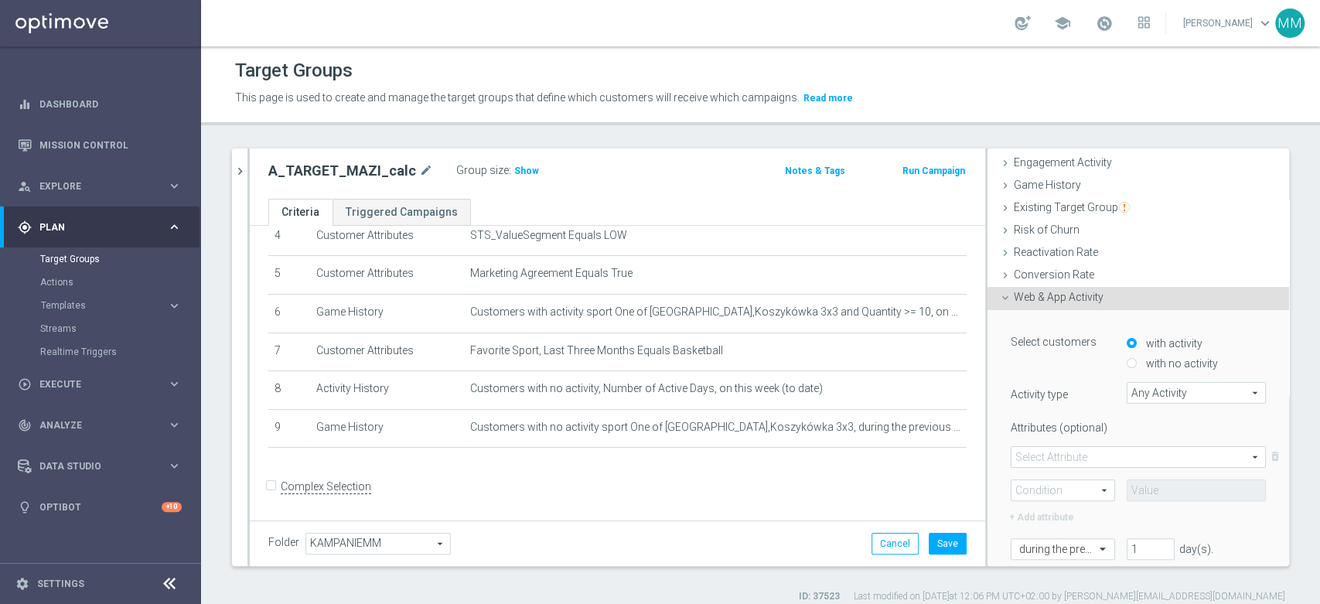
scroll to position [152, 0]
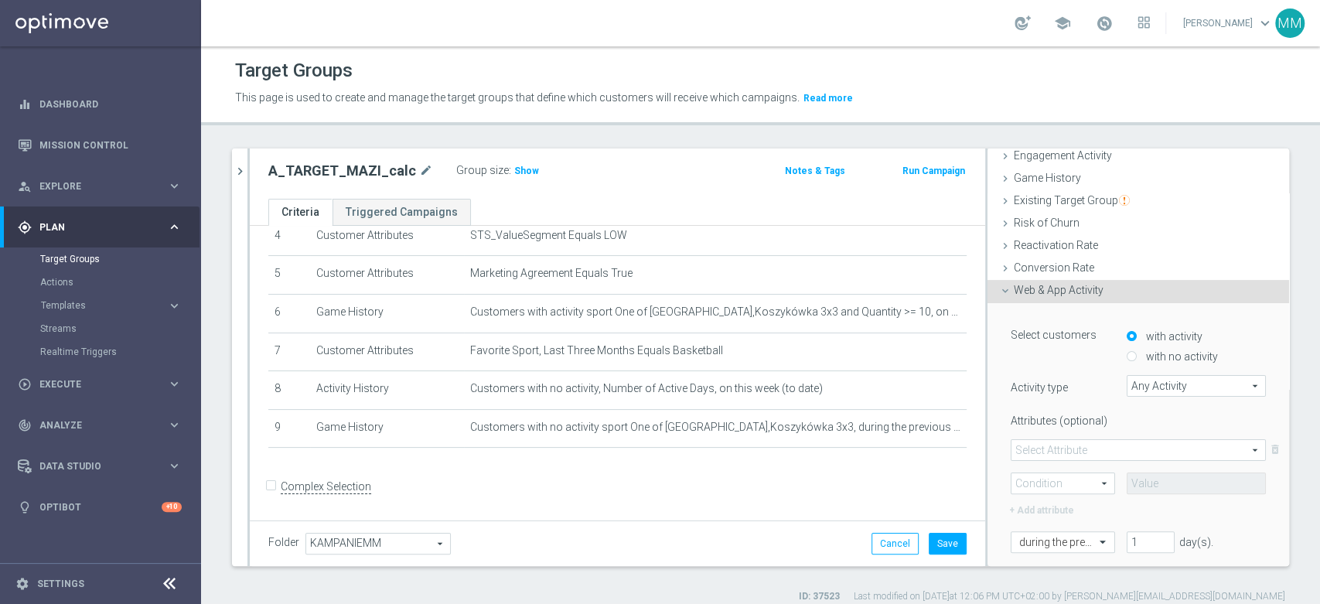
click at [1154, 357] on label "with no activity" at bounding box center [1180, 357] width 76 height 14
click at [1137, 357] on input "with no activity" at bounding box center [1132, 357] width 10 height 10
radio input "true"
click at [1150, 379] on span "Any Activity" at bounding box center [1196, 386] width 138 height 20
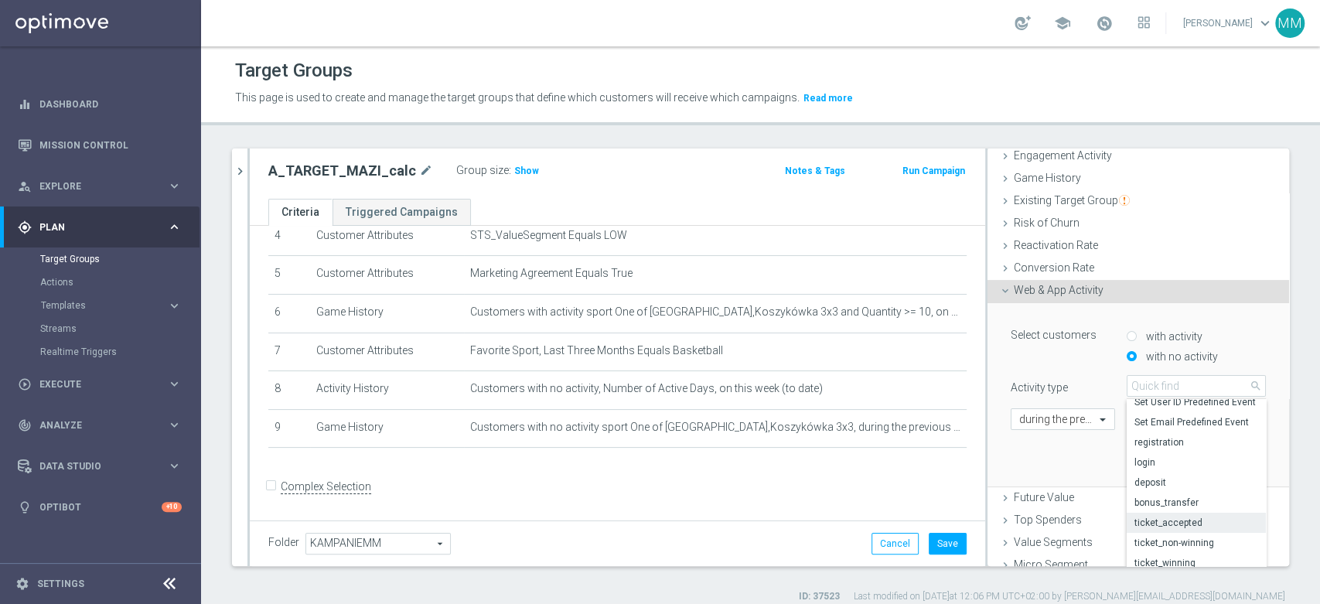
scroll to position [83, 0]
click at [1179, 538] on span "campaign_opt_in" at bounding box center [1196, 544] width 124 height 12
type input "campaign_opt_in"
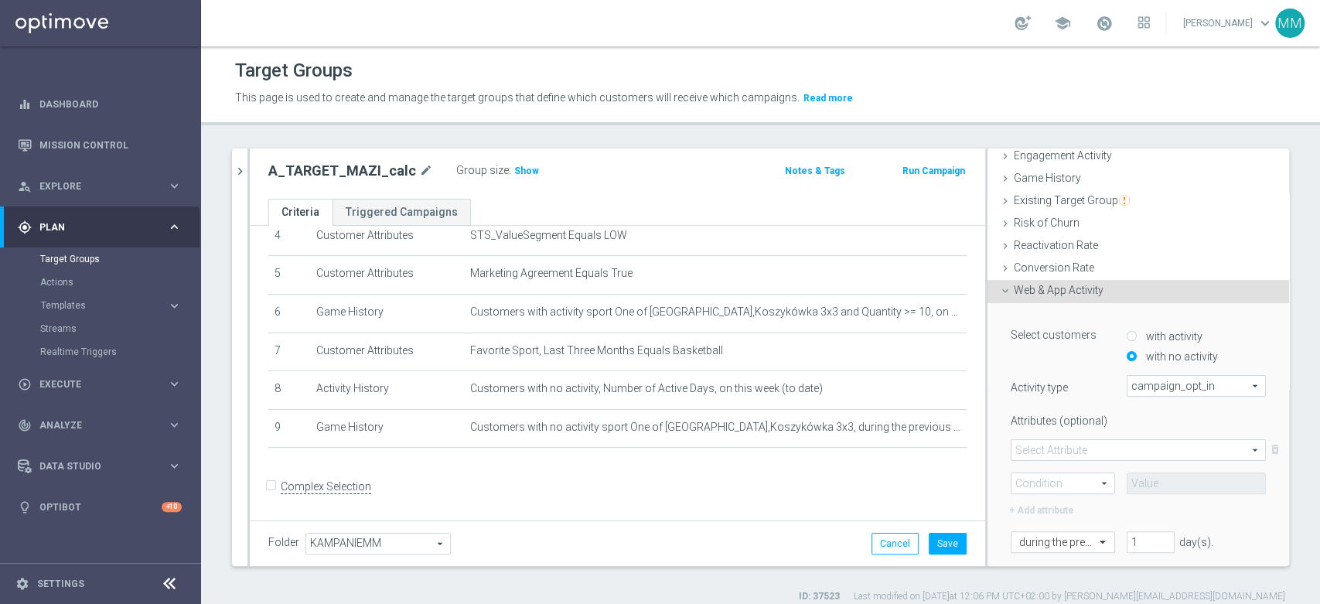
click at [1085, 451] on span at bounding box center [1138, 450] width 254 height 20
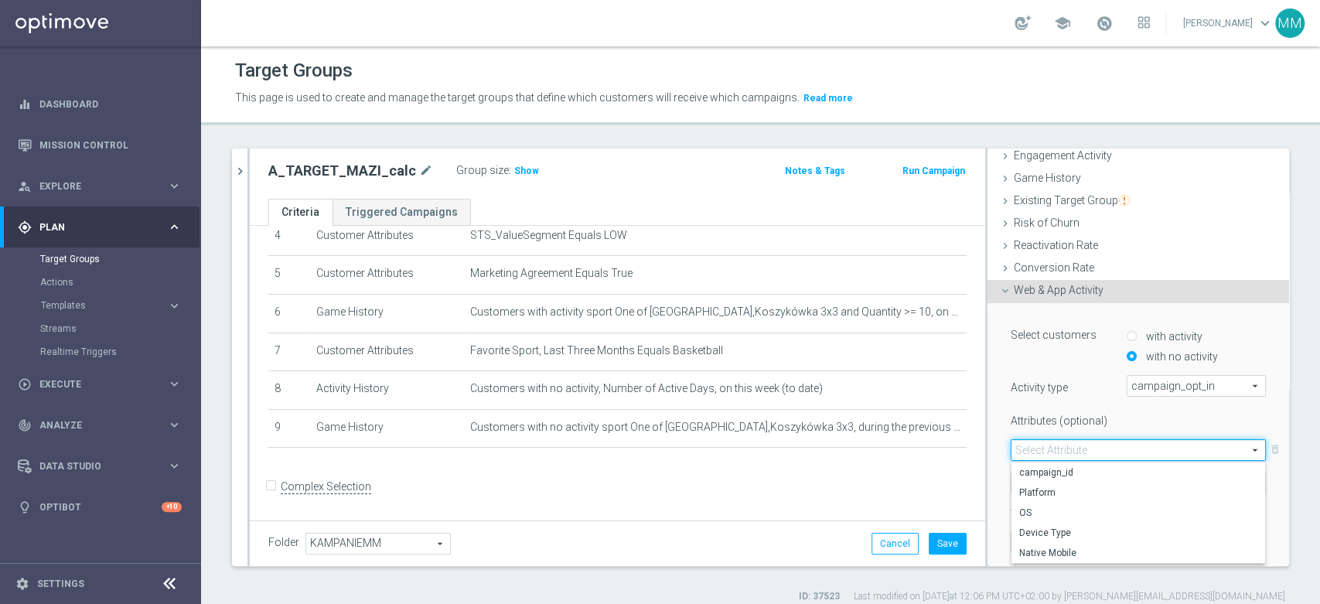
click at [1057, 469] on span "campaign_id" at bounding box center [1138, 472] width 238 height 12
type input "campaign_id"
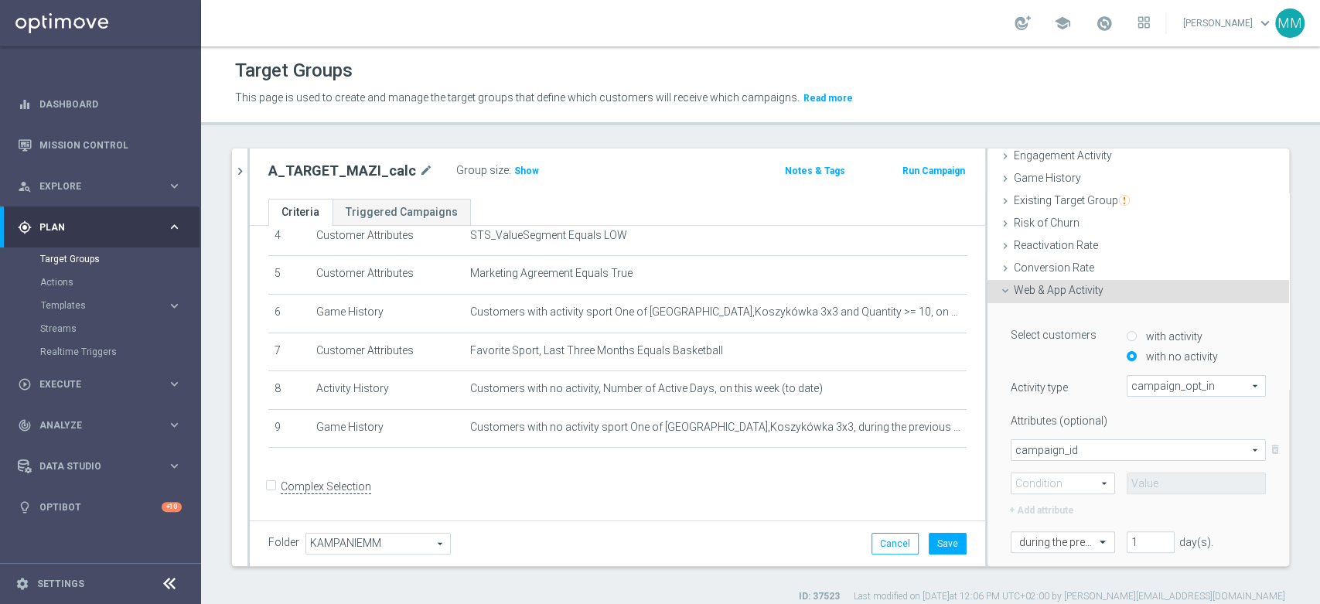
click at [1051, 483] on span at bounding box center [1062, 483] width 103 height 20
click at [1045, 502] on span "=" at bounding box center [1062, 506] width 87 height 12
type input "="
click at [1140, 487] on input at bounding box center [1196, 483] width 139 height 22
paste input "170059"
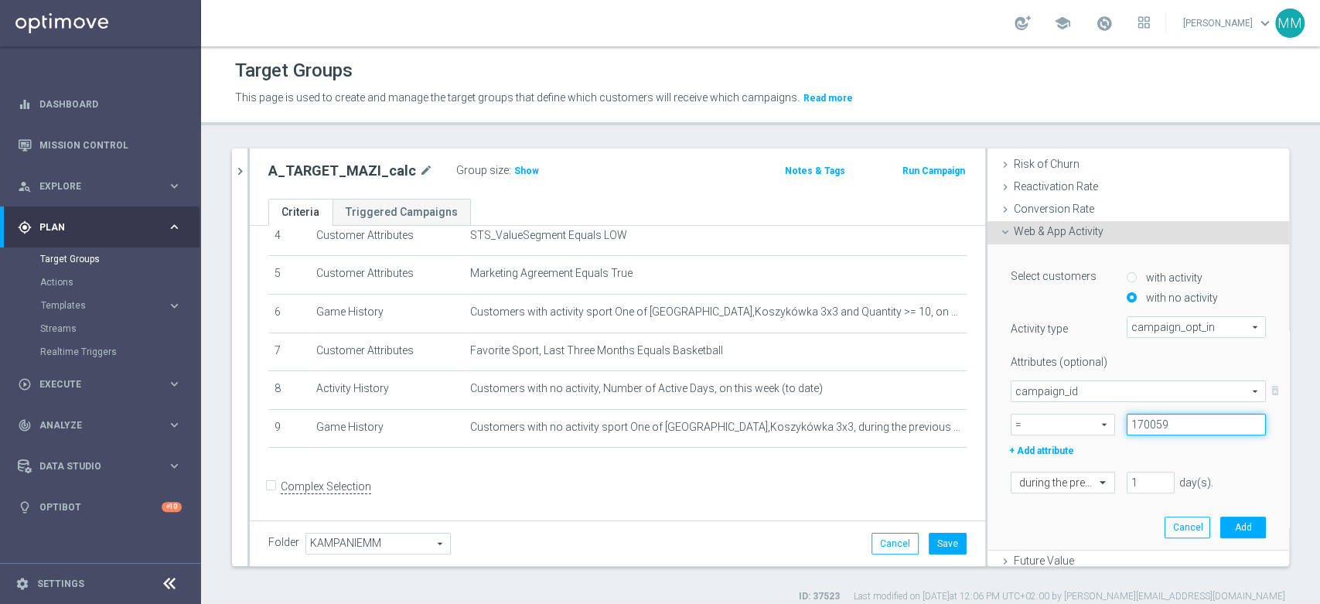
scroll to position [238, 0]
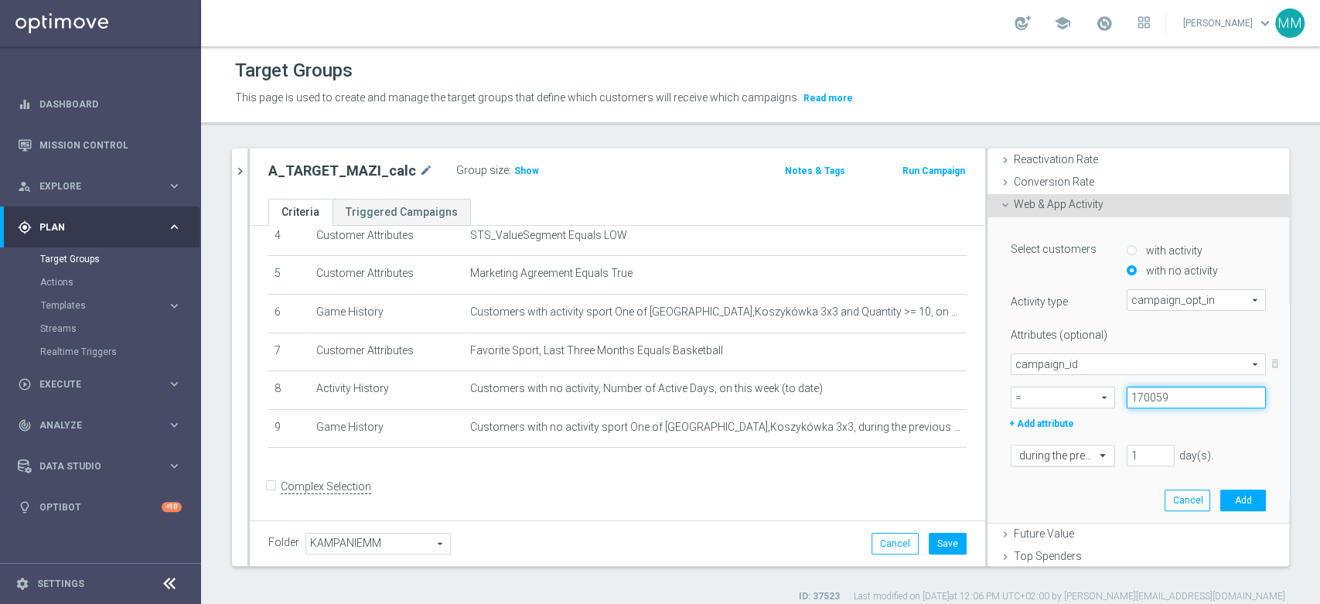
type input "170059"
click at [1062, 457] on div at bounding box center [1062, 456] width 103 height 14
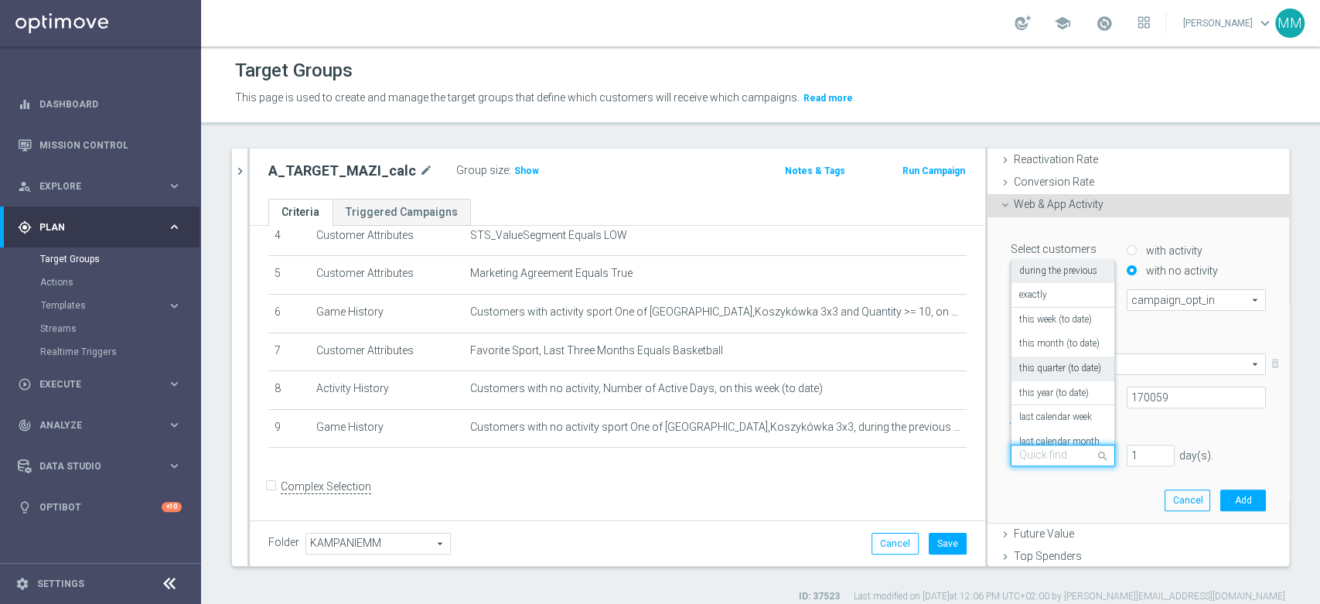
scroll to position [136, 0]
click at [1042, 431] on label "in this range" at bounding box center [1044, 428] width 50 height 12
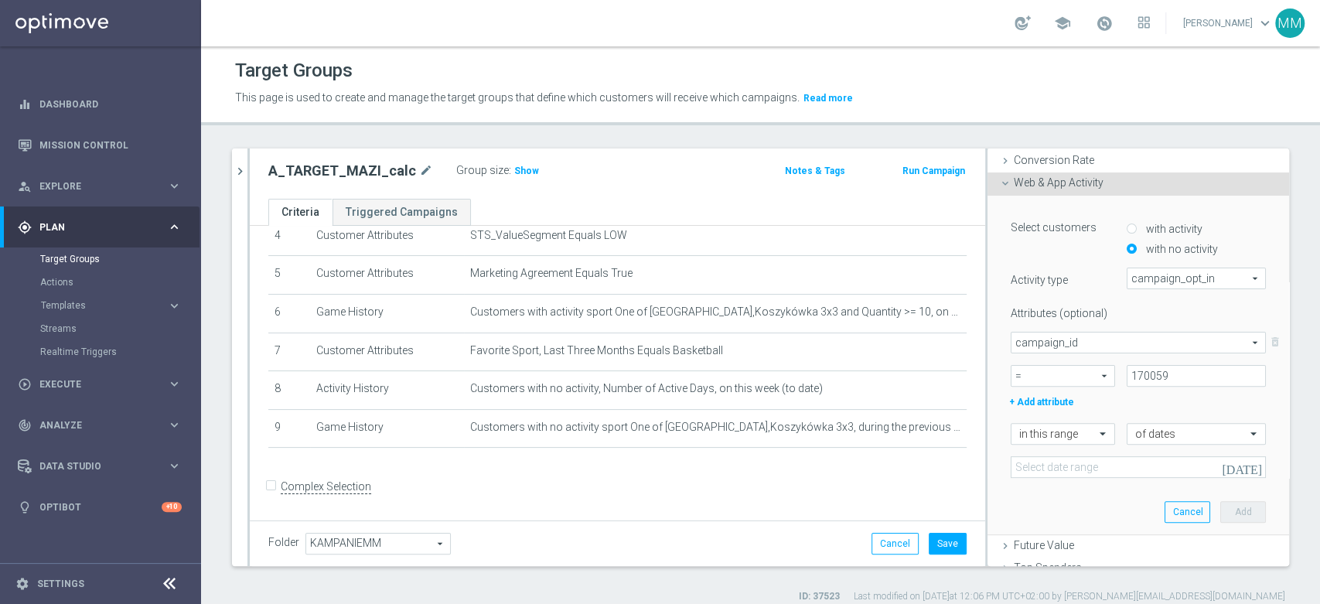
scroll to position [324, 0]
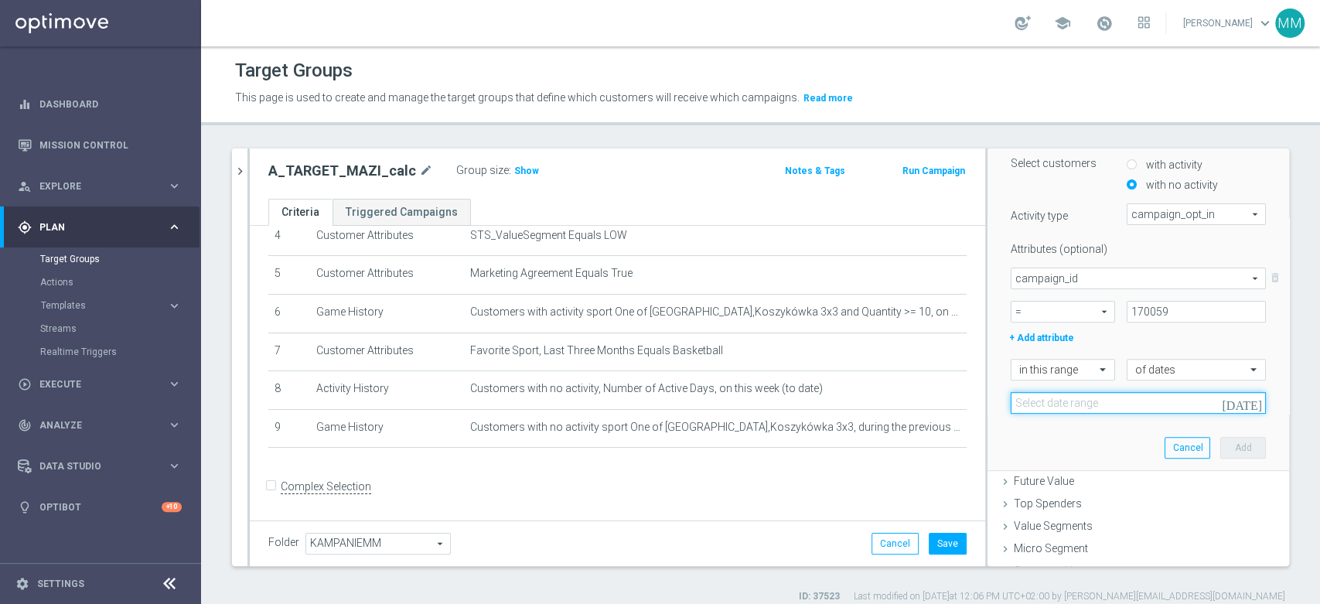
click at [1050, 400] on input at bounding box center [1138, 403] width 255 height 22
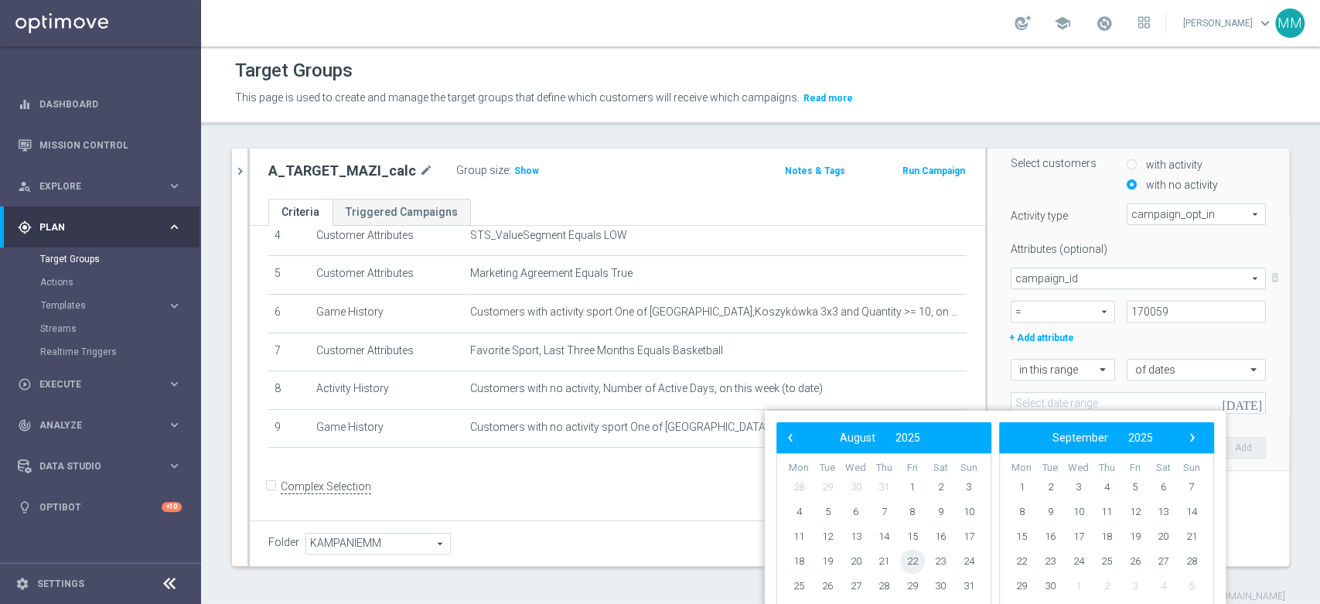
click at [919, 562] on span "22" at bounding box center [912, 561] width 25 height 25
click at [856, 585] on span "27" at bounding box center [855, 586] width 25 height 25
type input "[DATE] - [DATE]"
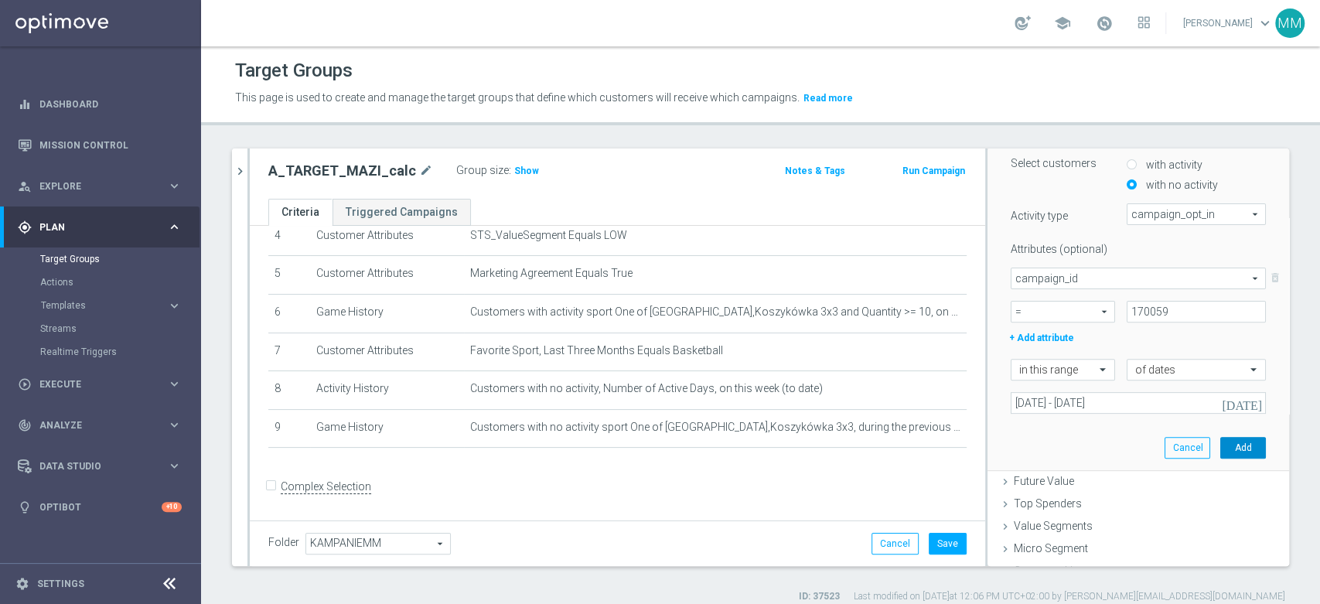
click at [1223, 437] on button "Add" at bounding box center [1243, 448] width 46 height 22
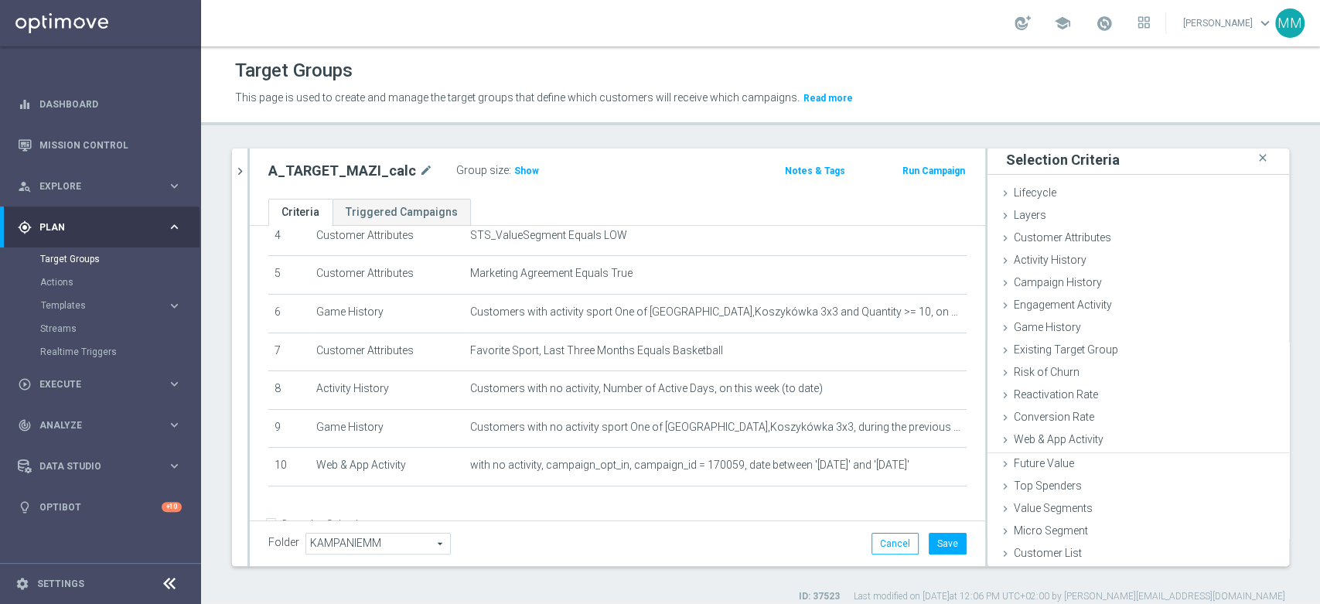
scroll to position [1, 0]
click at [936, 547] on button "Save" at bounding box center [948, 544] width 38 height 22
click at [514, 173] on span "Show" at bounding box center [526, 170] width 25 height 11
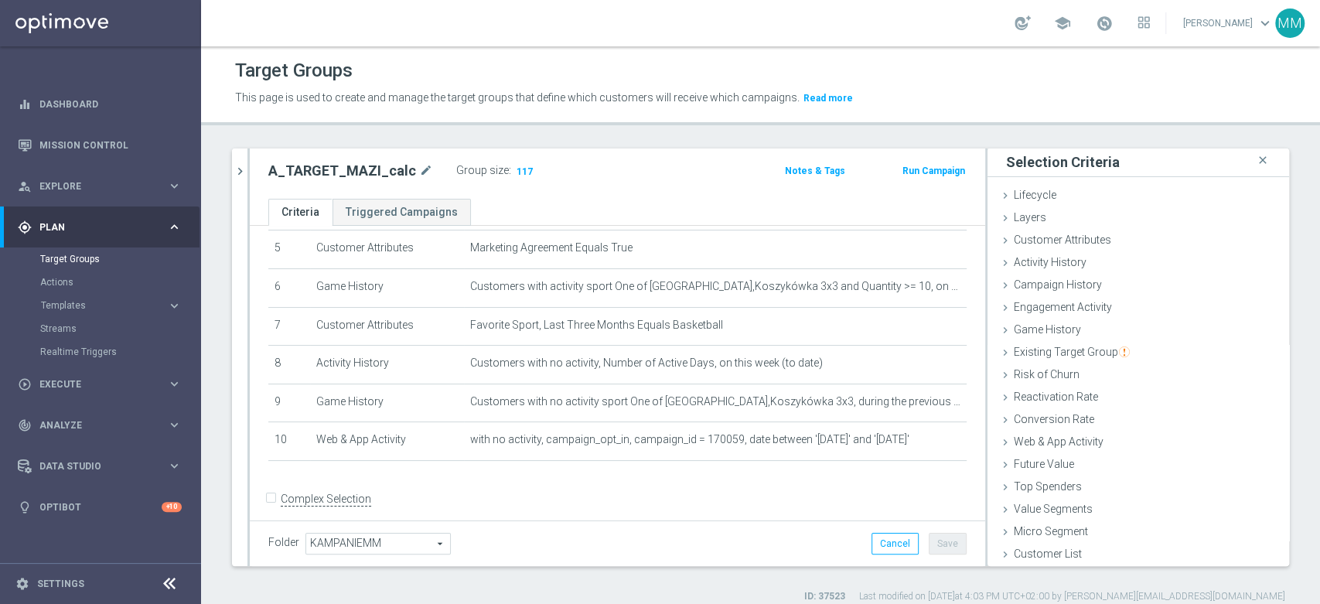
scroll to position [217, 0]
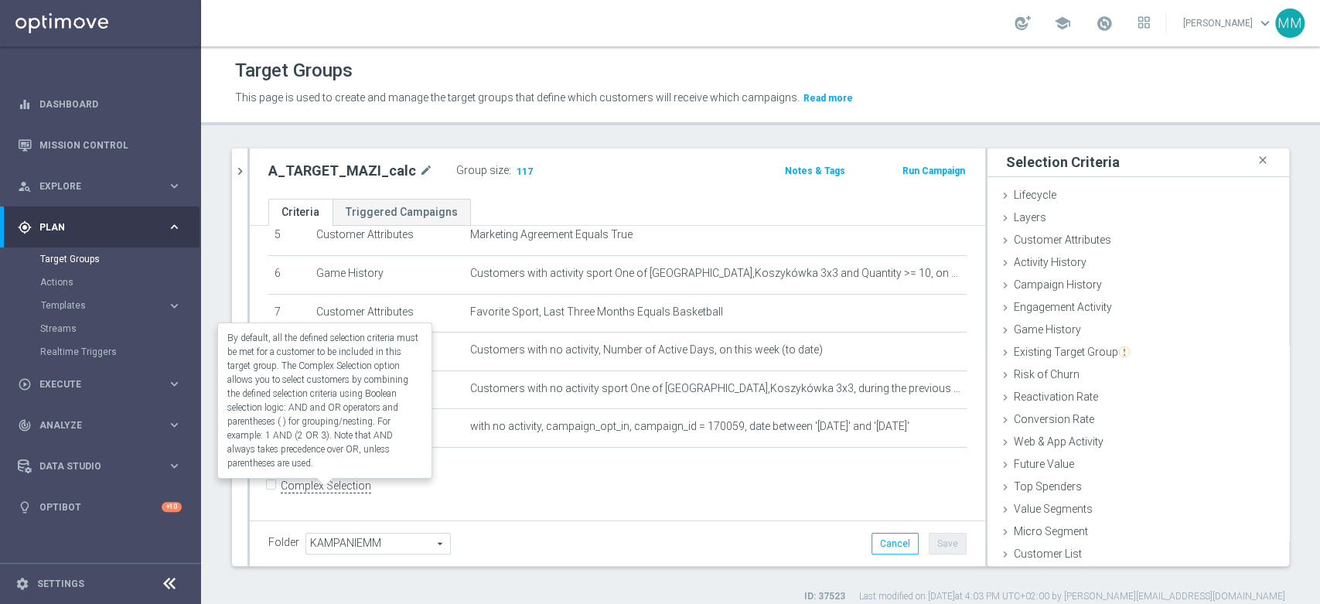
click at [339, 487] on label "Complex Selection" at bounding box center [326, 486] width 90 height 15
click at [278, 487] on input "Complex Selection" at bounding box center [273, 488] width 10 height 22
checkbox input "true"
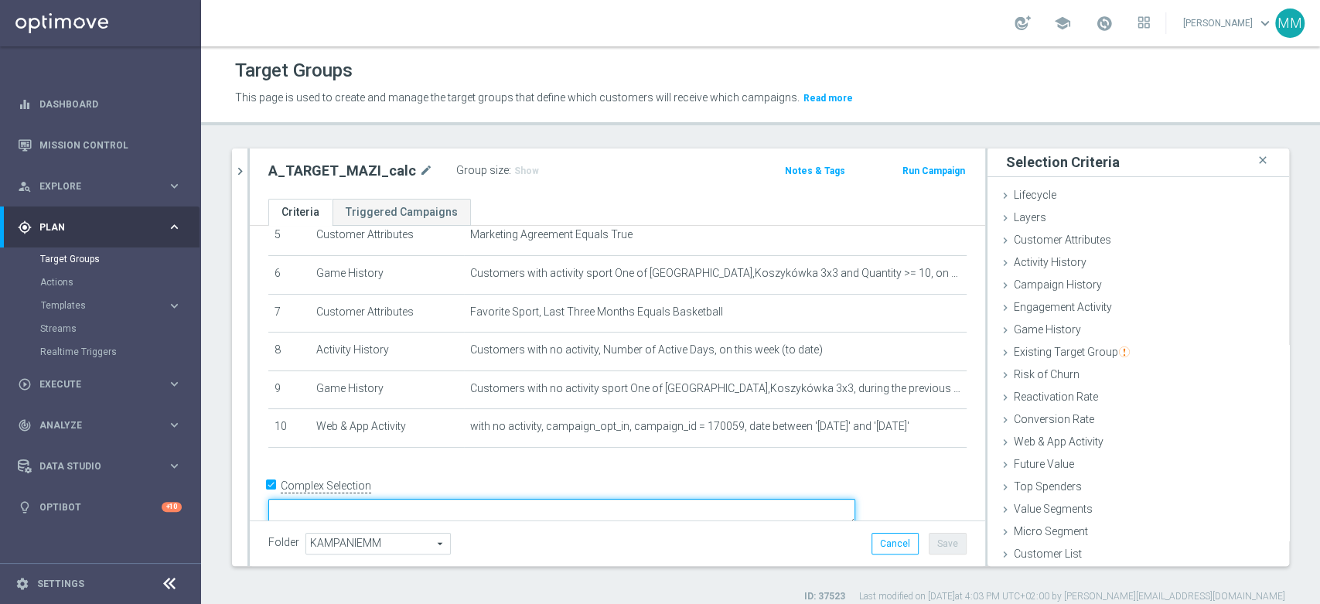
click at [430, 499] on textarea at bounding box center [561, 512] width 587 height 27
paste textarea "AND"
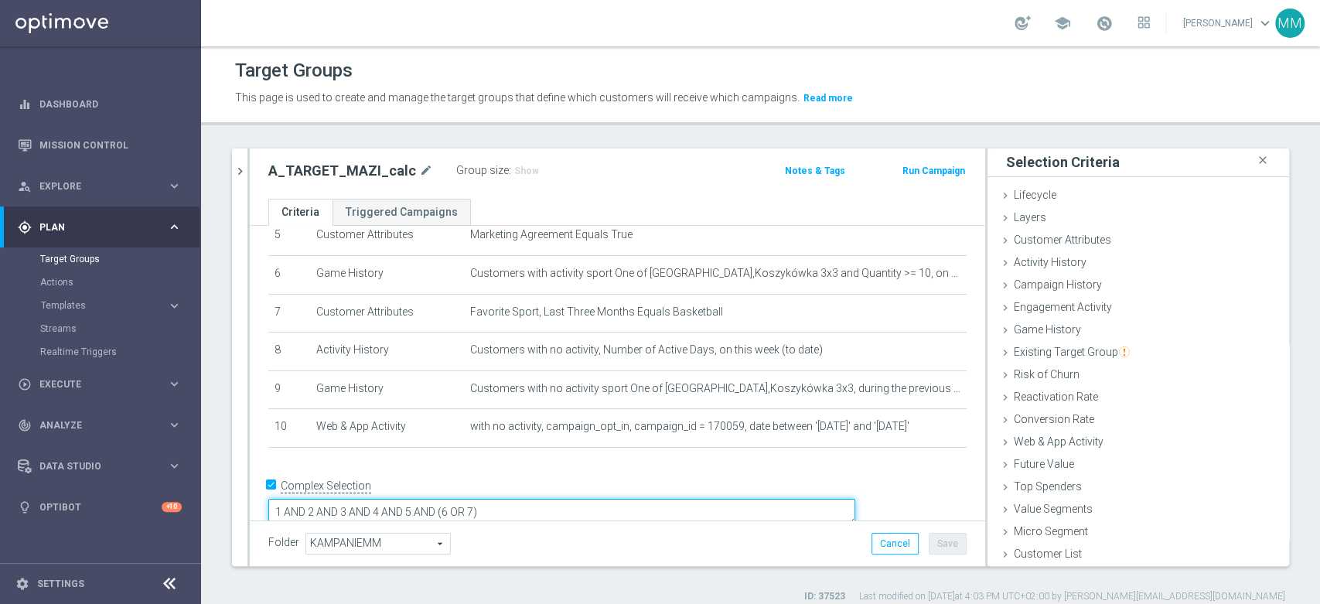
paste textarea "AND"
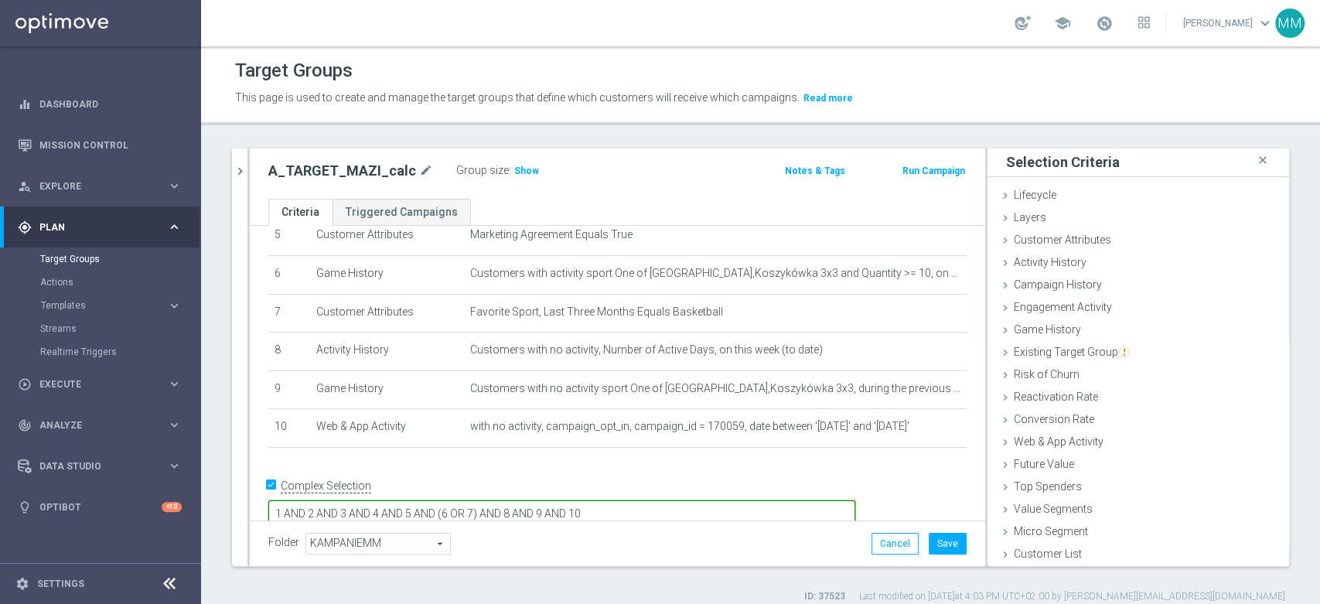
type textarea "1 AND 2 AND 3 AND 4 AND 5 AND (6 OR 7) AND 8 AND 9 AND 10"
click at [947, 545] on button "Save" at bounding box center [948, 544] width 38 height 22
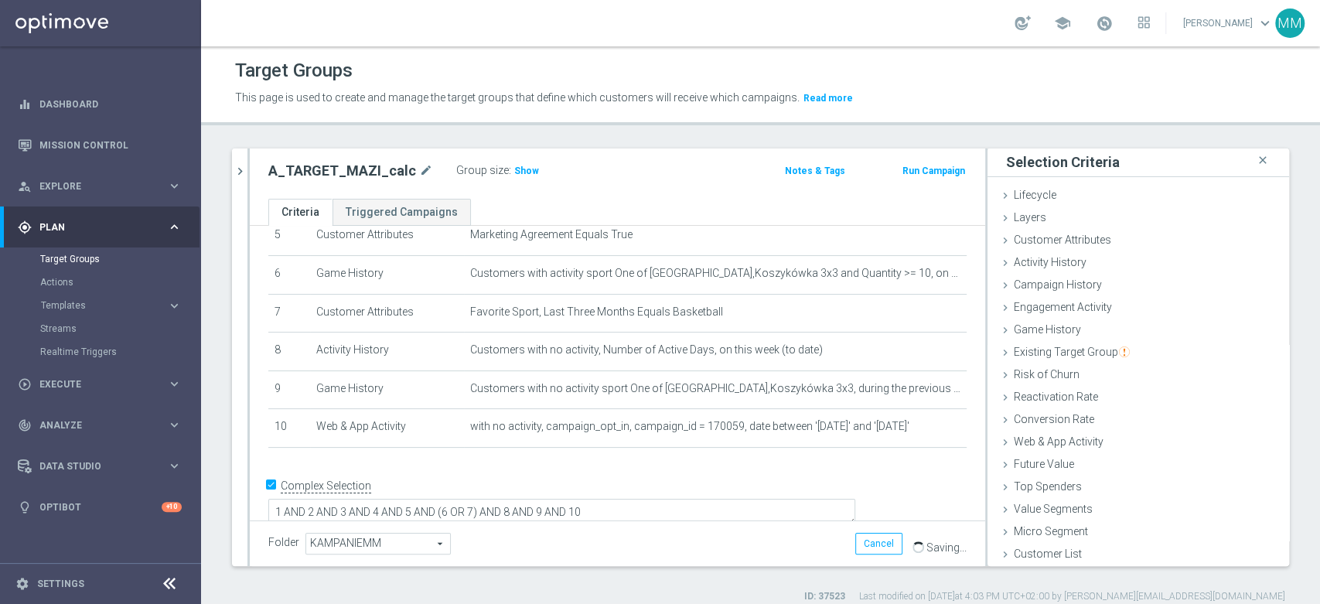
click at [512, 180] on div "Group size : Show" at bounding box center [533, 171] width 155 height 22
click at [514, 170] on span "Show" at bounding box center [526, 170] width 25 height 11
click at [334, 166] on h2 "A_TARGET_MAZI_calc" at bounding box center [342, 171] width 148 height 19
copy h2 "A_TARGET_MAZI_calc"
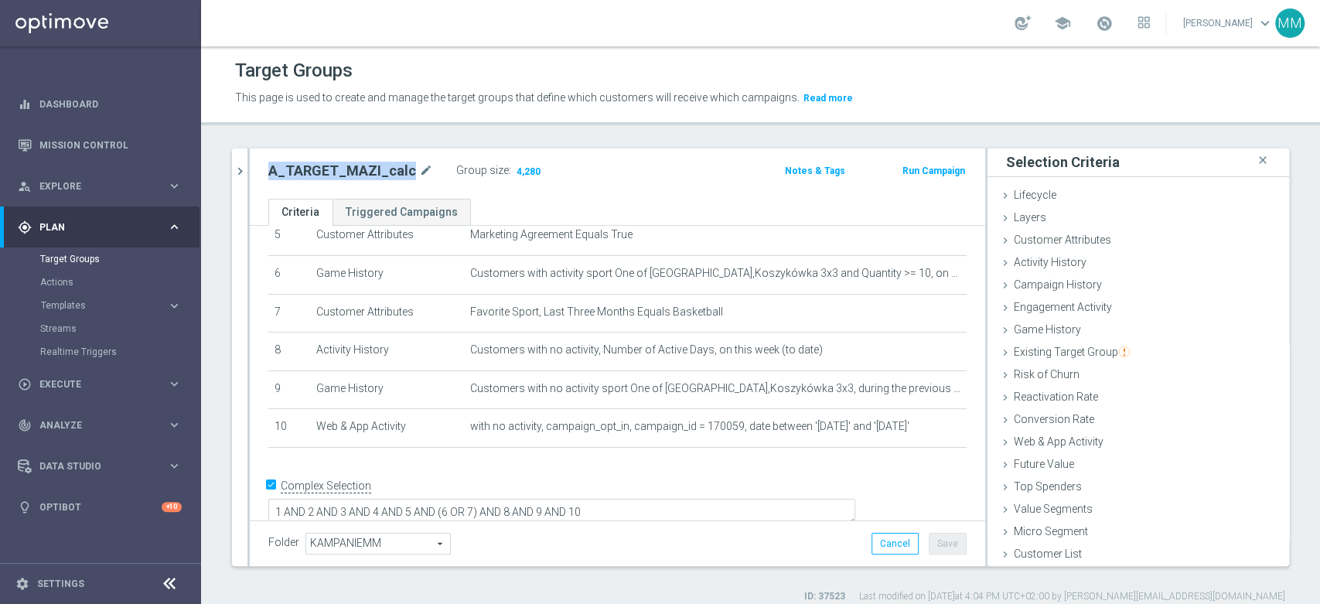
click at [901, 175] on button "Run Campaign" at bounding box center [934, 170] width 66 height 17
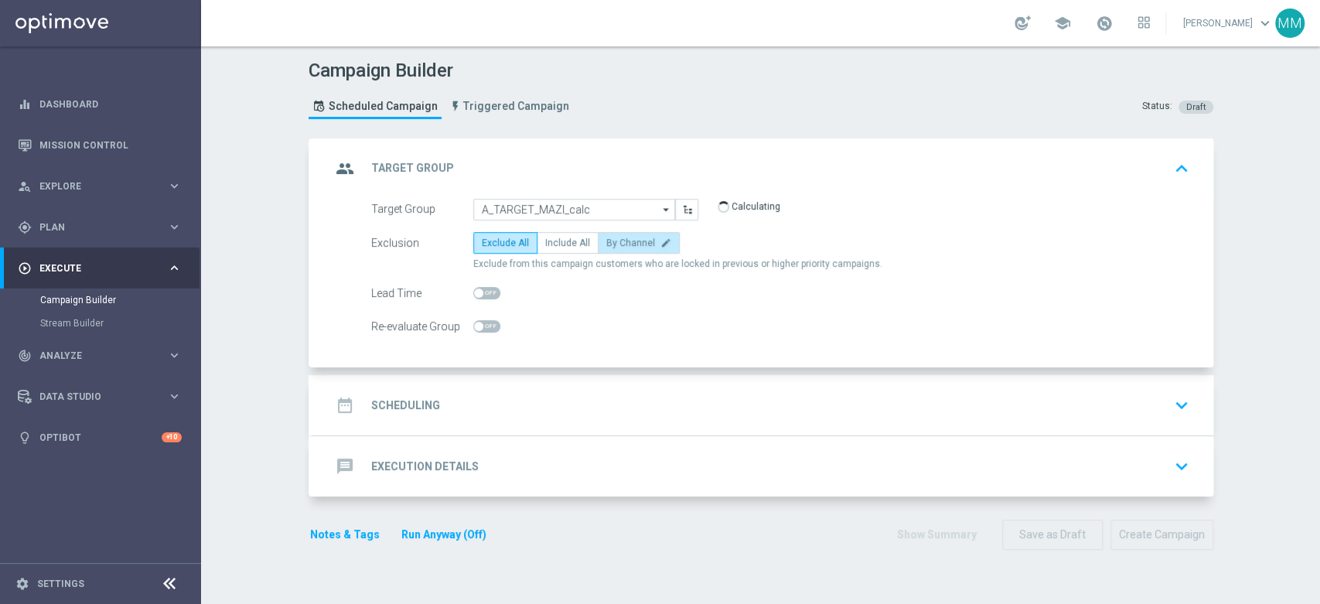
click at [612, 244] on span "By Channel" at bounding box center [630, 242] width 49 height 11
click at [612, 244] on input "By Channel edit" at bounding box center [611, 245] width 10 height 10
radio input "true"
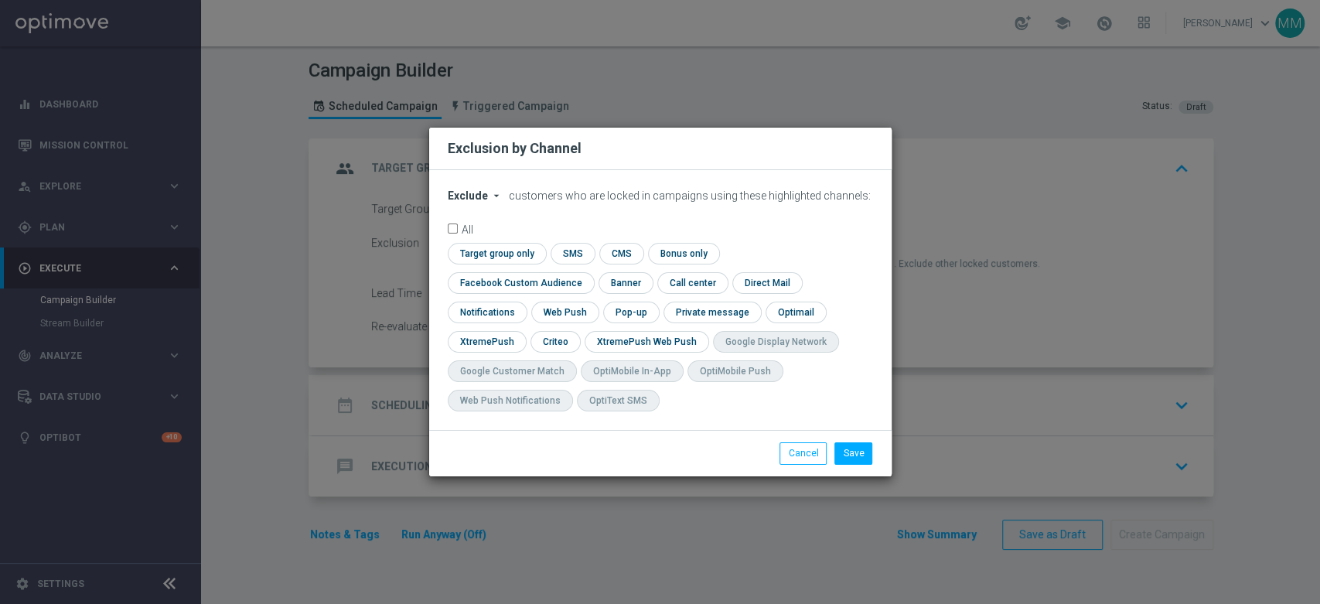
click at [490, 202] on icon "arrow_drop_down" at bounding box center [496, 195] width 12 height 12
click at [487, 239] on div "Include" at bounding box center [477, 231] width 57 height 19
click at [499, 264] on input "checkbox" at bounding box center [495, 253] width 94 height 21
checkbox input "true"
click at [517, 285] on input "checkbox" at bounding box center [518, 282] width 140 height 21
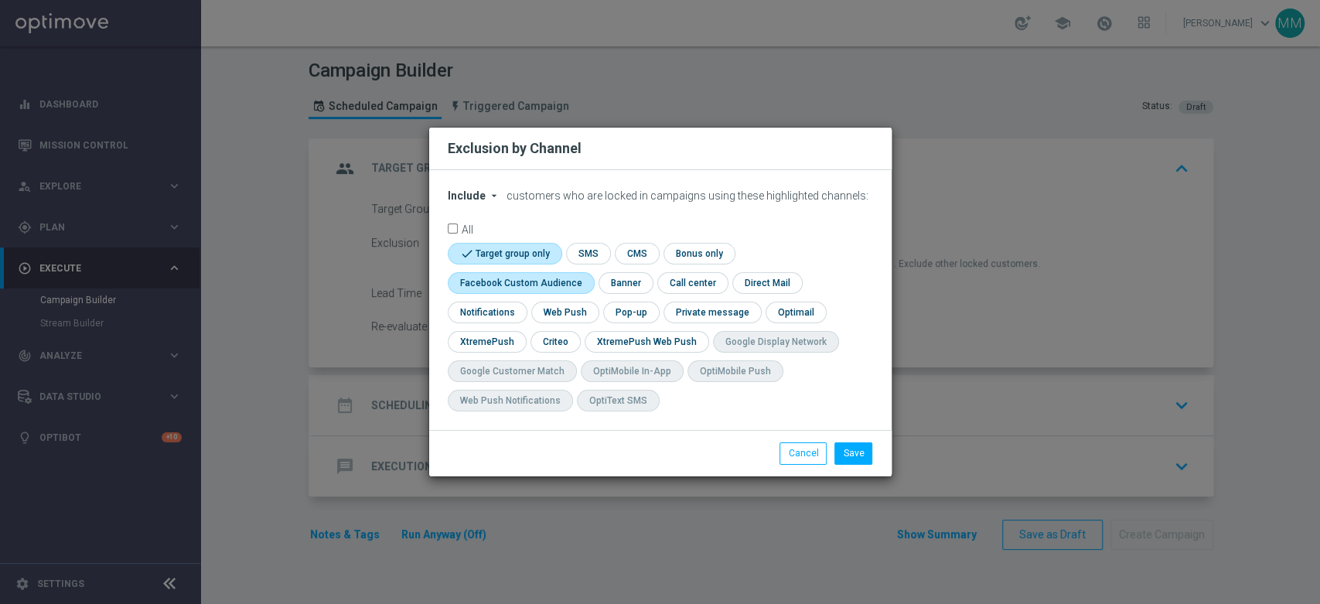
checkbox input "true"
click at [562, 338] on input "checkbox" at bounding box center [554, 341] width 48 height 21
checkbox input "true"
click at [848, 447] on button "Save" at bounding box center [853, 453] width 38 height 22
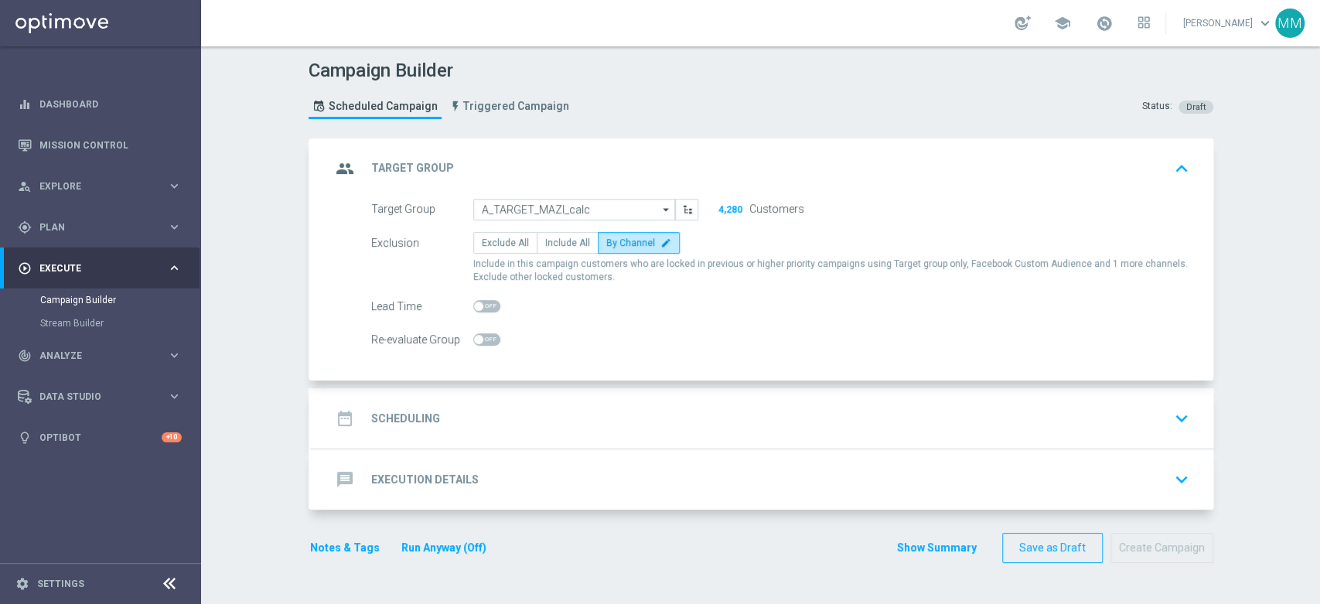
click at [588, 404] on div "date_range Scheduling keyboard_arrow_down" at bounding box center [763, 418] width 864 height 29
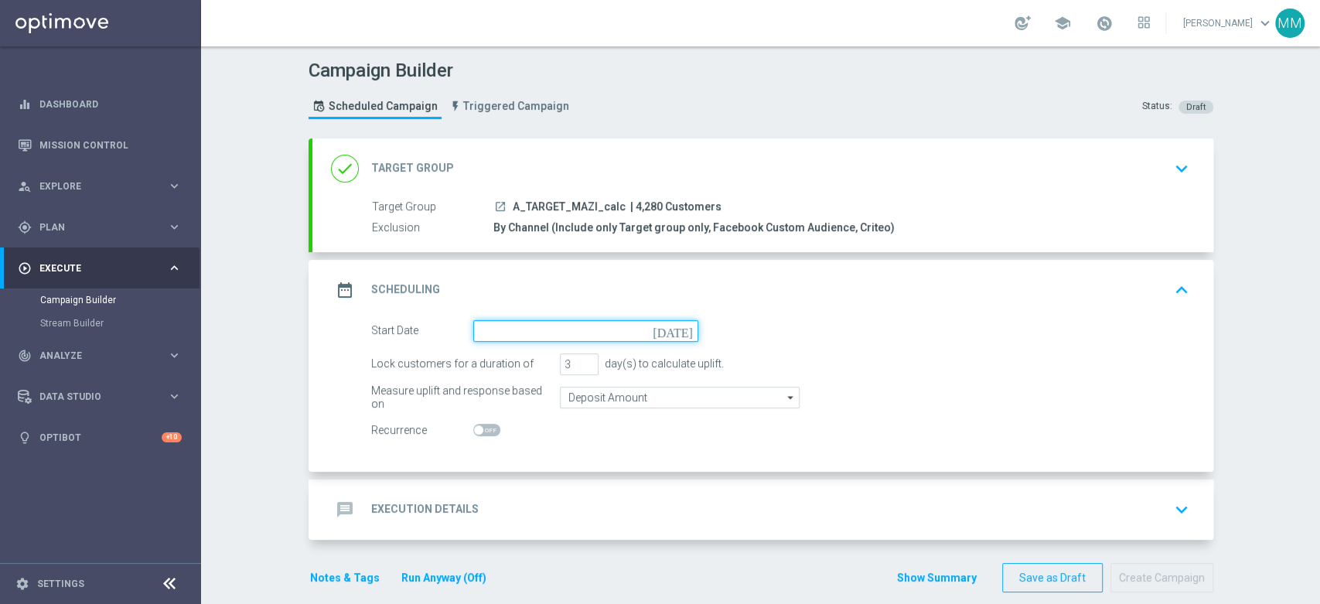
click at [557, 336] on input at bounding box center [585, 331] width 225 height 22
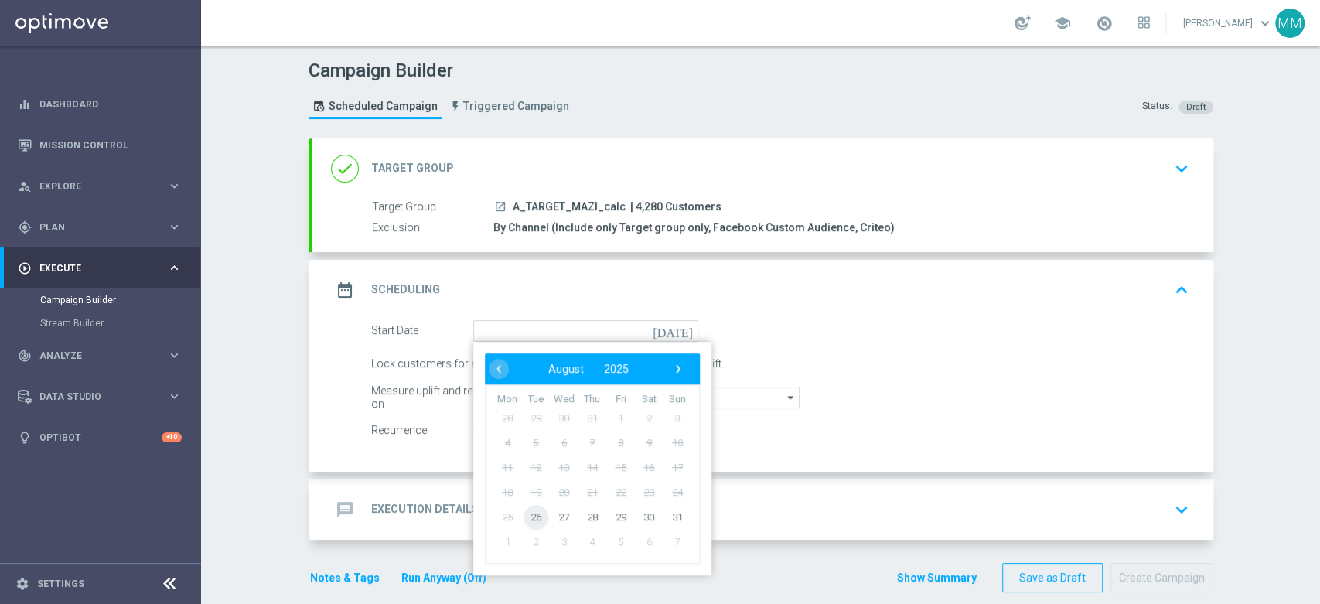
click at [531, 512] on span "26" at bounding box center [535, 516] width 25 height 25
type input "[DATE]"
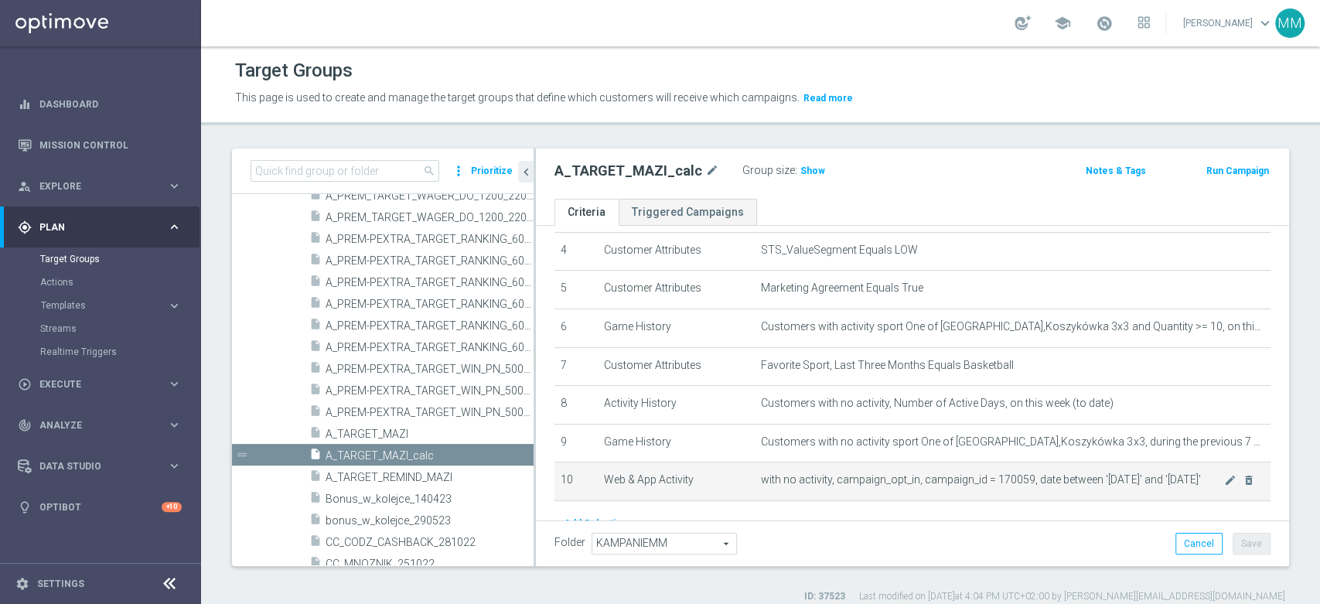
scroll to position [235, 0]
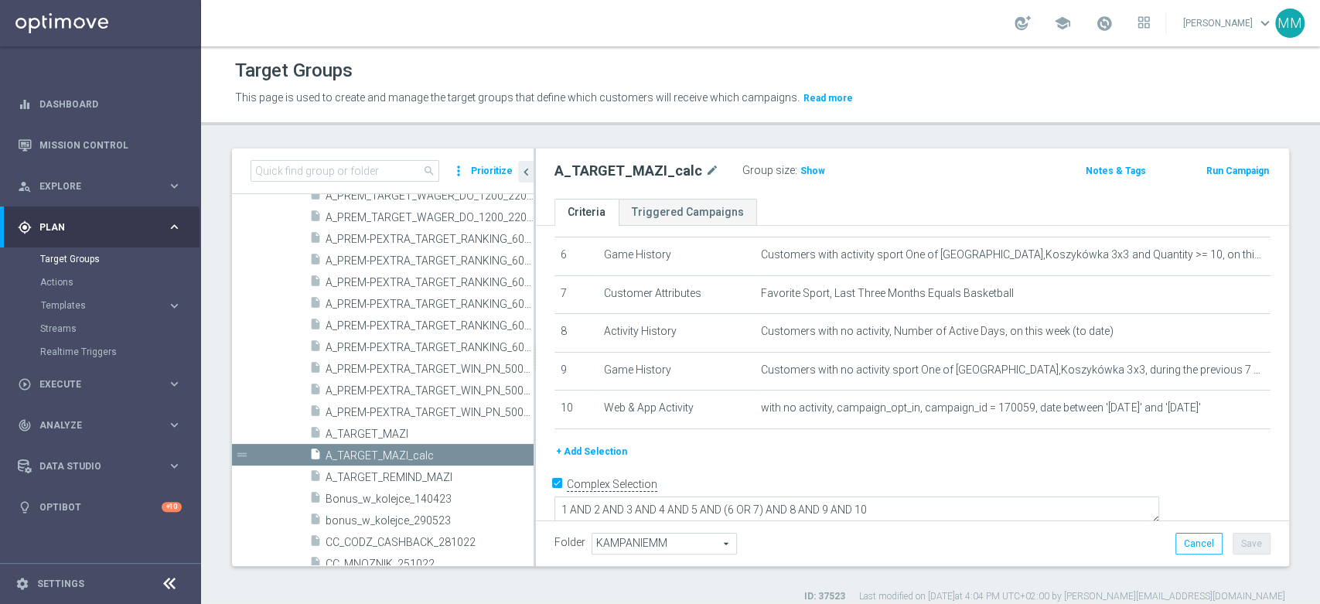
click at [610, 455] on button "+ Add Selection" at bounding box center [591, 451] width 74 height 17
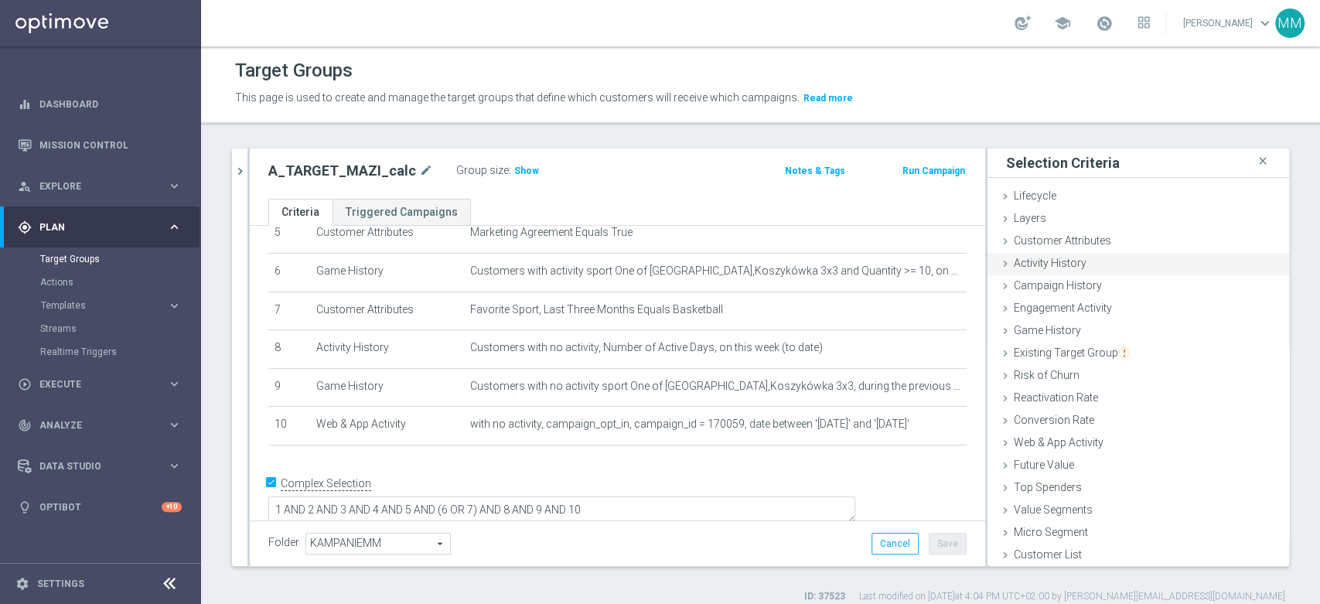
click at [1088, 258] on div "Activity History done" at bounding box center [1138, 264] width 302 height 23
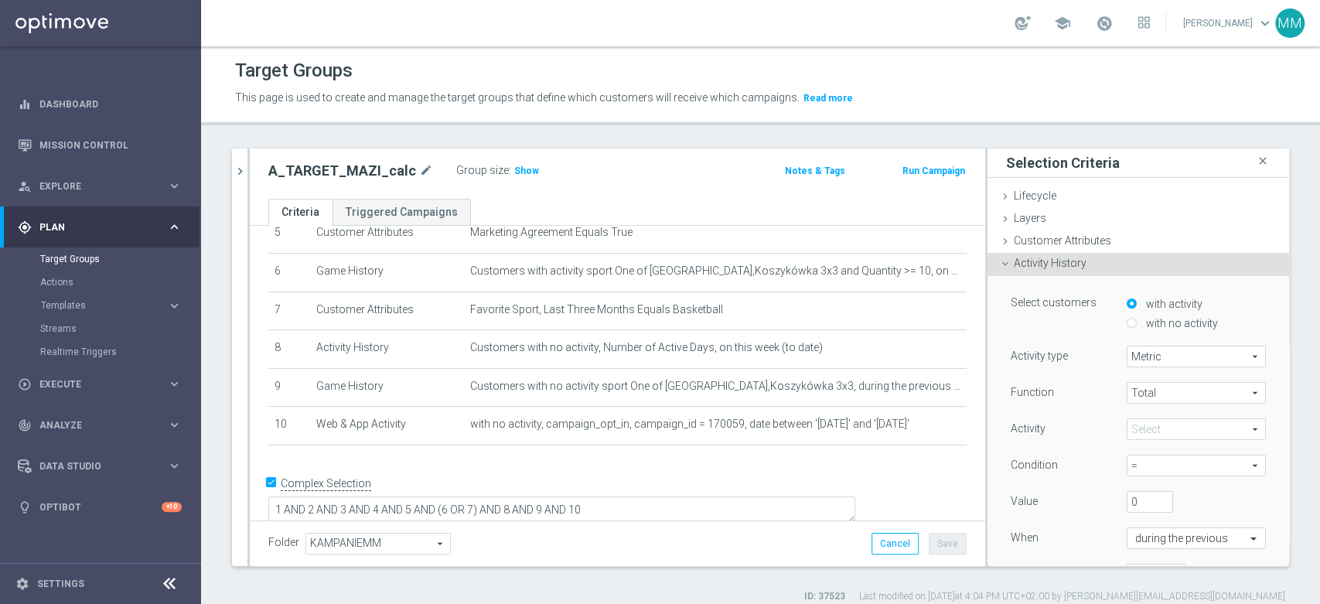
click at [1155, 428] on span at bounding box center [1196, 429] width 138 height 20
click at [1182, 509] on span "Number of Active Days" at bounding box center [1196, 513] width 124 height 12
type input "Number of Active Days"
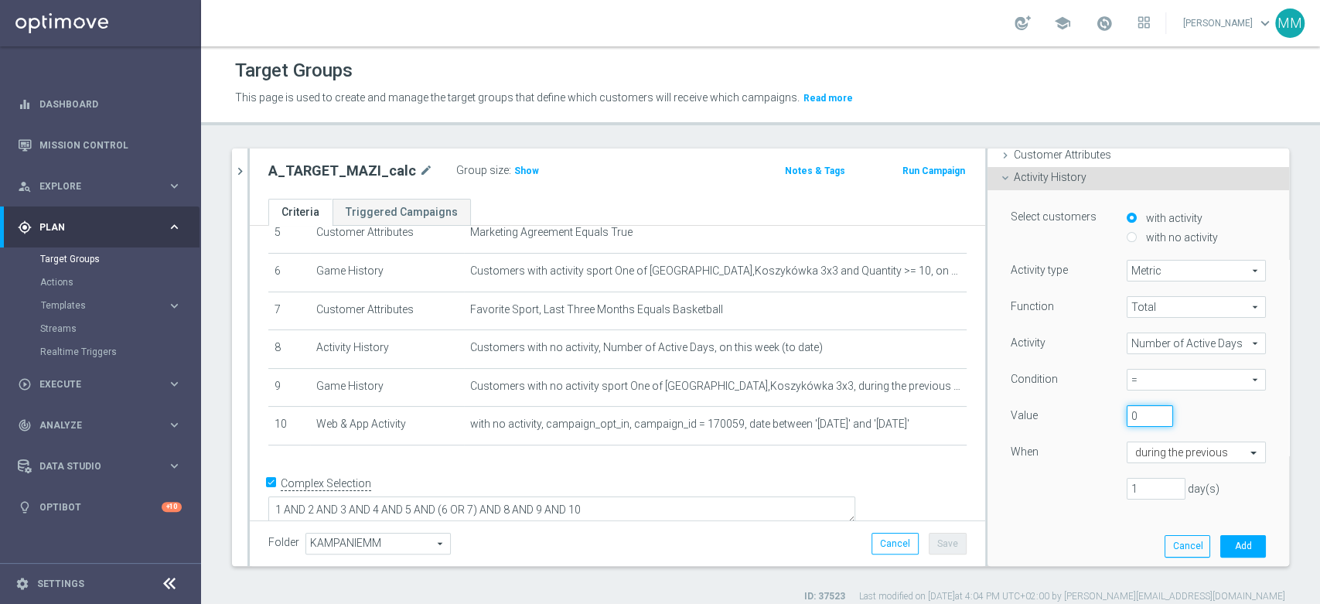
drag, startPoint x: 1125, startPoint y: 418, endPoint x: 1112, endPoint y: 418, distance: 13.2
click at [1127, 418] on input "0" at bounding box center [1150, 416] width 46 height 22
type input "1"
click at [1135, 455] on input "text" at bounding box center [1180, 453] width 91 height 14
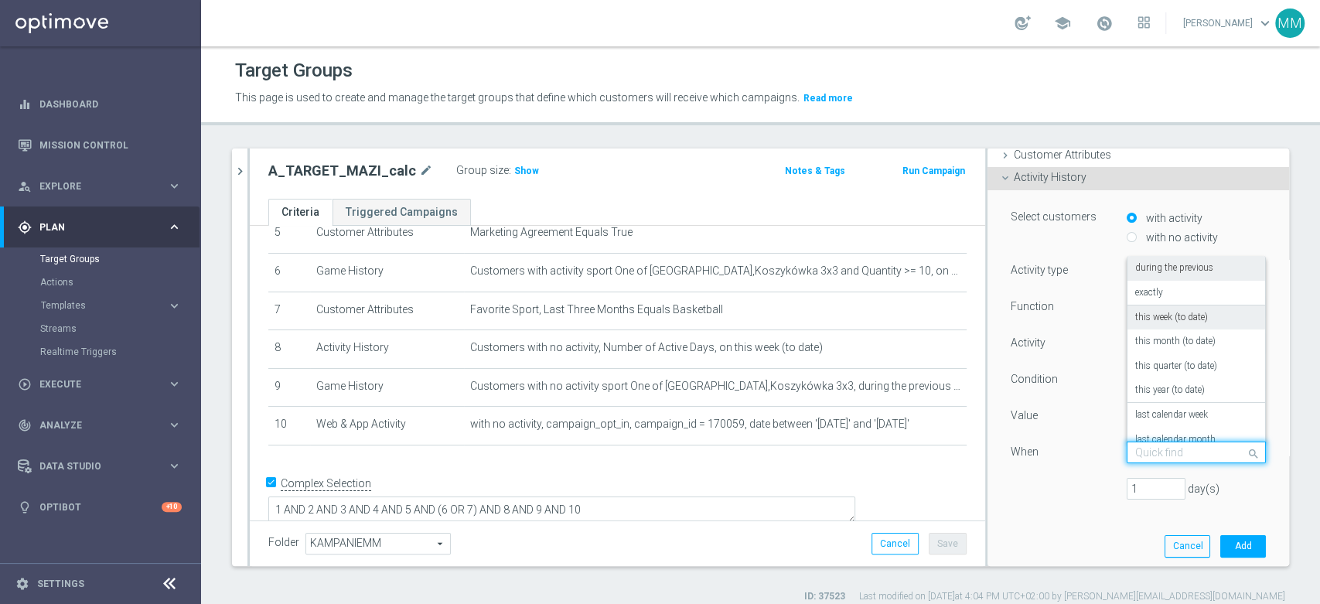
click at [1165, 322] on div "this week (to date)" at bounding box center [1196, 317] width 122 height 25
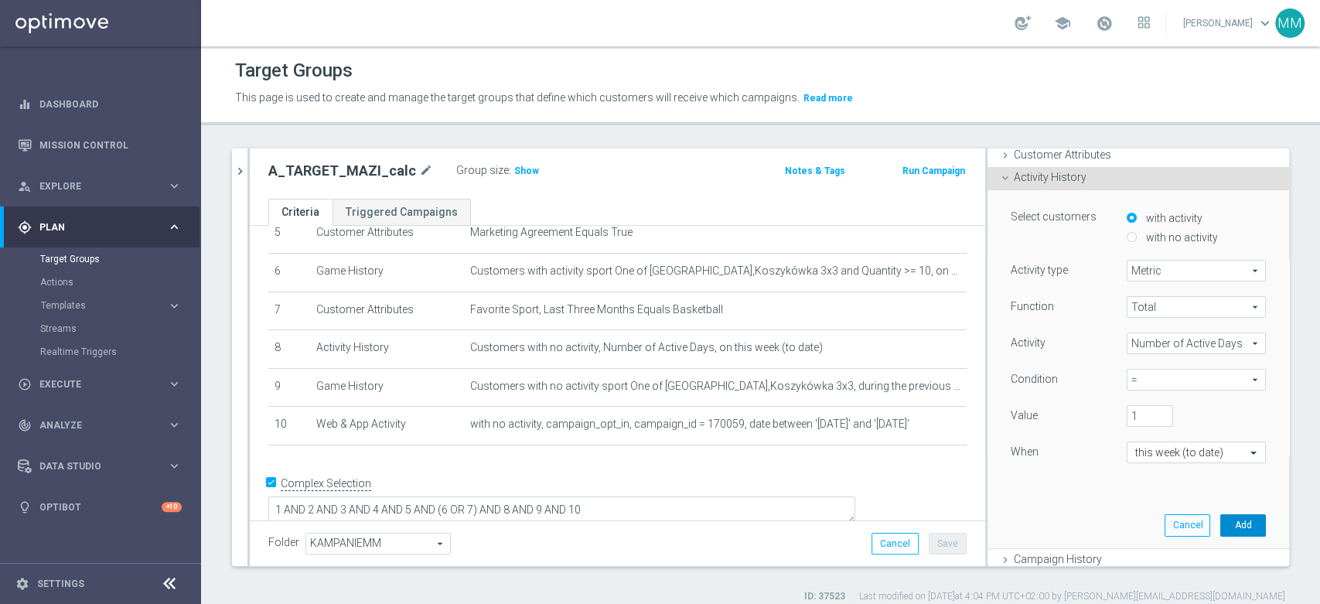
click at [1230, 529] on button "Add" at bounding box center [1243, 525] width 46 height 22
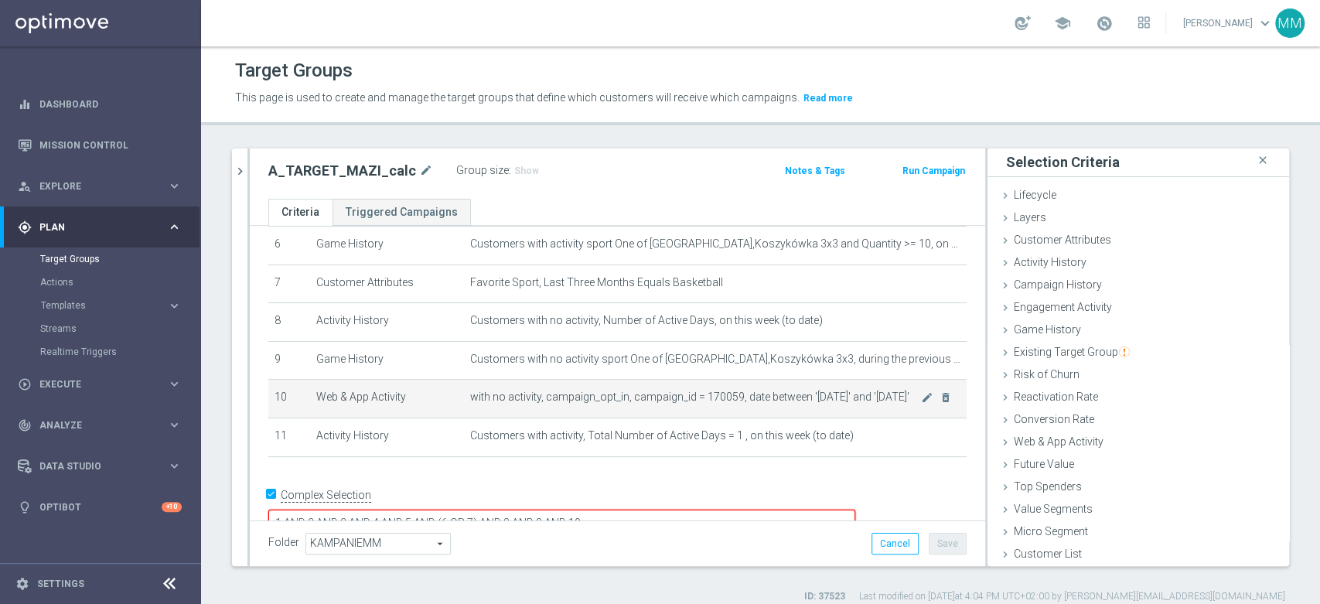
scroll to position [259, 0]
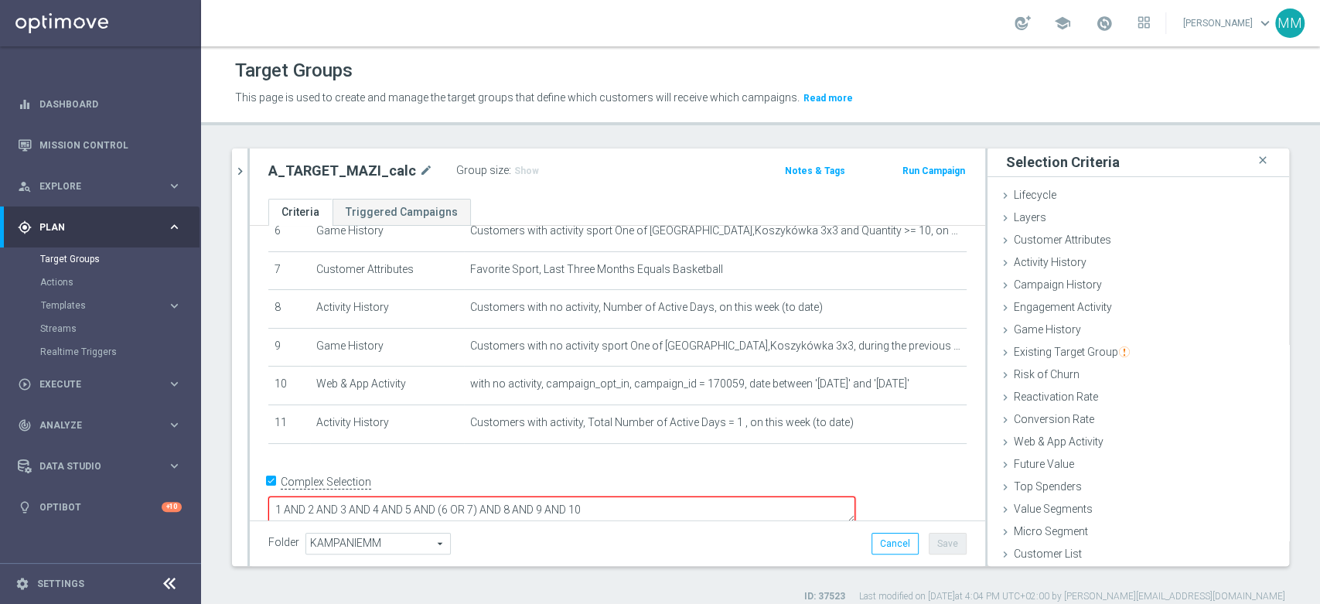
click at [618, 496] on textarea "1 AND 2 AND 3 AND 4 AND 5 AND (6 OR 7) AND 8 AND 9 AND 10" at bounding box center [561, 509] width 587 height 27
type textarea "1 AND 2 AND 3 AND 4 AND 5 AND (6 OR 7) AND (8 OR 11) AND 9 AND 10"
click at [514, 168] on span "Show" at bounding box center [526, 170] width 25 height 11
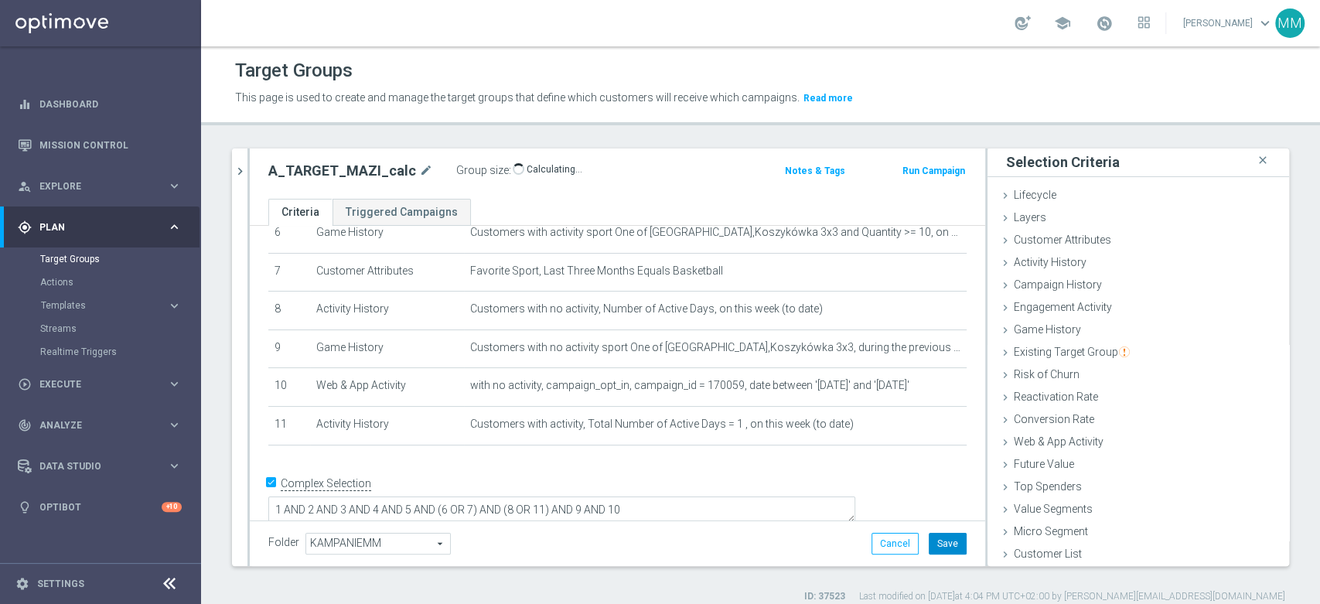
click at [929, 541] on button "Save" at bounding box center [948, 544] width 38 height 22
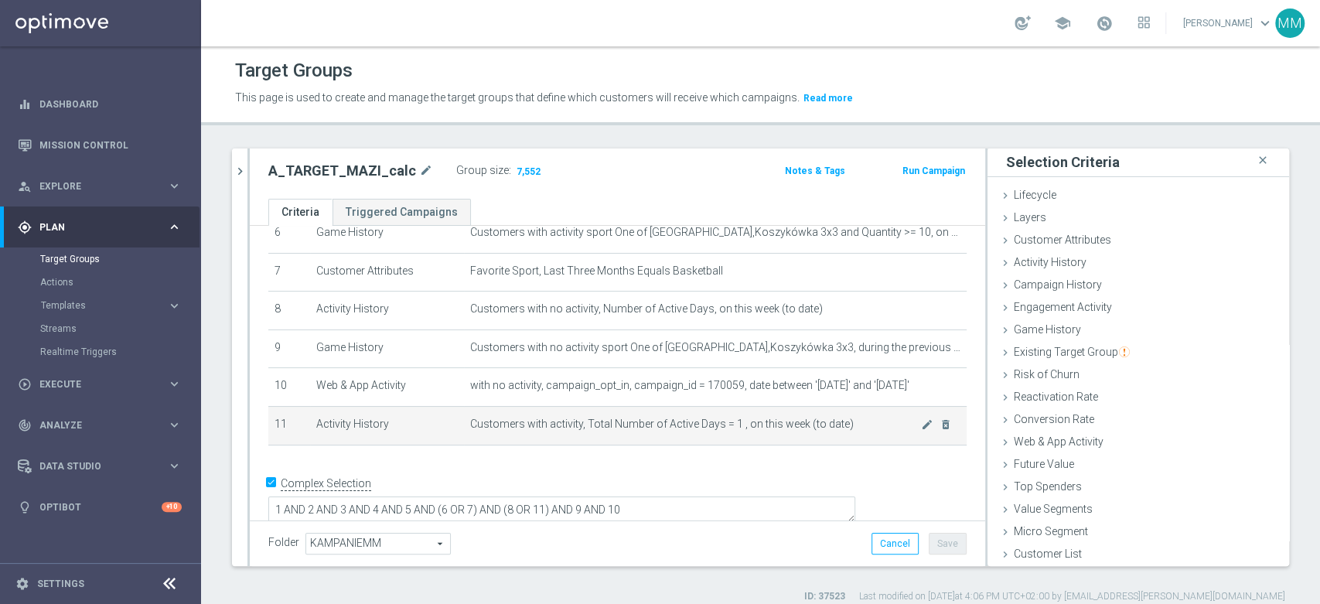
click at [527, 423] on span "Customers with activity, Total Number of Active Days = 1 , on this week (to dat…" at bounding box center [695, 424] width 451 height 13
drag, startPoint x: 527, startPoint y: 423, endPoint x: 841, endPoint y: 425, distance: 314.7
click at [852, 428] on span "Customers with activity, Total Number of Active Days = 1 , on this week (to dat…" at bounding box center [695, 424] width 451 height 13
click at [615, 426] on span "Customers with activity, Total Number of Active Days = 1 , on this week (to dat…" at bounding box center [695, 424] width 451 height 13
click at [593, 425] on span "Customers with activity, Total Number of Active Days = 1 , on this week (to dat…" at bounding box center [695, 424] width 451 height 13
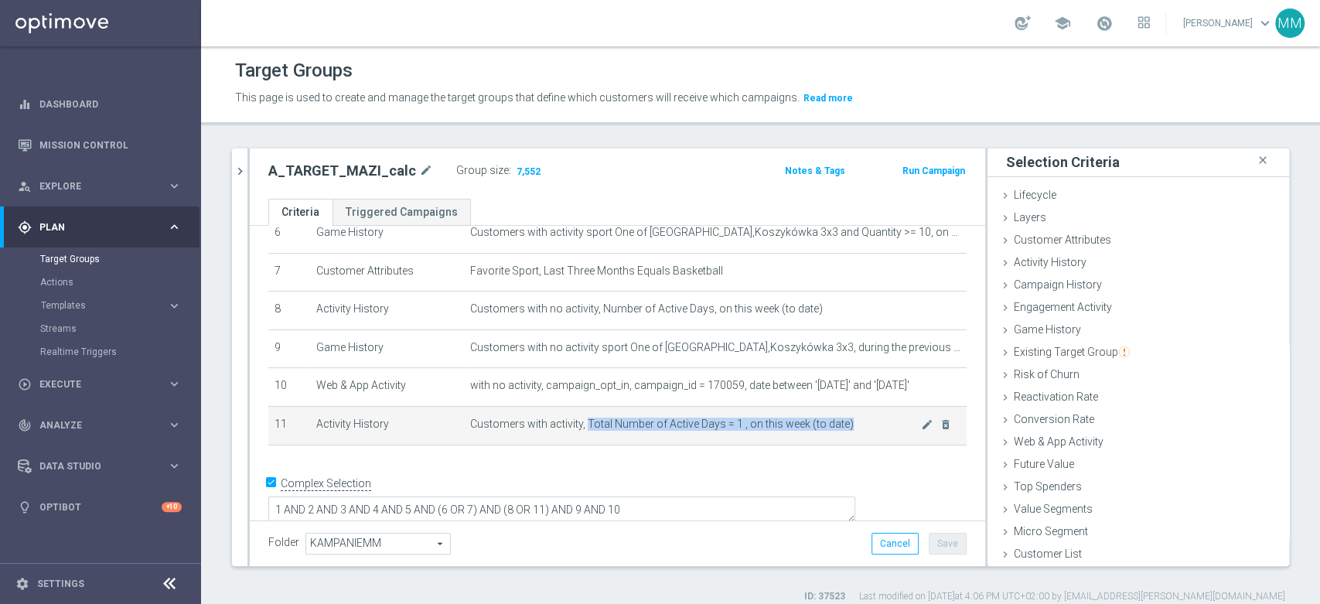
drag, startPoint x: 593, startPoint y: 425, endPoint x: 841, endPoint y: 425, distance: 248.2
click at [841, 425] on span "Customers with activity, Total Number of Active Days = 1 , on this week (to dat…" at bounding box center [695, 424] width 451 height 13
copy span "Total Number of Active Days = 1 , on this week (to date)"
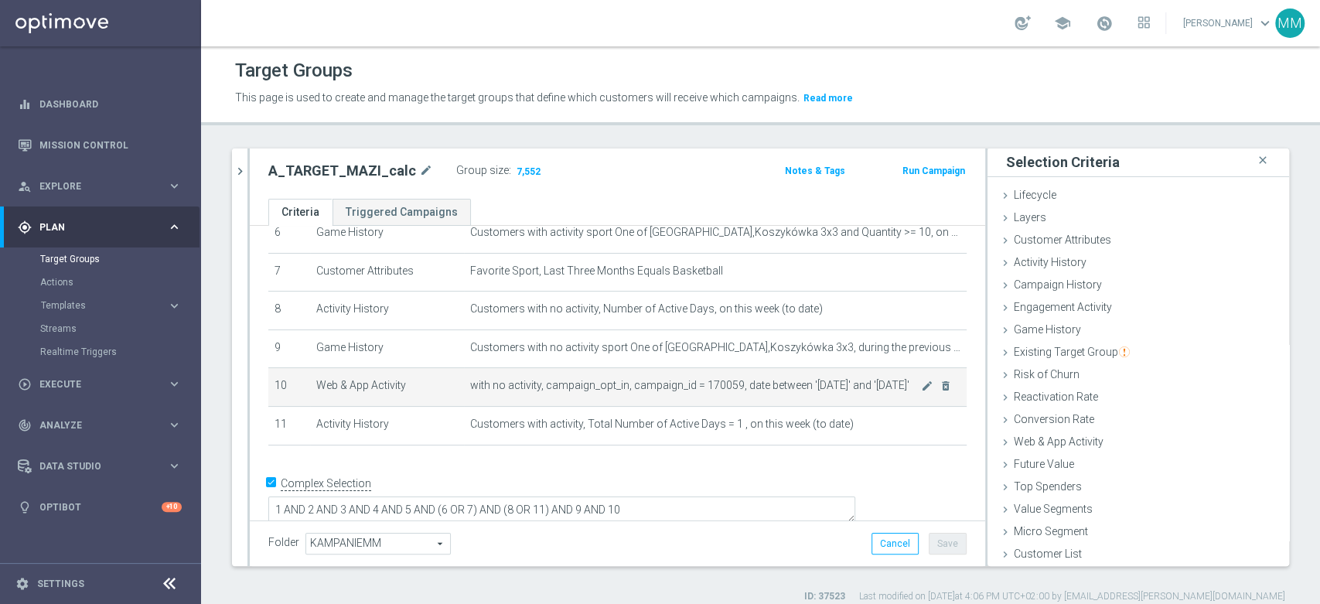
click at [624, 377] on td "with no activity, campaign_opt_in, campaign_id = 170059, date between '2025-08-…" at bounding box center [715, 387] width 503 height 39
click at [626, 407] on td "with no activity, campaign_opt_in, campaign_id = 170059, date between '2025-08-…" at bounding box center [715, 387] width 503 height 39
